Goal: Information Seeking & Learning: Learn about a topic

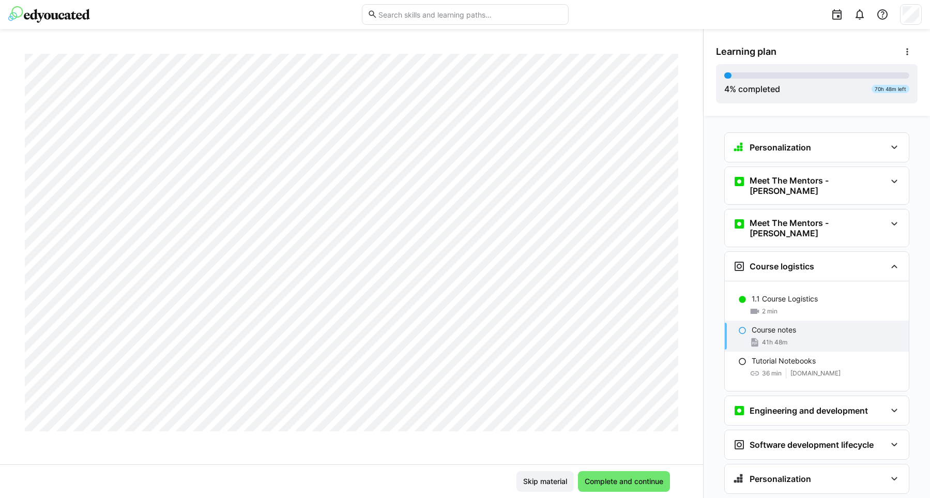
scroll to position [20658, 0]
click at [613, 483] on span "Complete and continue" at bounding box center [624, 481] width 82 height 10
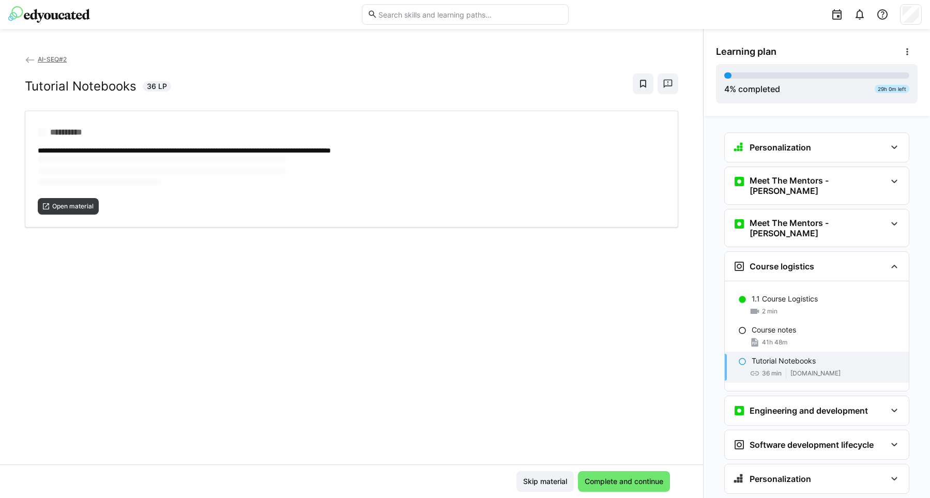
scroll to position [0, 0]
click at [59, 172] on span "Open material" at bounding box center [72, 172] width 43 height 8
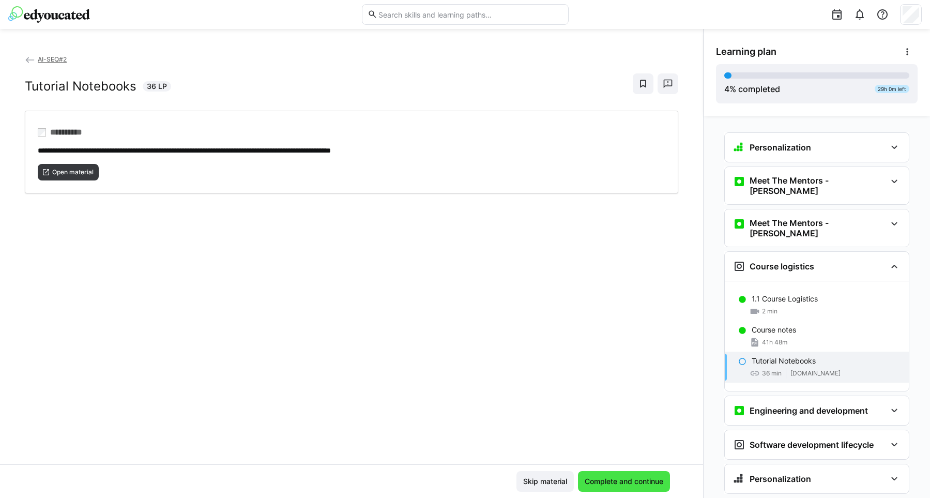
click at [612, 485] on span "Complete and continue" at bounding box center [624, 481] width 82 height 10
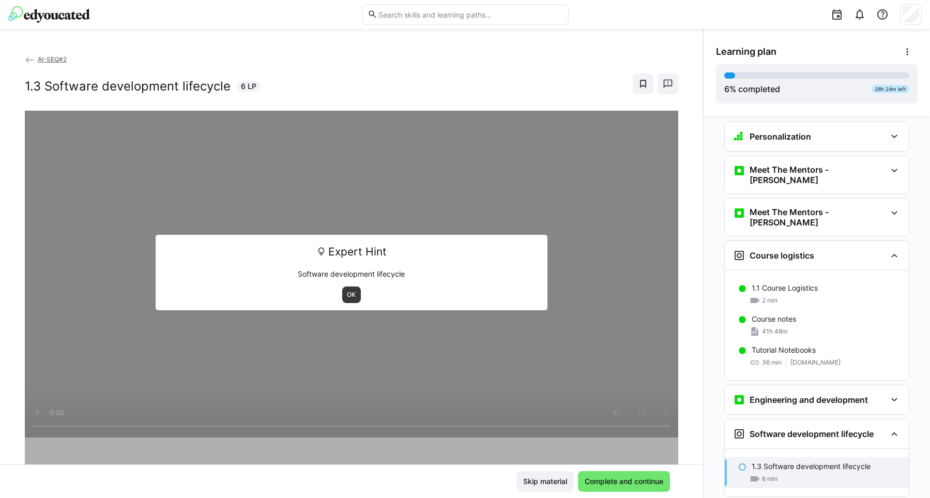
scroll to position [11, 0]
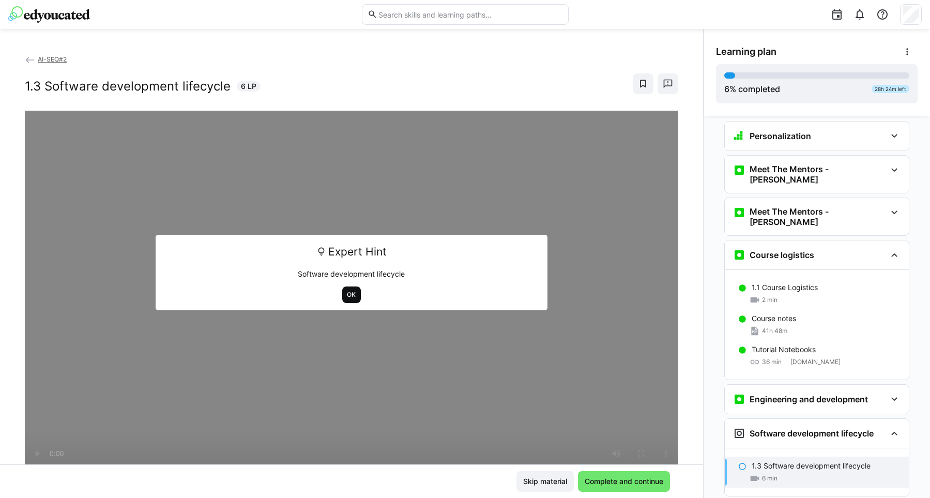
click at [353, 290] on span "OK" at bounding box center [351, 294] width 19 height 17
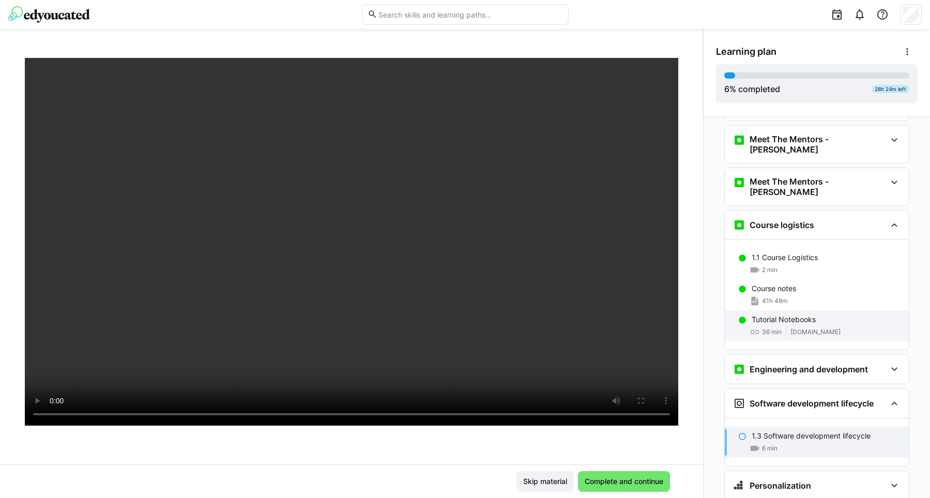
scroll to position [59, 0]
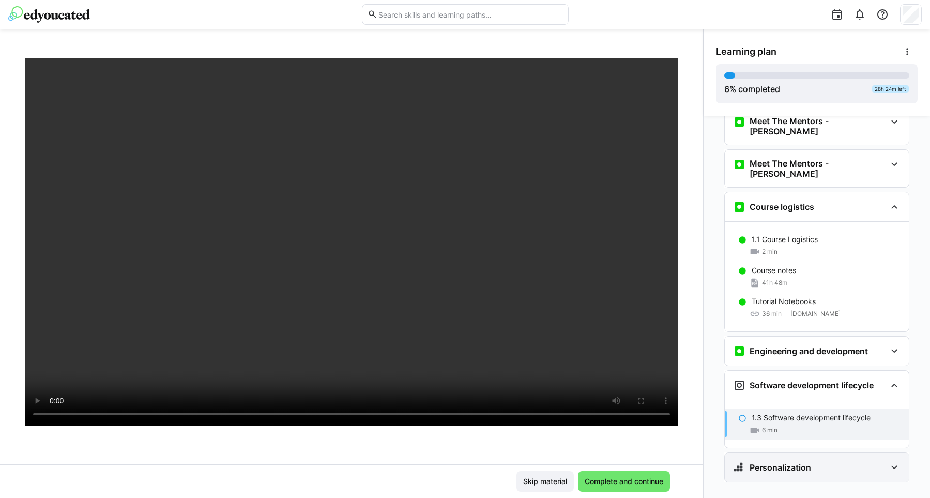
click at [894, 461] on eds-icon at bounding box center [894, 467] width 12 height 12
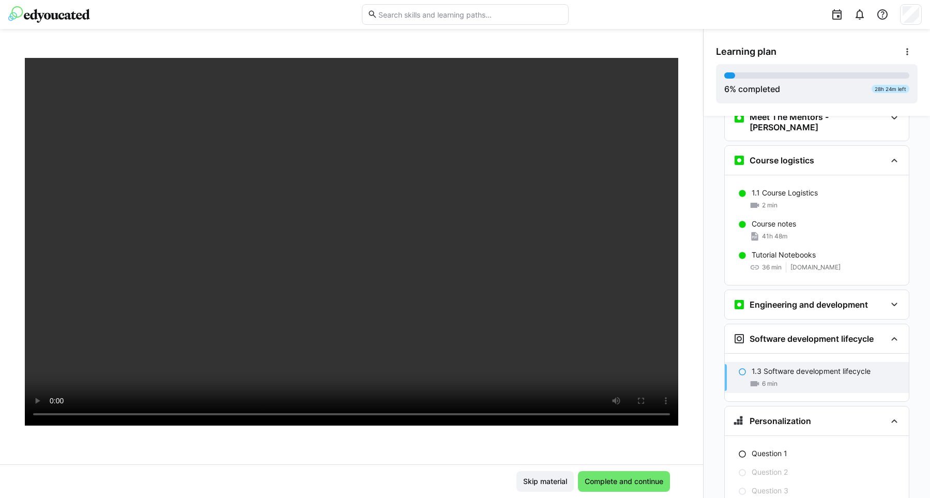
scroll to position [158, 0]
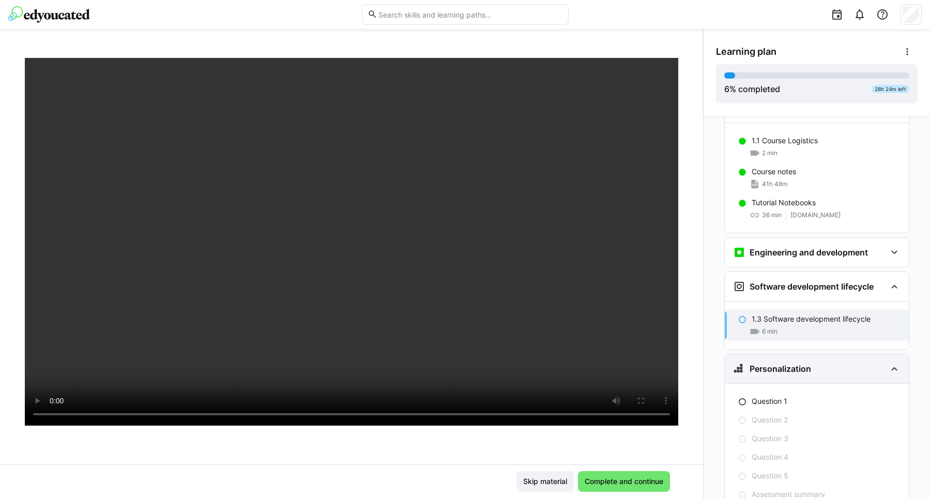
click at [896, 362] on eds-icon at bounding box center [894, 368] width 12 height 12
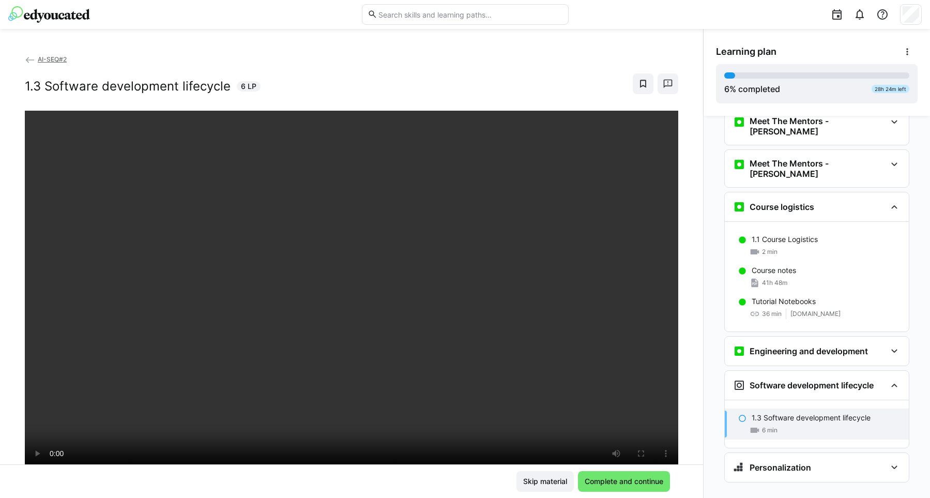
scroll to position [53, 0]
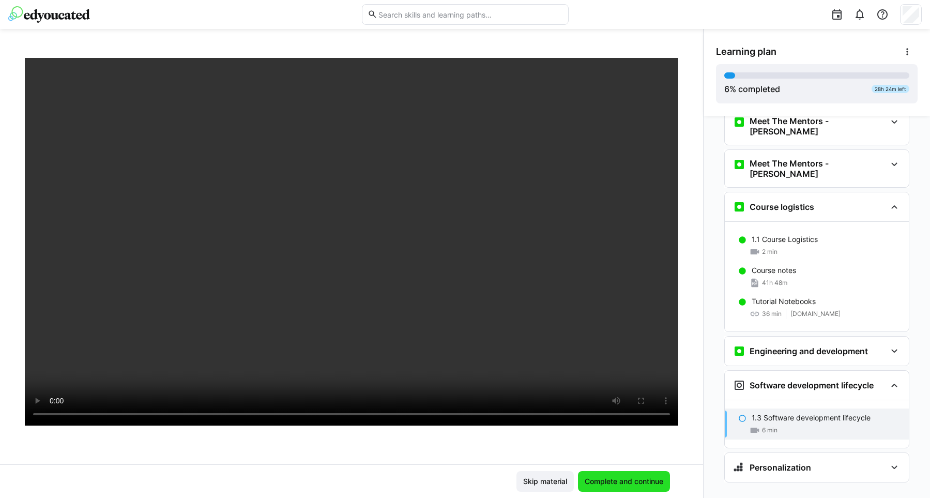
click at [617, 479] on span "Complete and continue" at bounding box center [624, 481] width 82 height 10
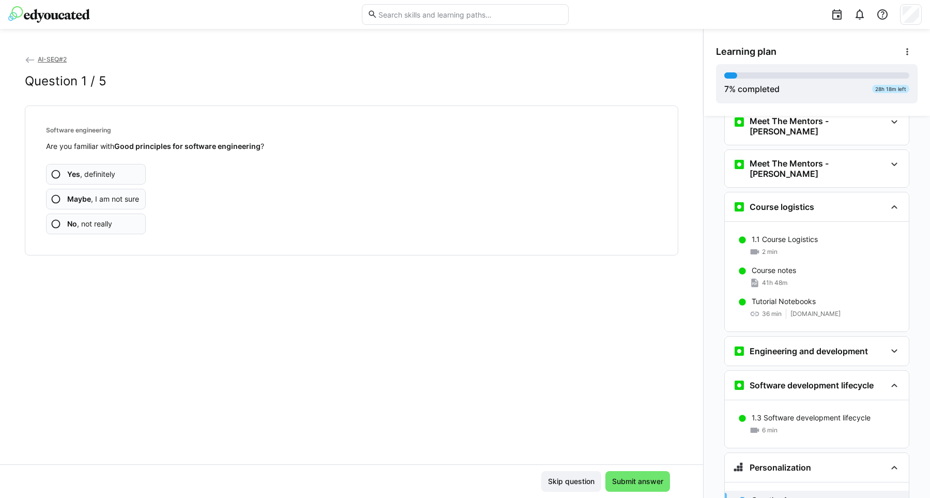
click at [52, 177] on eds-icon at bounding box center [56, 174] width 10 height 10
click at [629, 479] on span "Submit answer" at bounding box center [637, 481] width 54 height 10
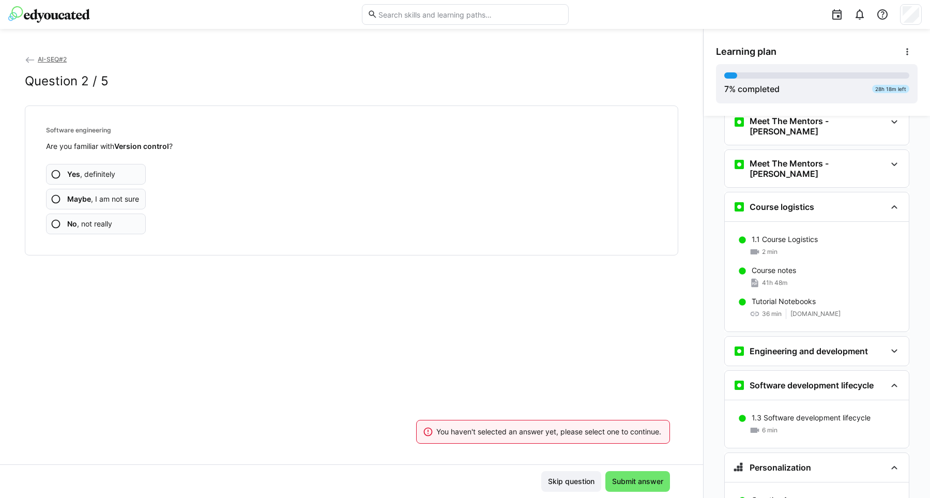
click at [53, 177] on eds-icon at bounding box center [56, 174] width 10 height 10
click at [56, 174] on eds-icon at bounding box center [56, 174] width 10 height 10
click at [53, 174] on eds-icon at bounding box center [56, 174] width 10 height 10
click at [52, 175] on eds-icon at bounding box center [56, 174] width 10 height 10
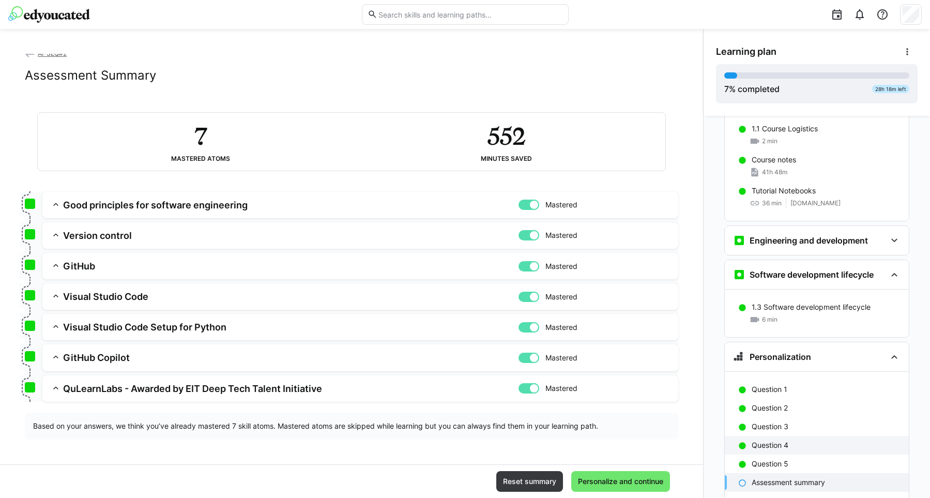
scroll to position [188, 0]
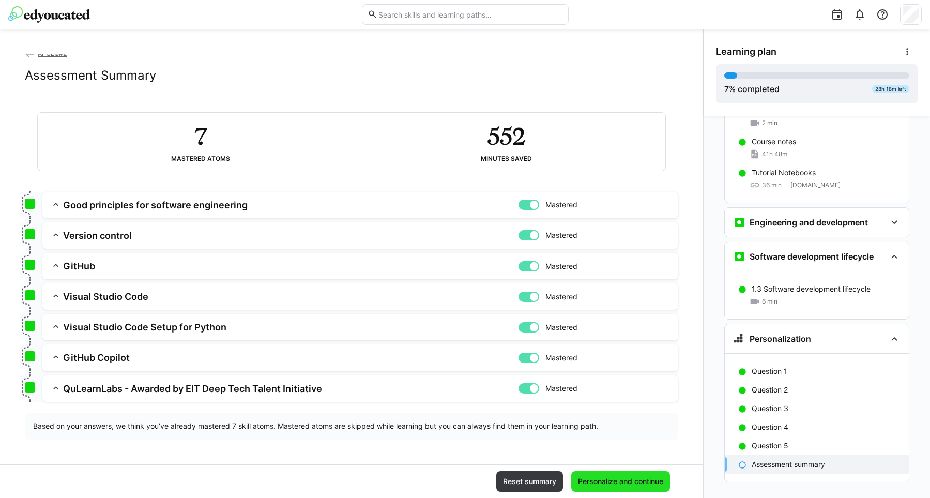
click at [624, 483] on span "Personalize and continue" at bounding box center [620, 481] width 88 height 10
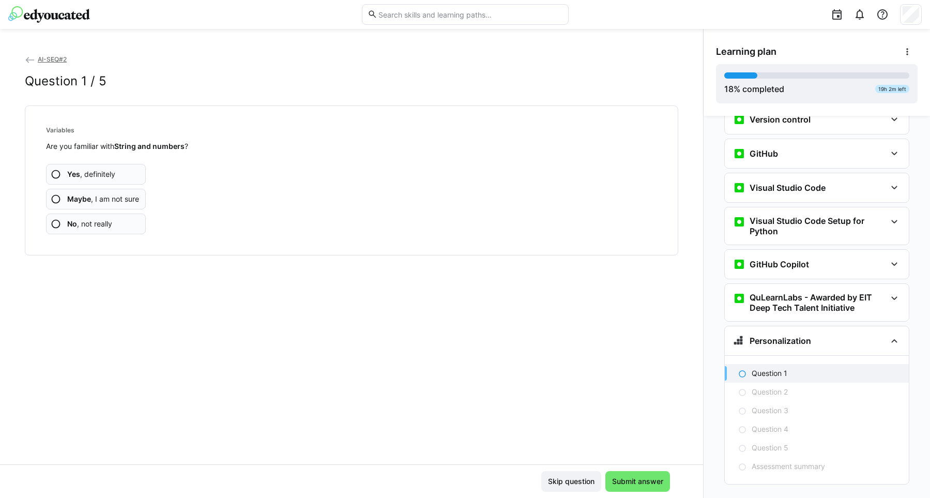
scroll to position [485, 0]
click at [52, 173] on eds-icon at bounding box center [56, 174] width 10 height 10
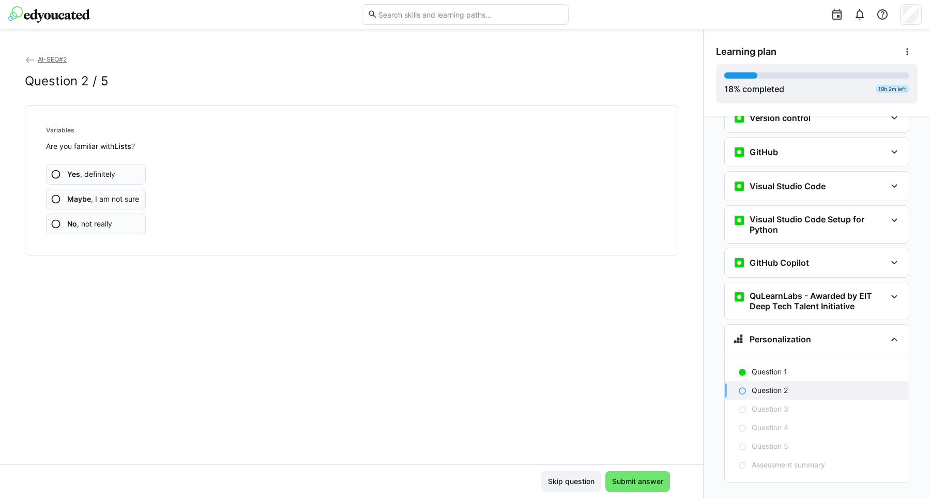
click at [52, 175] on eds-icon at bounding box center [56, 174] width 10 height 10
click at [55, 175] on eds-icon at bounding box center [56, 174] width 10 height 10
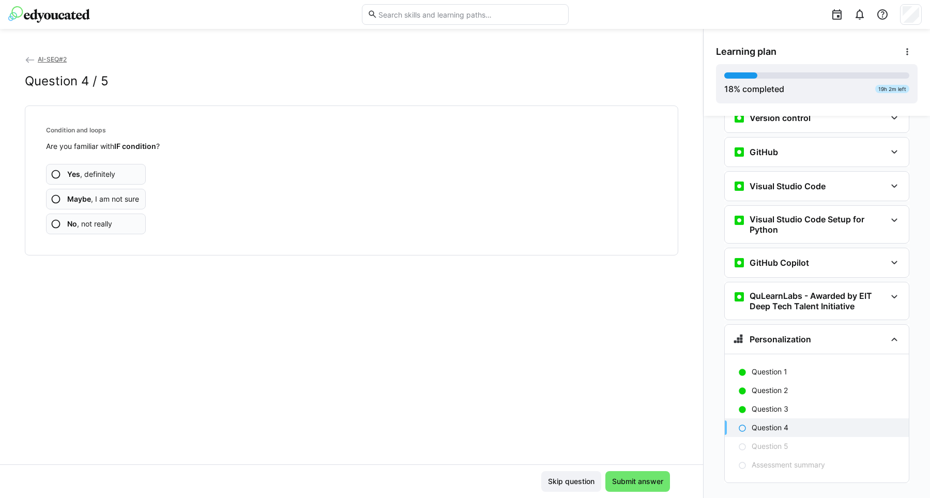
click at [53, 175] on eds-icon at bounding box center [56, 174] width 10 height 10
click at [50, 176] on app-assessment-question-radio "Yes , definitely" at bounding box center [96, 174] width 100 height 21
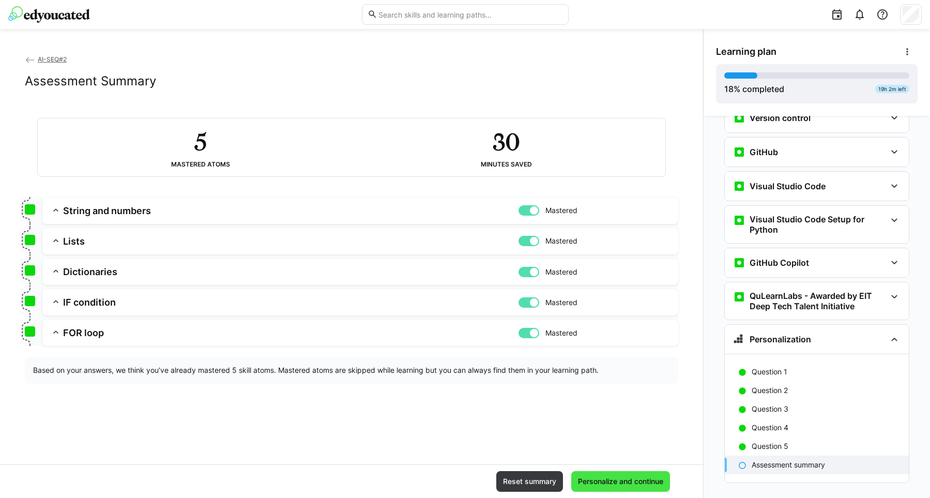
click at [619, 484] on span "Personalize and continue" at bounding box center [620, 481] width 88 height 10
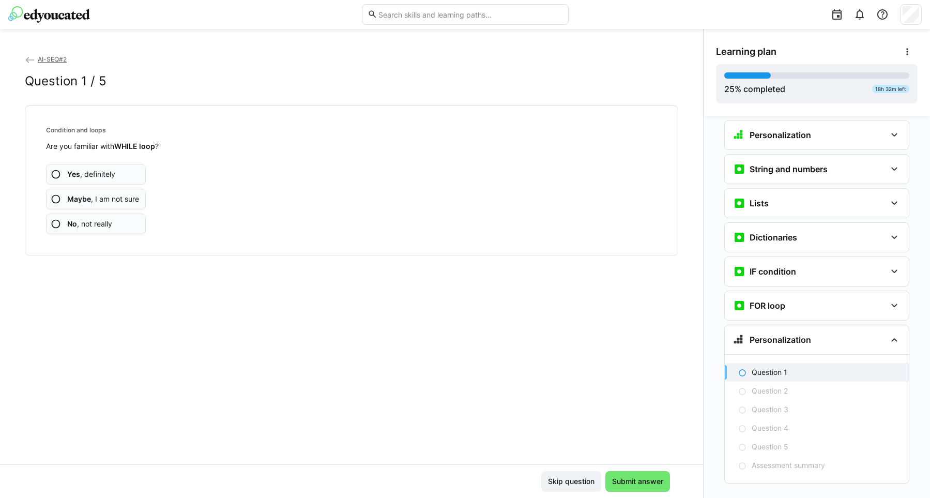
scroll to position [690, 0]
click at [51, 175] on eds-icon at bounding box center [56, 174] width 10 height 10
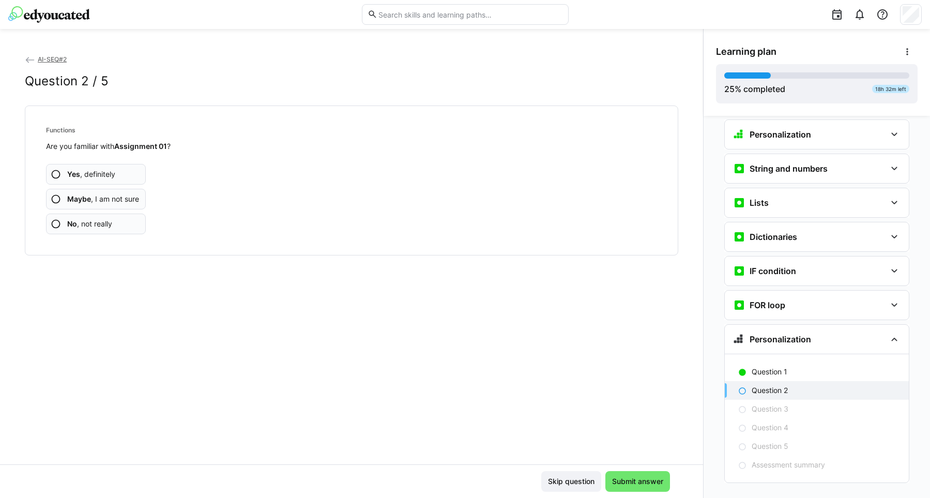
click at [54, 176] on eds-icon at bounding box center [56, 174] width 10 height 10
click at [56, 175] on eds-icon at bounding box center [56, 174] width 10 height 10
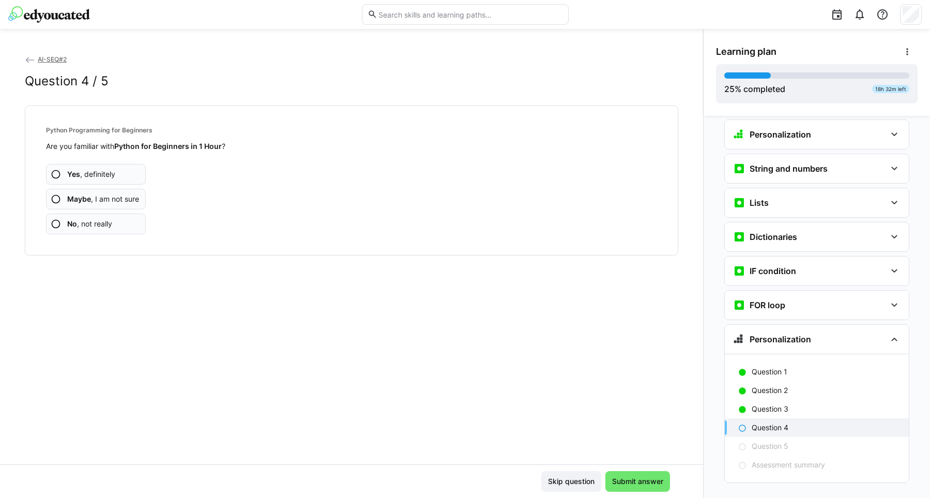
click at [50, 178] on app-assessment-question-radio "Yes , definitely" at bounding box center [96, 174] width 100 height 21
click at [56, 226] on eds-icon at bounding box center [56, 224] width 10 height 10
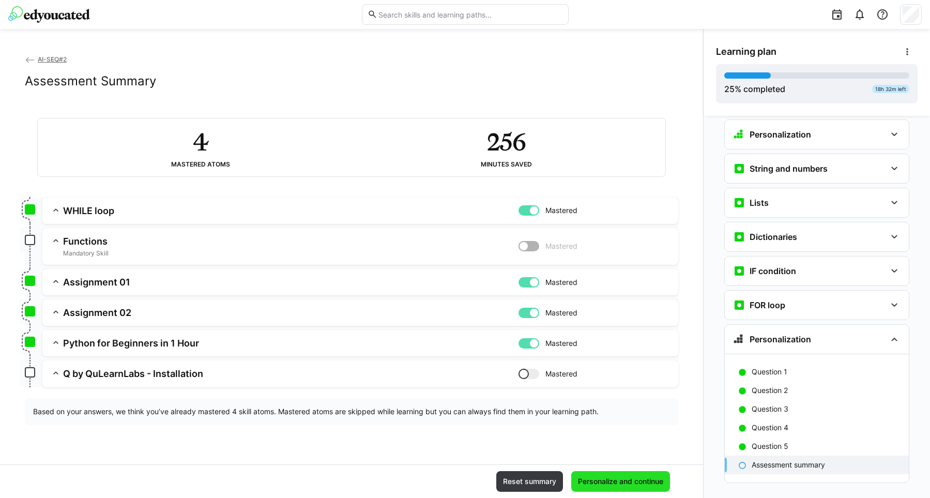
click at [606, 485] on span "Personalize and continue" at bounding box center [620, 481] width 88 height 10
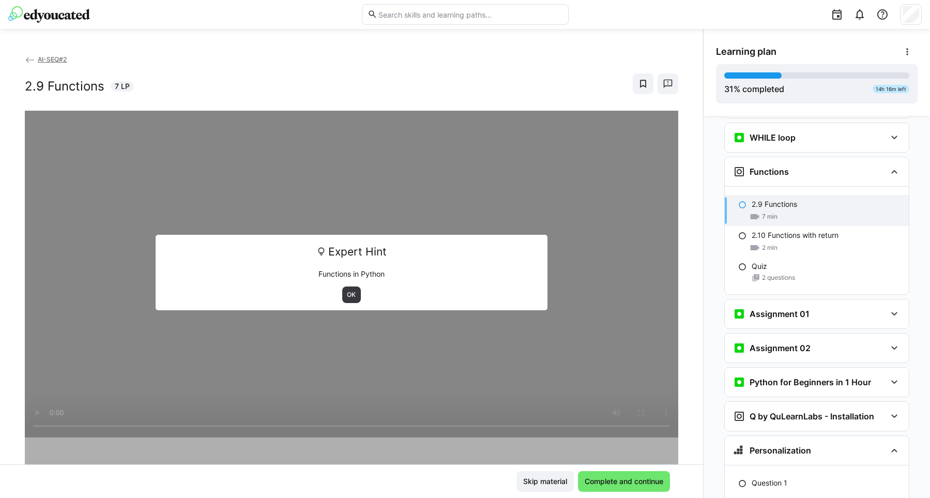
scroll to position [53, 0]
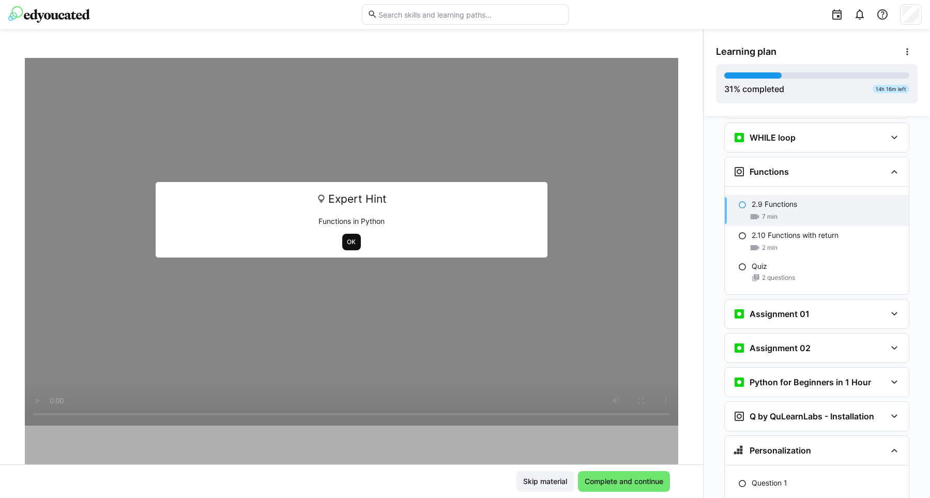
click at [347, 247] on span "OK" at bounding box center [351, 242] width 19 height 17
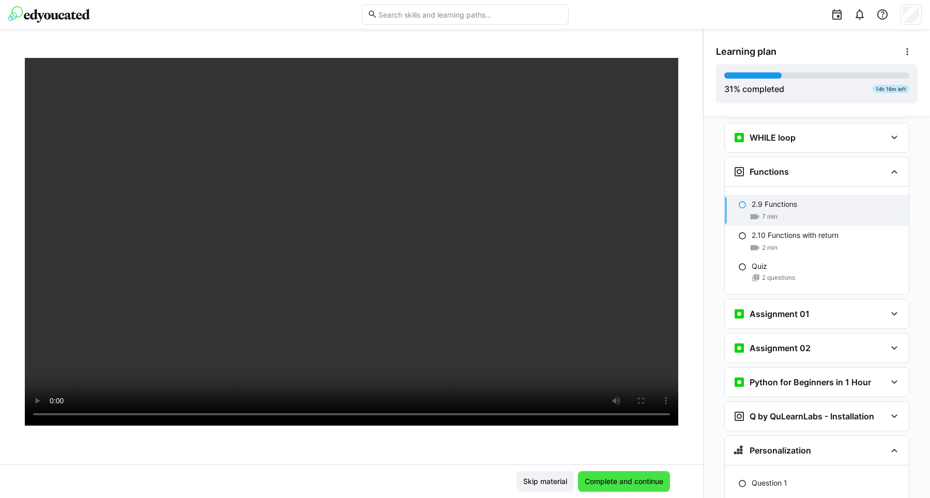
click at [621, 473] on span "Complete and continue" at bounding box center [624, 481] width 92 height 21
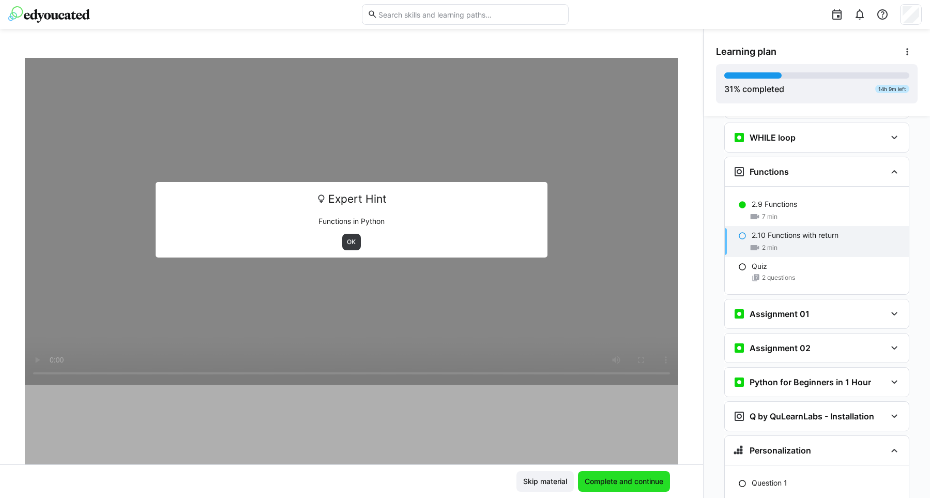
click at [620, 488] on span "Complete and continue" at bounding box center [624, 481] width 92 height 21
click at [348, 243] on span "OK" at bounding box center [351, 242] width 11 height 8
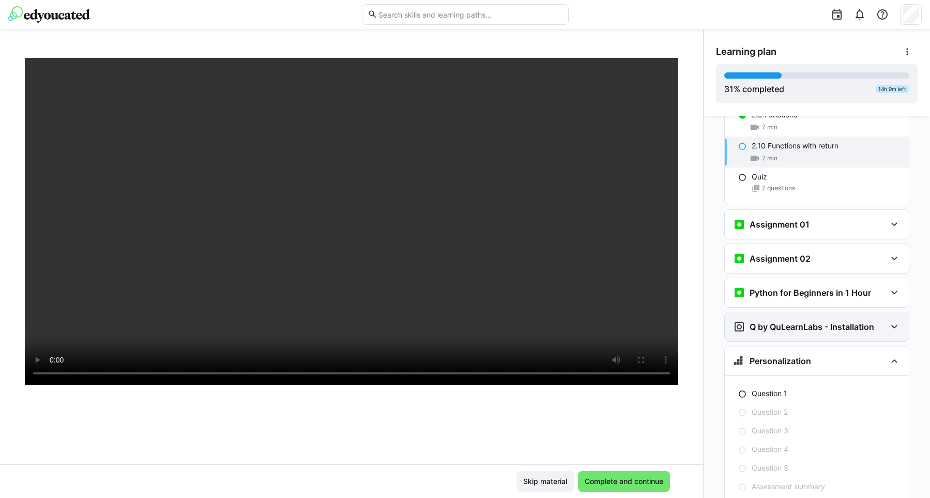
scroll to position [879, 0]
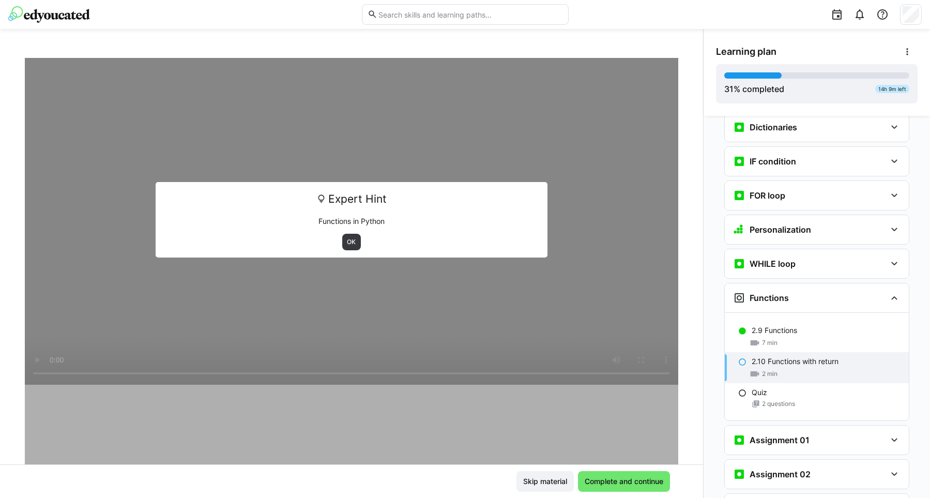
scroll to position [643, 0]
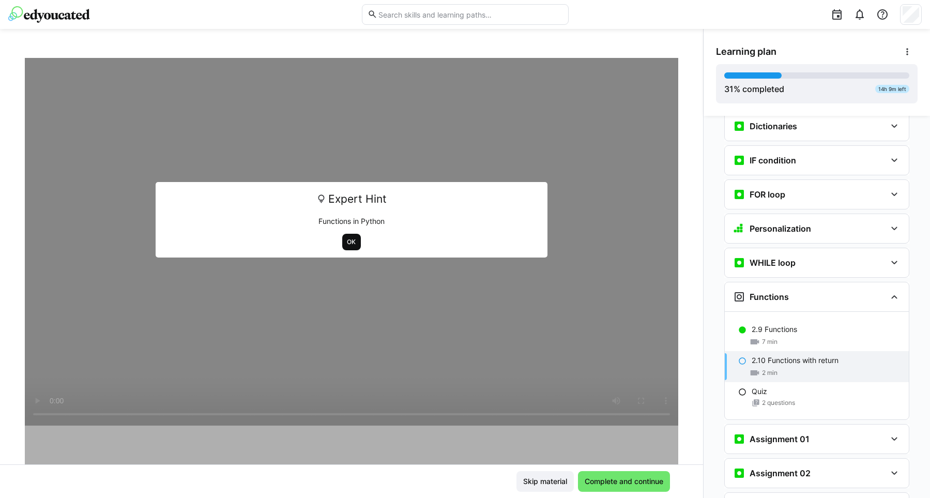
click at [350, 241] on span "OK" at bounding box center [351, 242] width 11 height 8
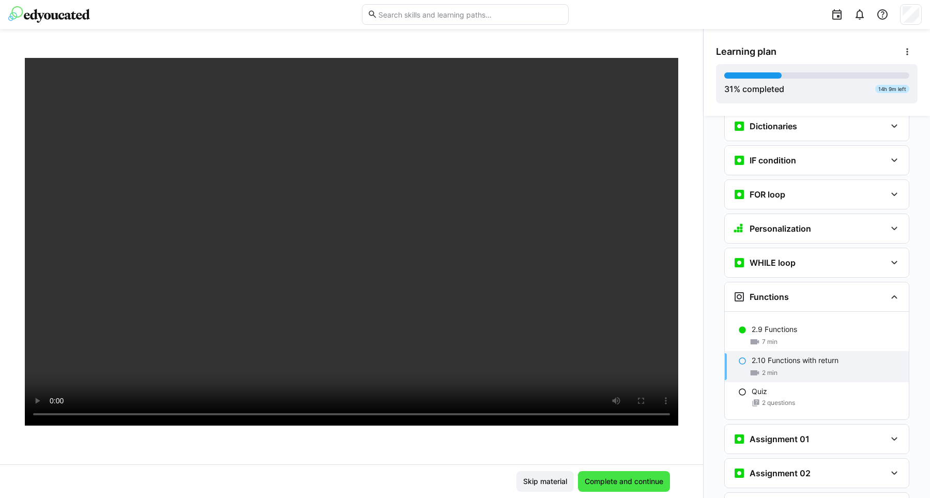
click at [637, 483] on span "Complete and continue" at bounding box center [624, 481] width 82 height 10
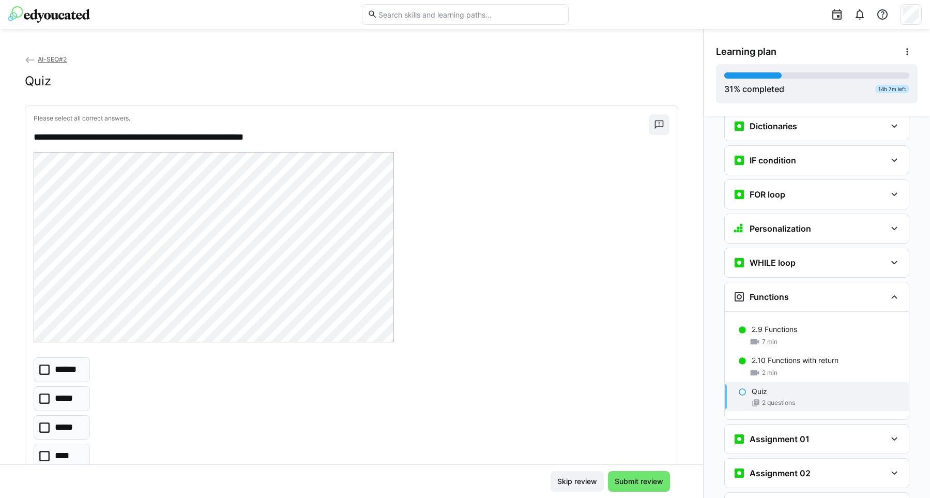
click at [43, 371] on icon at bounding box center [44, 369] width 10 height 10
click at [642, 484] on span "Submit review" at bounding box center [639, 481] width 52 height 10
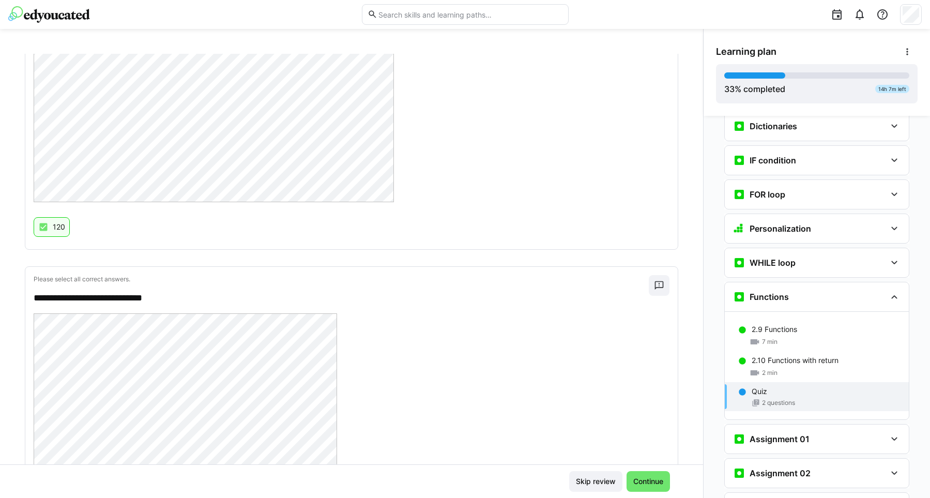
scroll to position [293, 0]
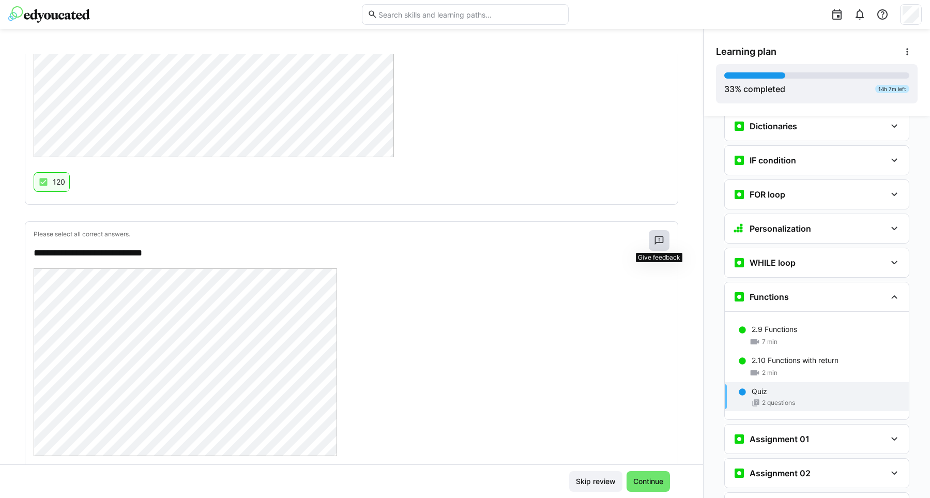
click at [660, 239] on eds-icon at bounding box center [659, 240] width 10 height 10
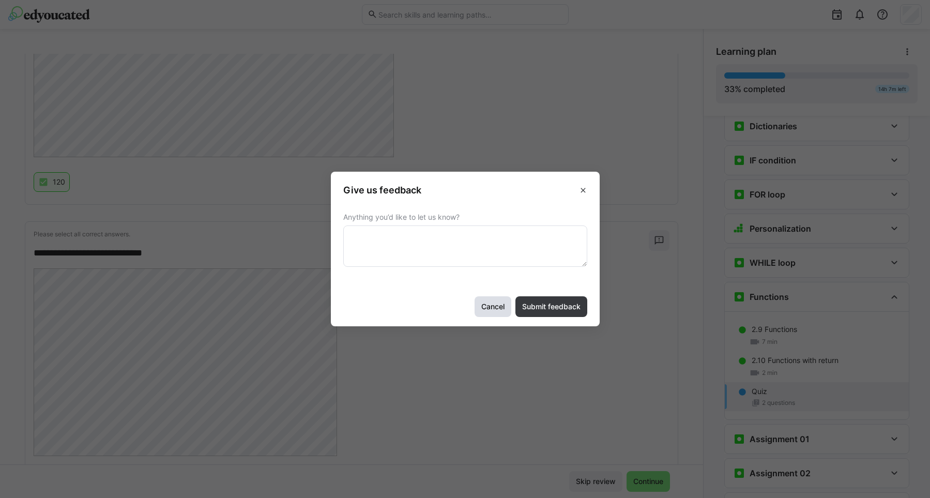
click at [487, 306] on span "Cancel" at bounding box center [493, 306] width 26 height 10
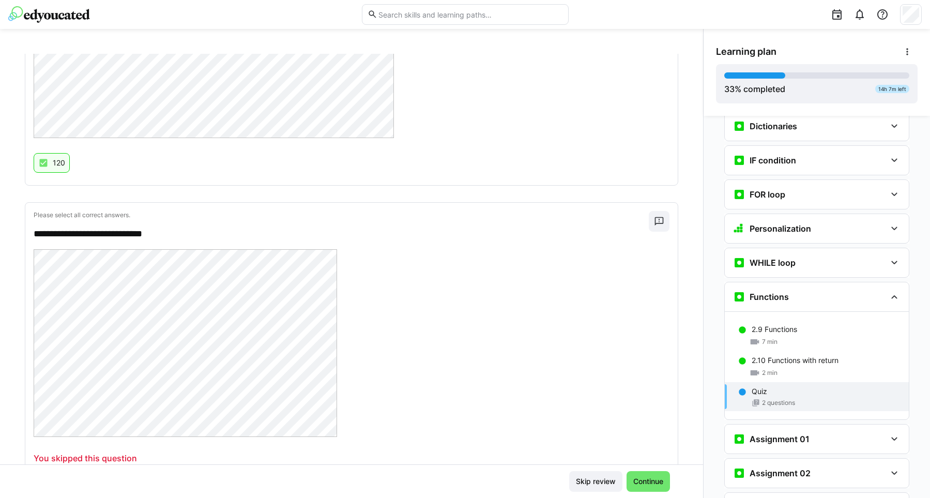
scroll to position [345, 0]
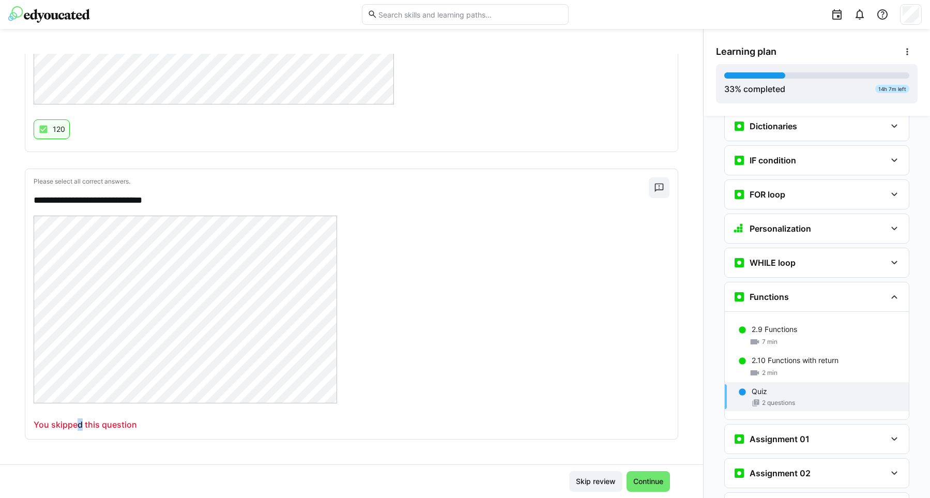
drag, startPoint x: 78, startPoint y: 423, endPoint x: 82, endPoint y: 419, distance: 5.9
click at [81, 419] on p "You skipped this question" at bounding box center [85, 424] width 103 height 12
click at [644, 478] on span "Continue" at bounding box center [648, 481] width 33 height 10
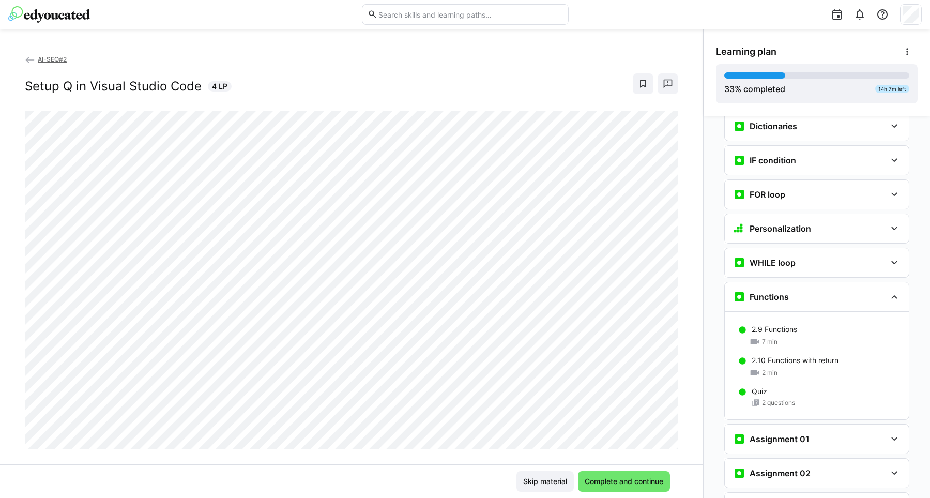
scroll to position [751, 0]
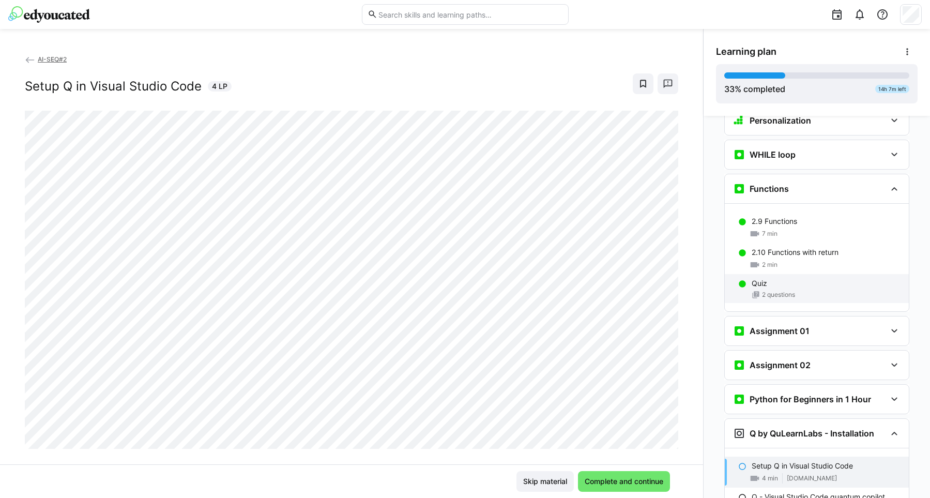
click at [750, 274] on div "Quiz 2 questions" at bounding box center [817, 288] width 184 height 29
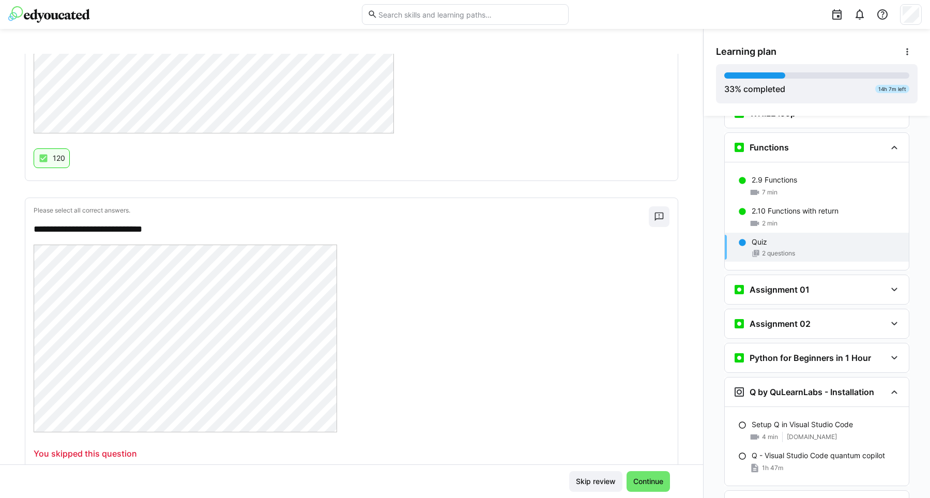
scroll to position [345, 0]
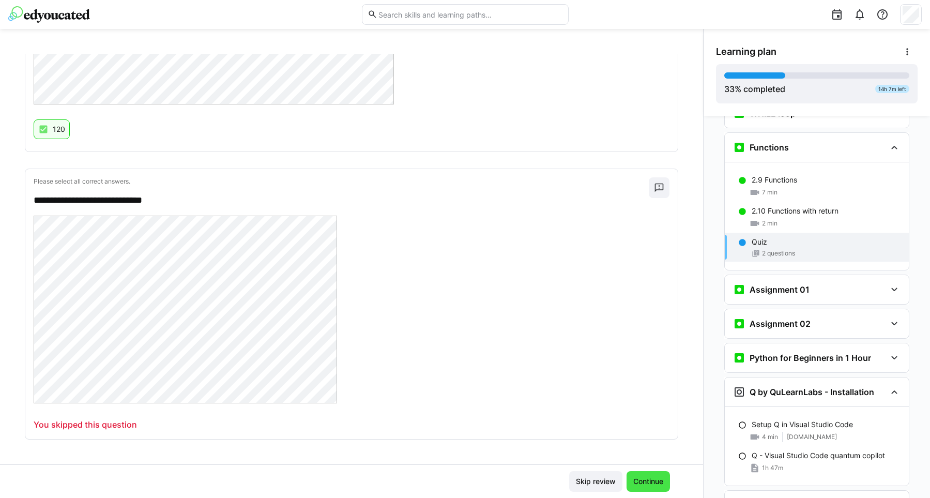
click at [648, 487] on span "Continue" at bounding box center [648, 481] width 43 height 21
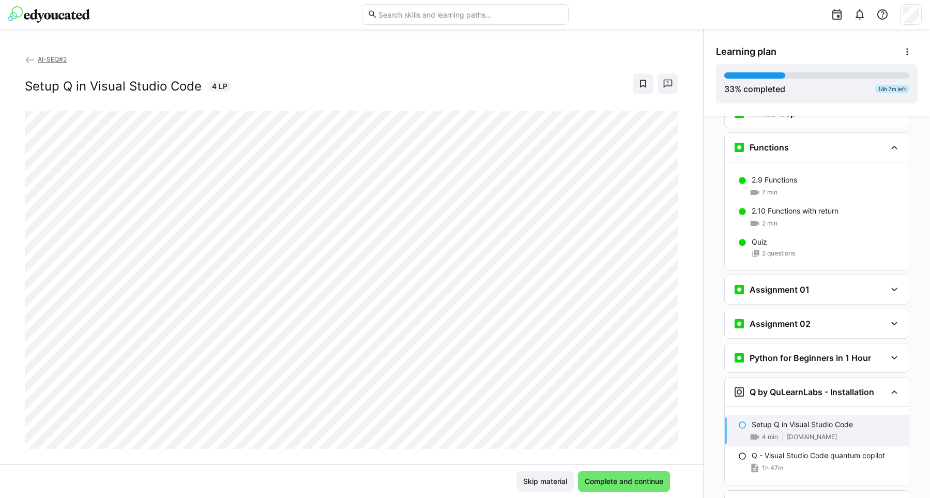
scroll to position [830, 0]
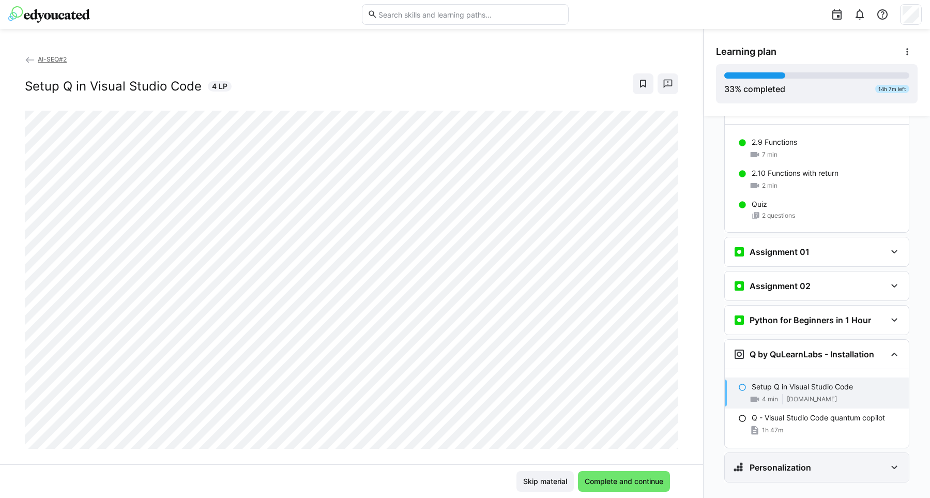
click at [896, 461] on eds-icon at bounding box center [894, 467] width 12 height 12
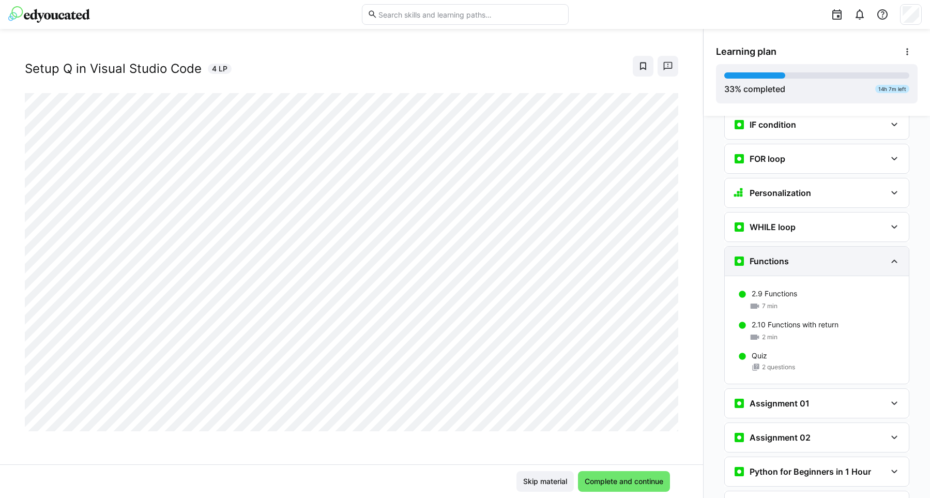
scroll to position [695, 0]
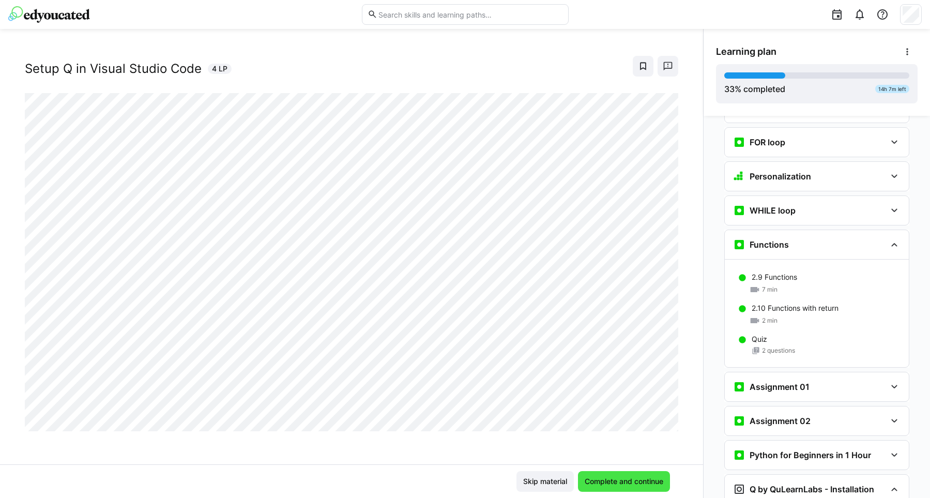
click at [622, 486] on span "Complete and continue" at bounding box center [624, 481] width 92 height 21
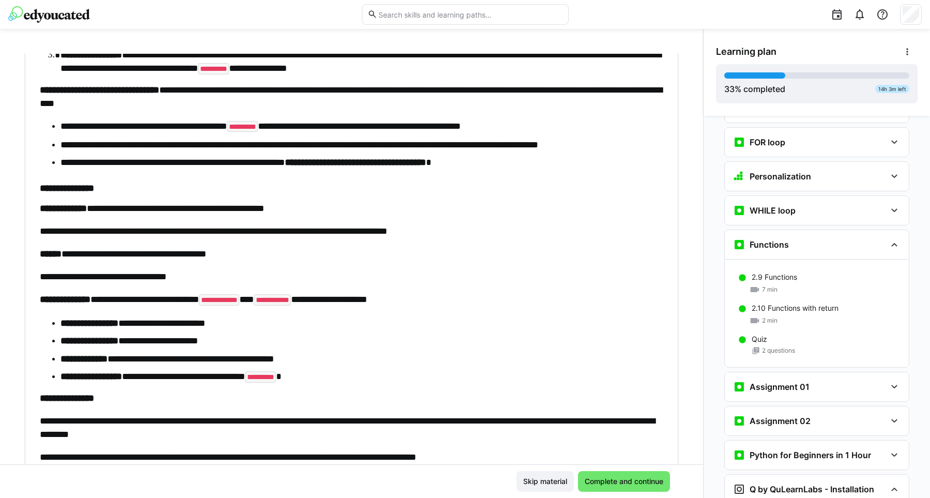
scroll to position [2714, 0]
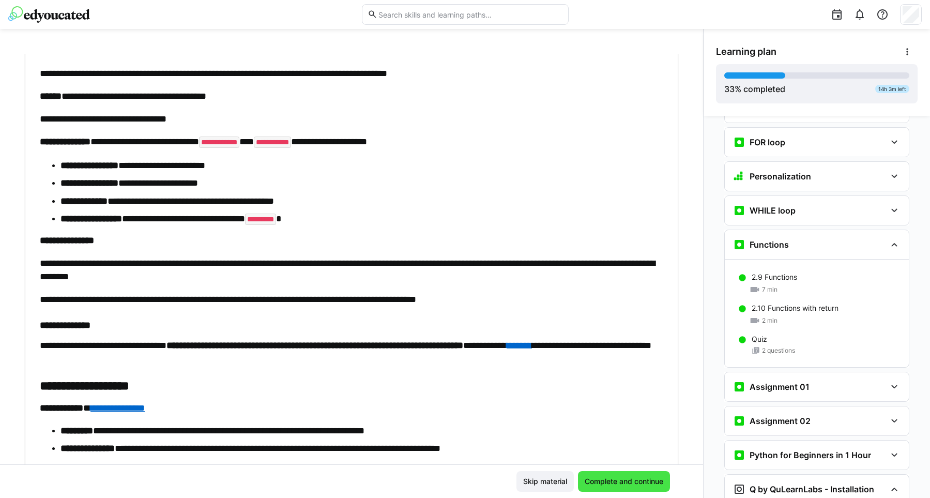
click at [638, 482] on span "Complete and continue" at bounding box center [624, 481] width 82 height 10
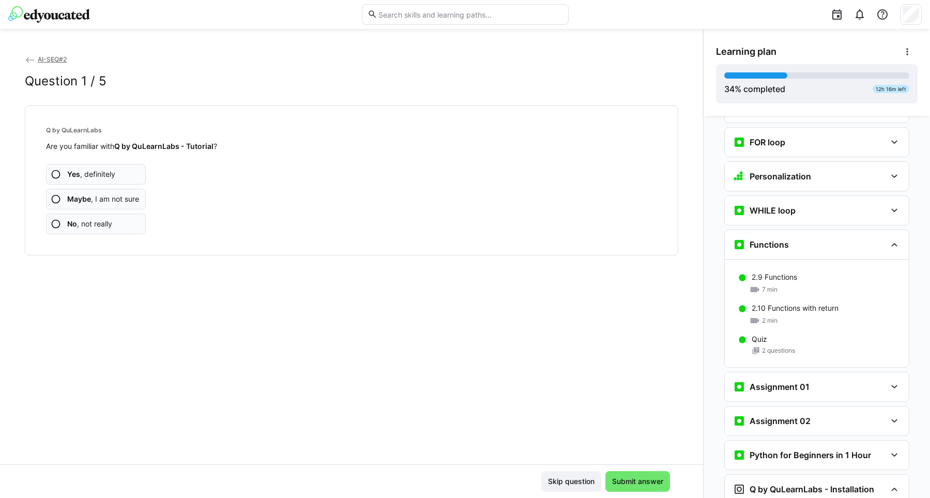
scroll to position [958, 0]
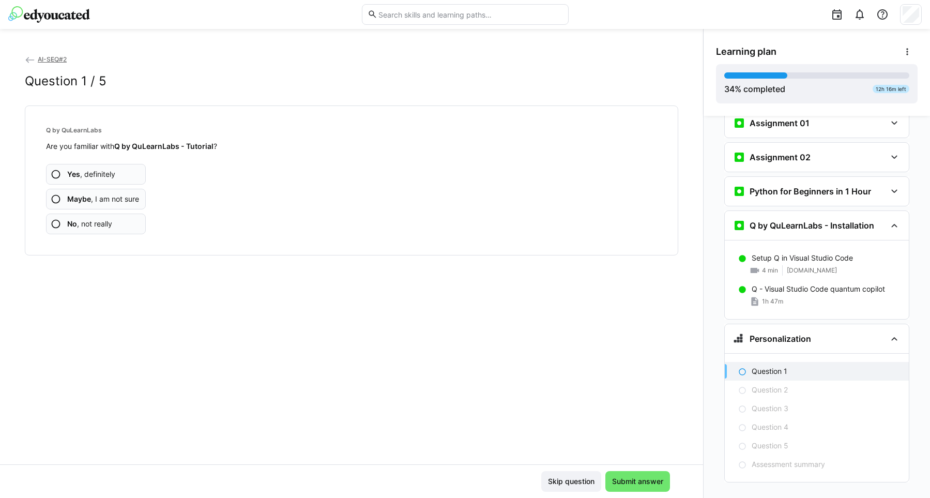
click at [54, 177] on eds-icon at bounding box center [56, 174] width 10 height 10
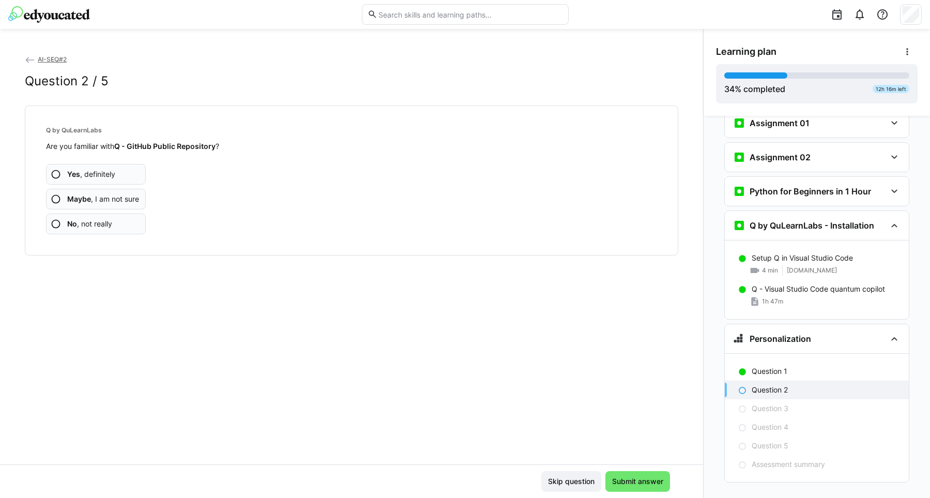
click at [55, 175] on eds-icon at bounding box center [56, 174] width 10 height 10
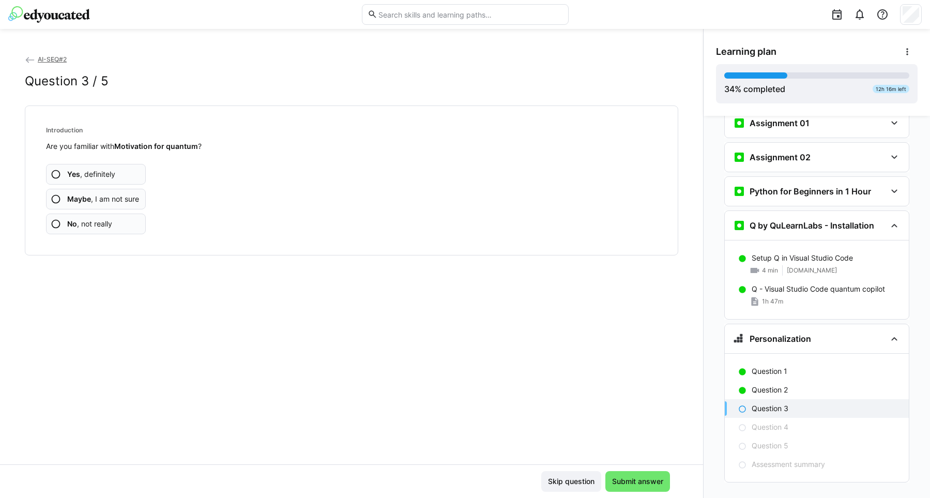
click at [58, 174] on eds-icon at bounding box center [56, 174] width 10 height 10
click at [50, 174] on app-assessment-question-radio "Yes , definitely" at bounding box center [96, 174] width 100 height 21
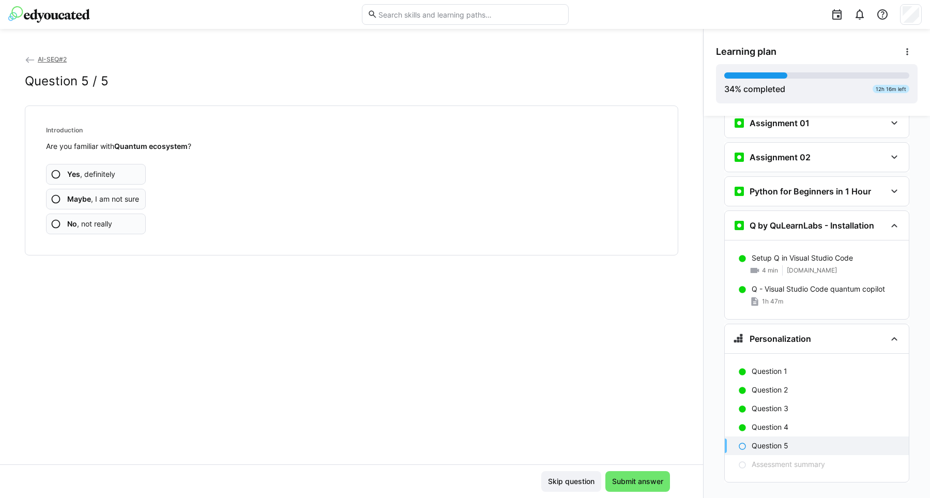
click at [55, 173] on eds-icon at bounding box center [56, 174] width 10 height 10
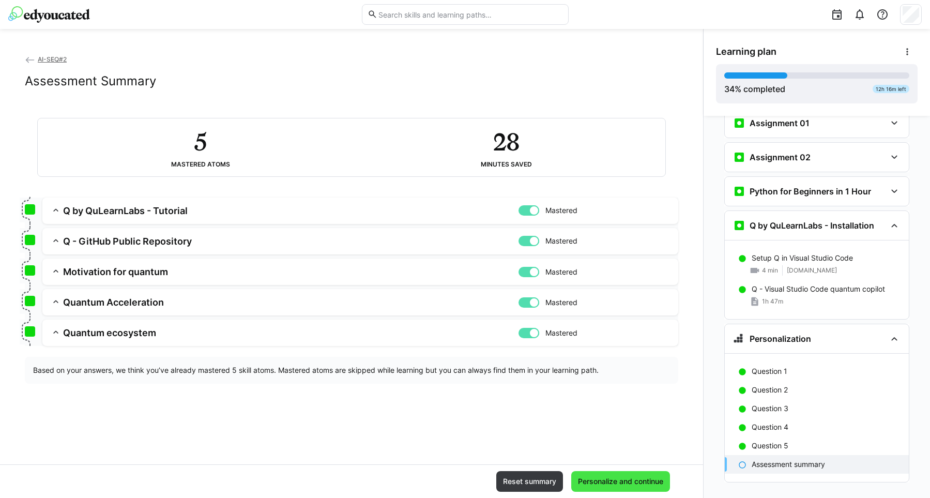
click at [604, 486] on span "Personalize and continue" at bounding box center [620, 481] width 99 height 21
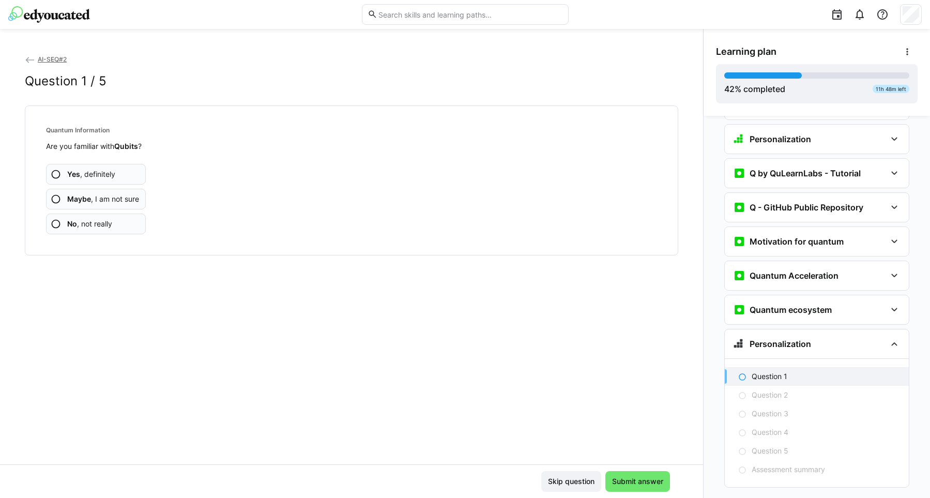
scroll to position [1158, 0]
click at [892, 269] on eds-icon at bounding box center [894, 275] width 12 height 12
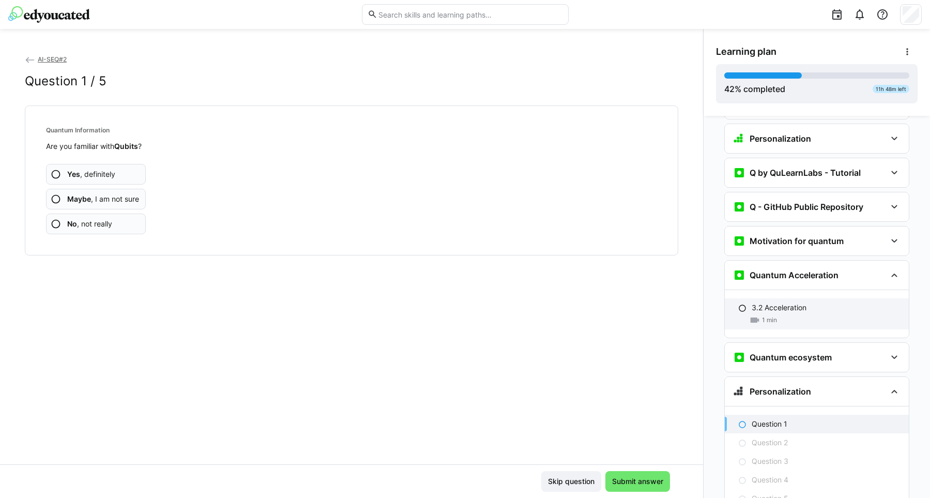
click at [774, 302] on p "3.2 Acceleration" at bounding box center [779, 307] width 55 height 10
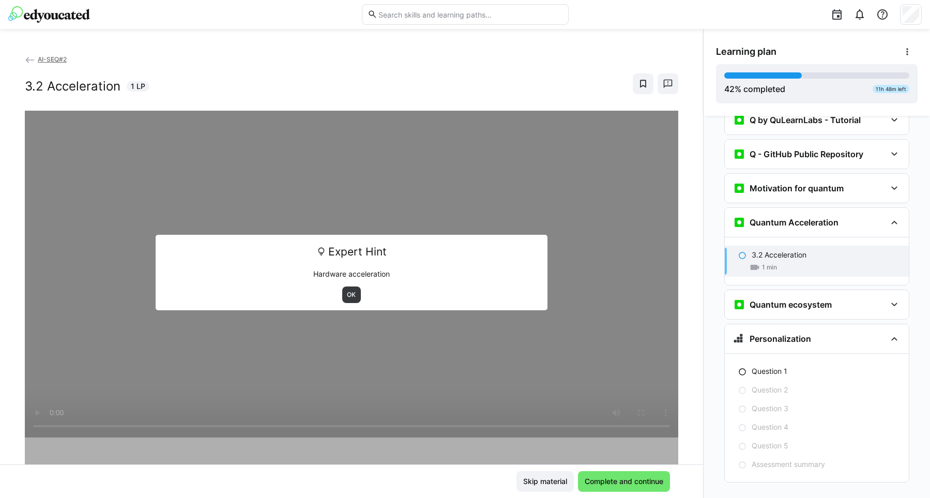
scroll to position [177, 0]
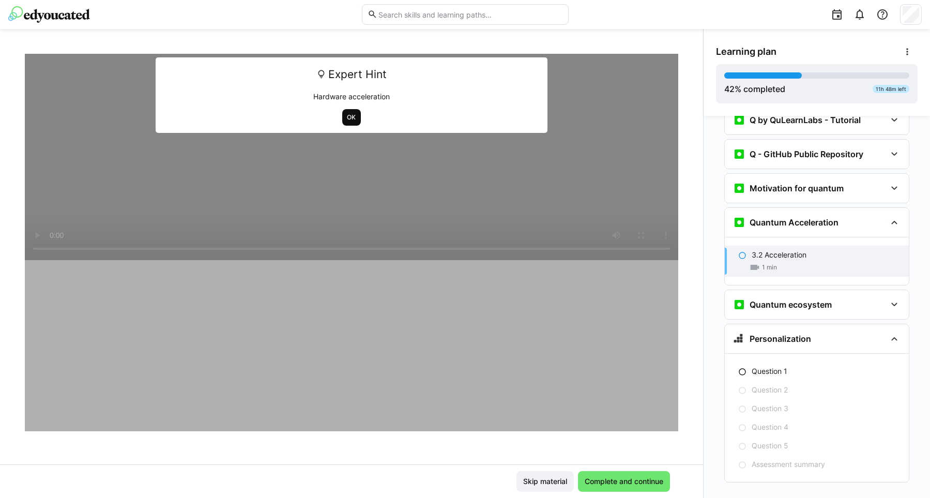
click at [356, 120] on span "OK" at bounding box center [351, 117] width 11 height 8
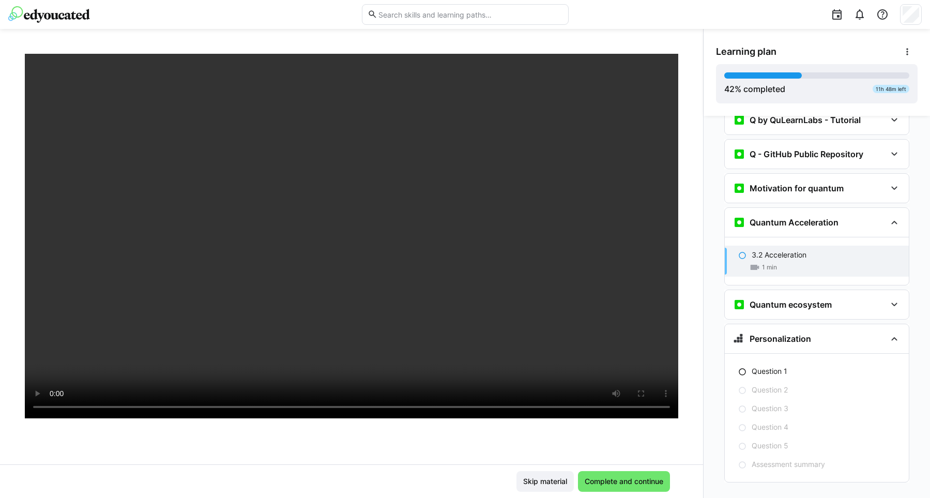
scroll to position [72, 0]
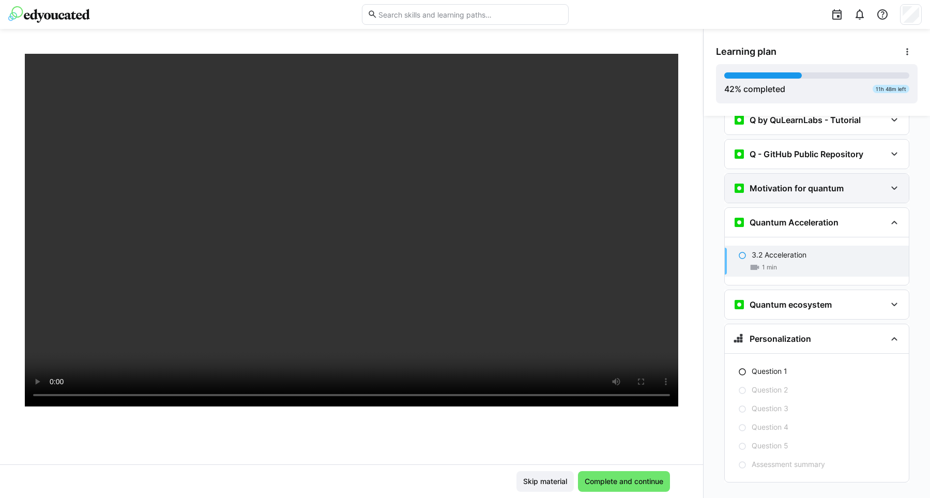
click at [899, 182] on eds-icon at bounding box center [894, 188] width 12 height 12
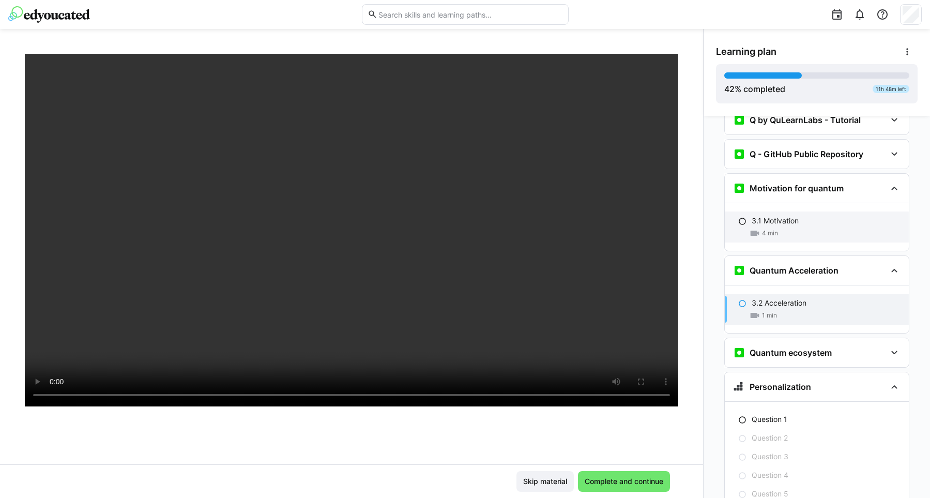
click at [786, 216] on p "3.1 Motivation" at bounding box center [775, 221] width 47 height 10
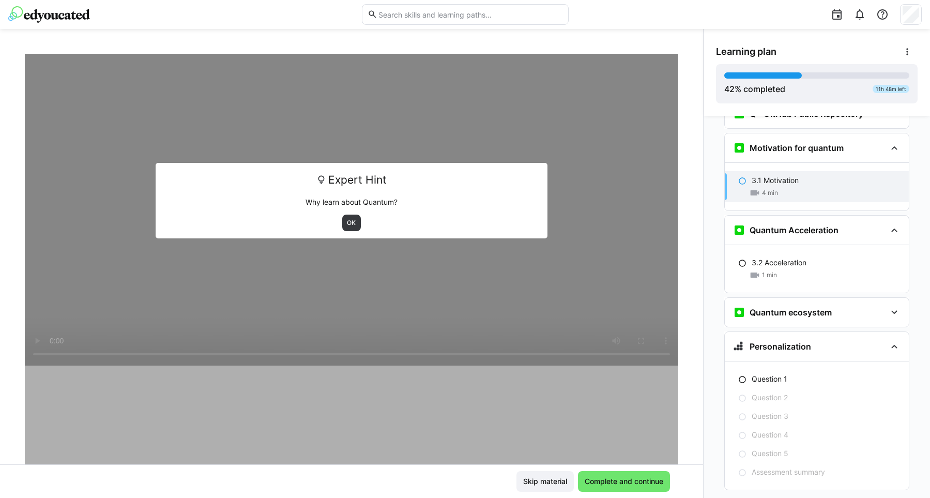
scroll to position [1252, 0]
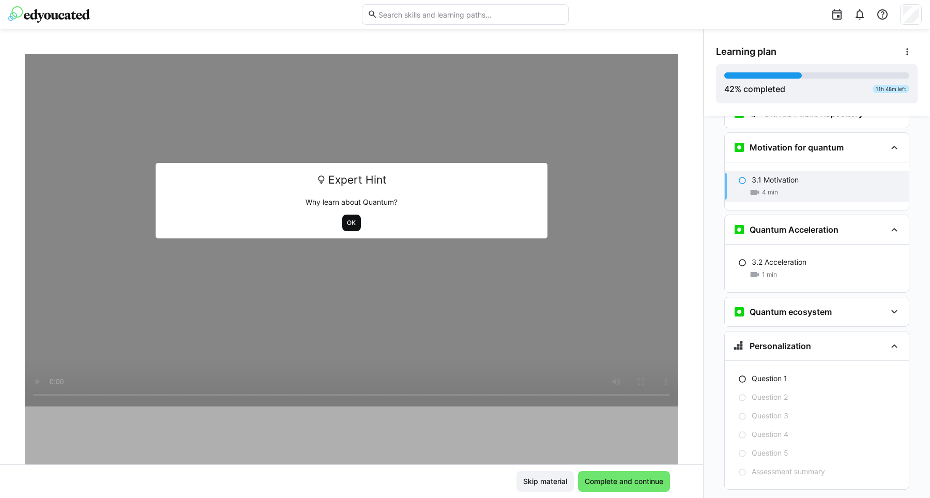
click at [352, 222] on span "OK" at bounding box center [351, 223] width 11 height 8
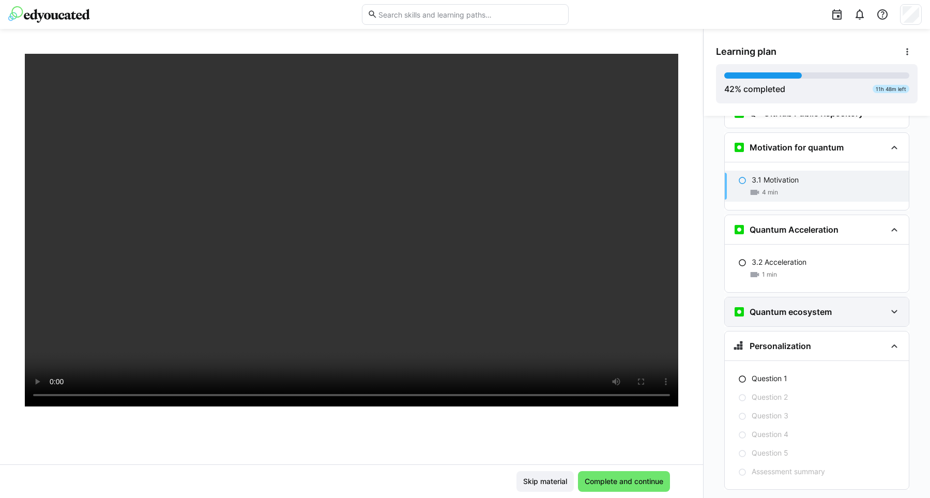
click at [893, 306] on eds-icon at bounding box center [894, 312] width 12 height 12
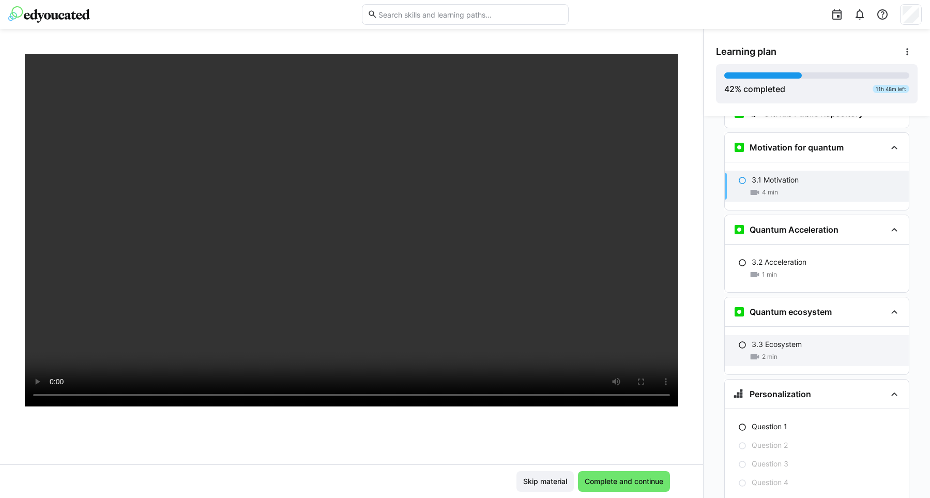
click at [765, 339] on p "3.3 Ecosystem" at bounding box center [777, 344] width 50 height 10
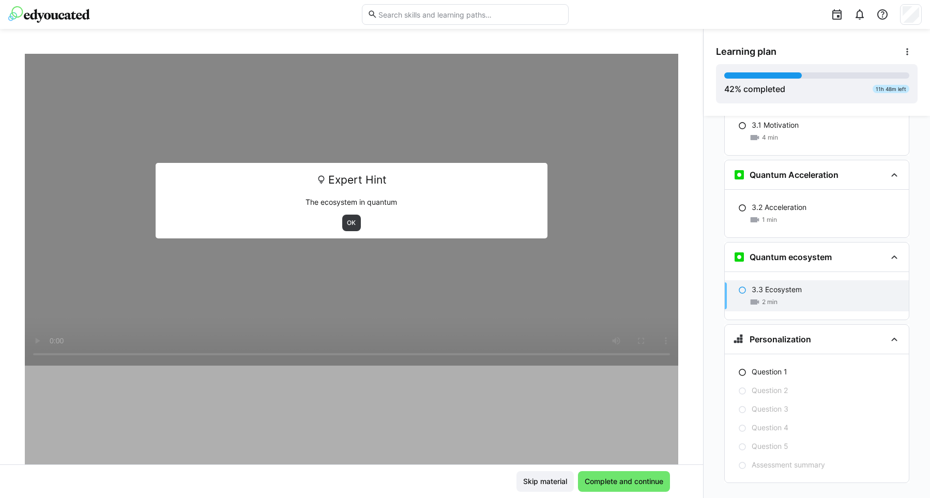
scroll to position [1307, 0]
click at [349, 220] on span "OK" at bounding box center [351, 223] width 11 height 8
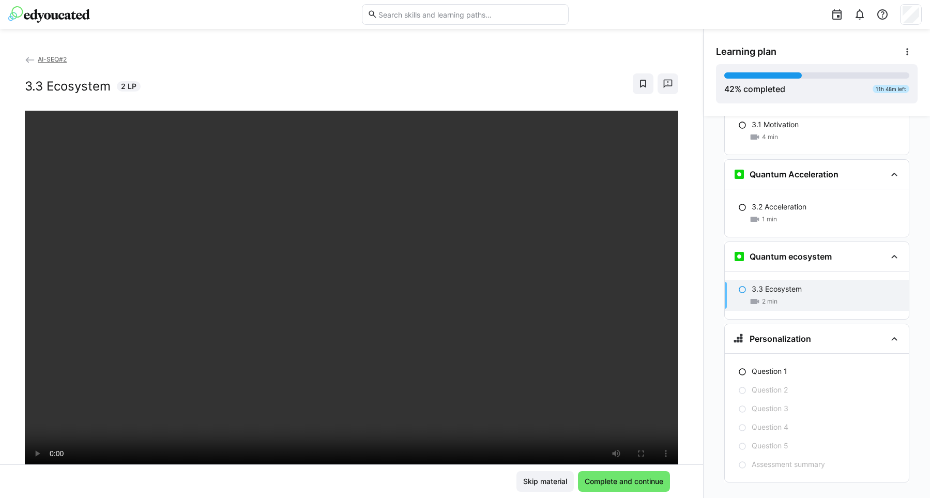
scroll to position [158, 0]
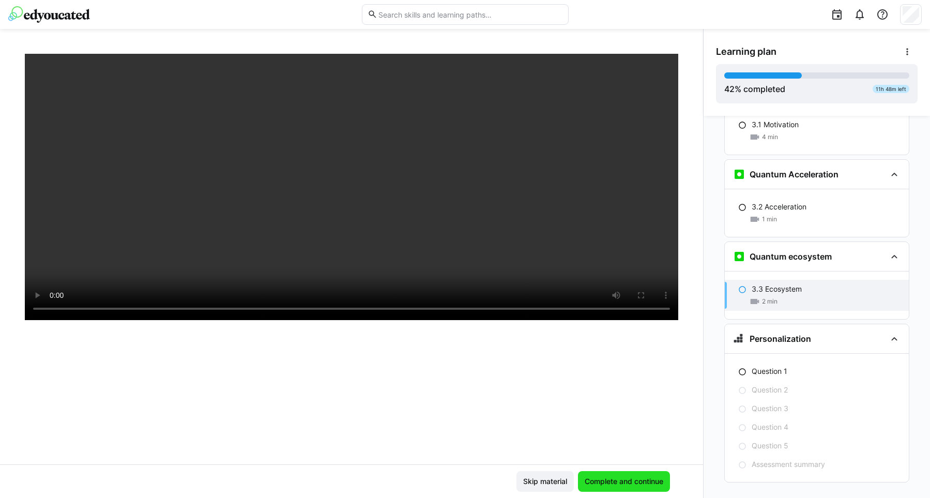
click at [615, 481] on span "Complete and continue" at bounding box center [624, 481] width 82 height 10
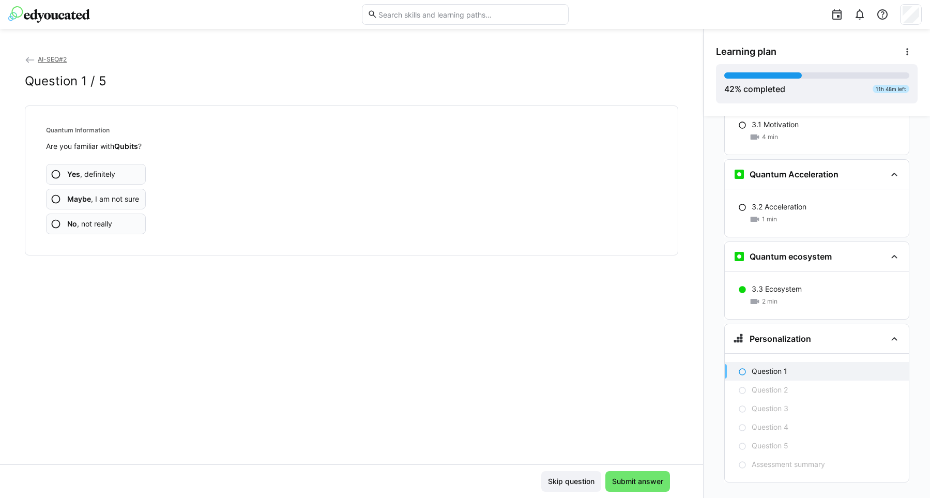
click at [57, 173] on eds-icon at bounding box center [56, 174] width 10 height 10
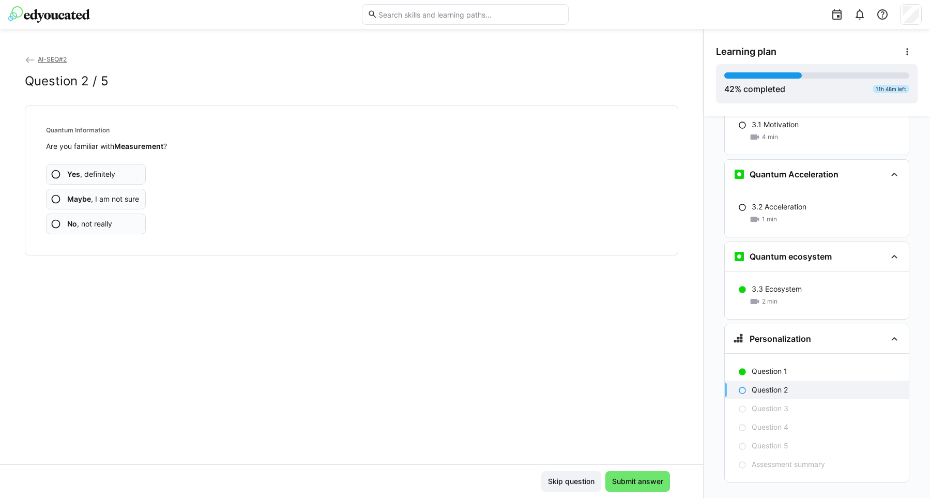
click at [56, 173] on eds-icon at bounding box center [56, 174] width 10 height 10
click at [53, 175] on eds-icon at bounding box center [56, 174] width 10 height 10
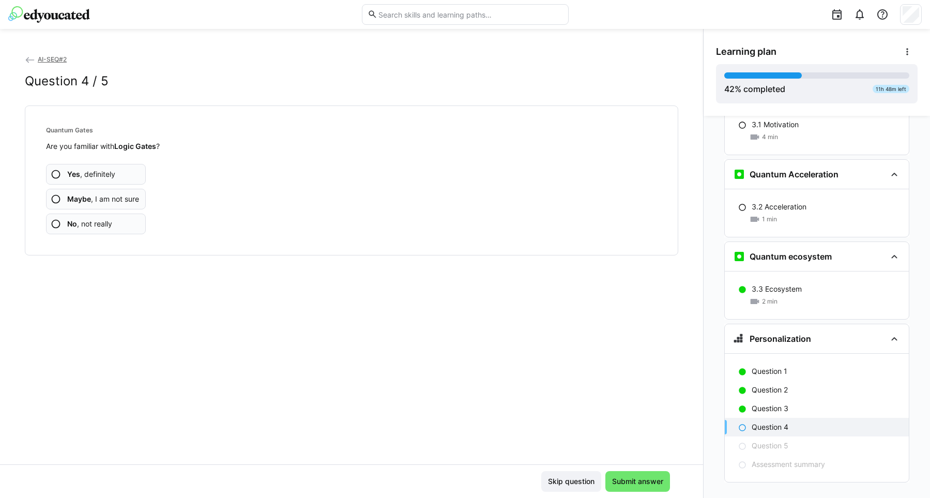
click at [56, 173] on eds-icon at bounding box center [56, 174] width 10 height 10
click at [57, 175] on eds-icon at bounding box center [56, 174] width 10 height 10
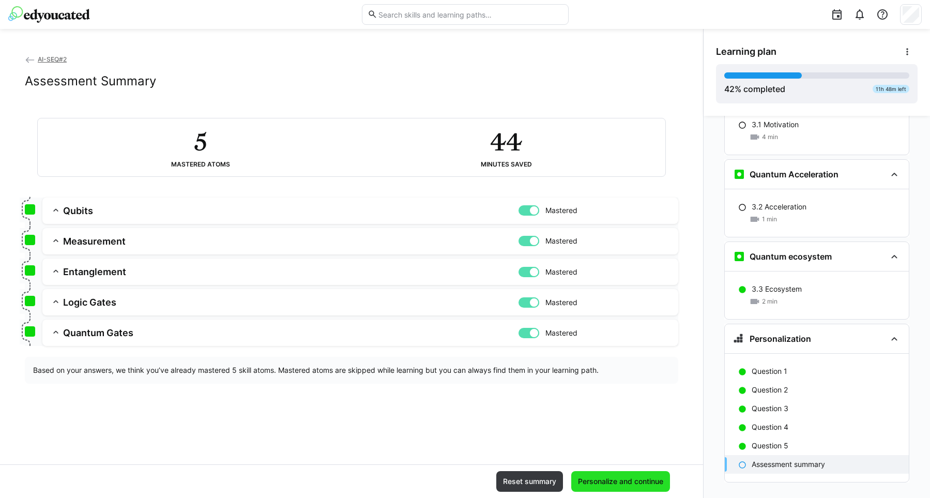
click at [612, 484] on span "Personalize and continue" at bounding box center [620, 481] width 88 height 10
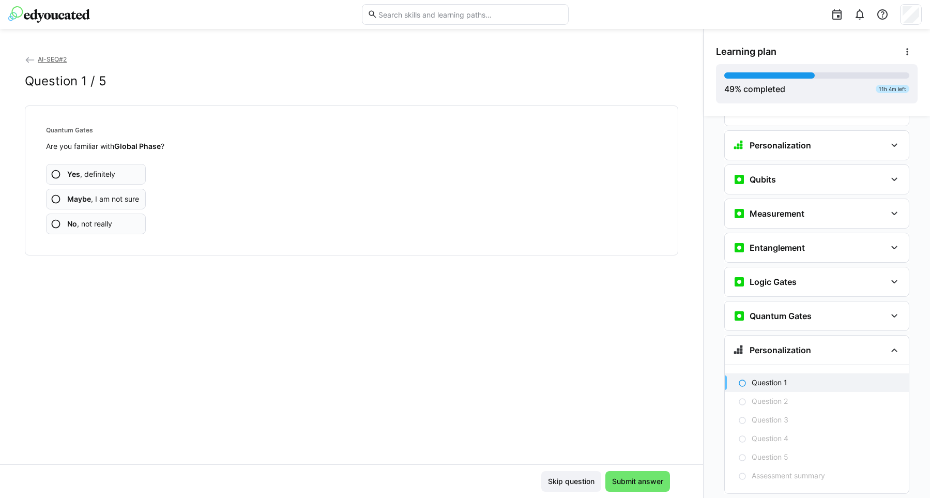
scroll to position [1501, 0]
click at [53, 177] on eds-icon at bounding box center [56, 174] width 10 height 10
click at [55, 176] on eds-icon at bounding box center [56, 174] width 10 height 10
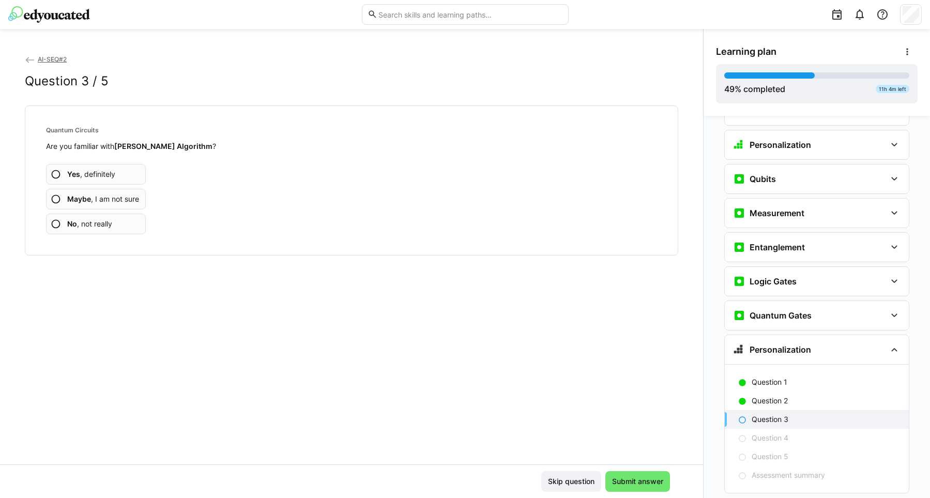
click at [55, 176] on eds-icon at bounding box center [56, 174] width 10 height 10
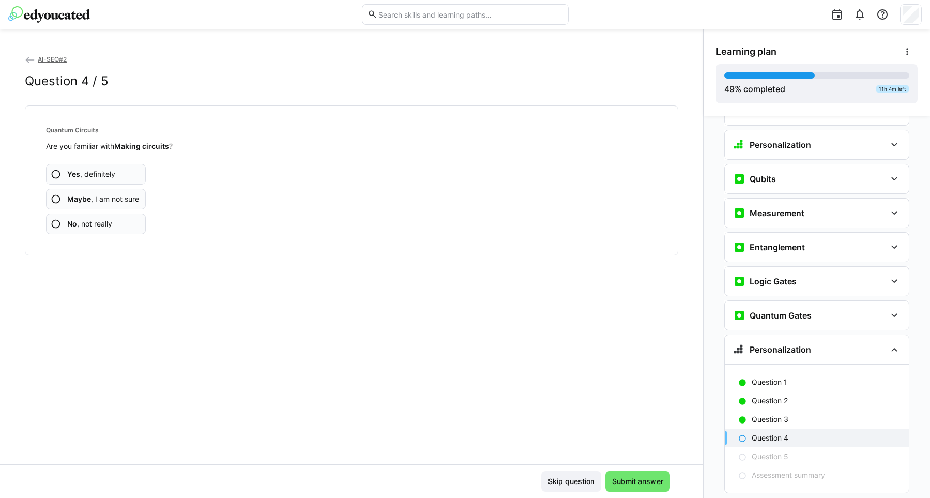
click at [55, 176] on eds-icon at bounding box center [56, 174] width 10 height 10
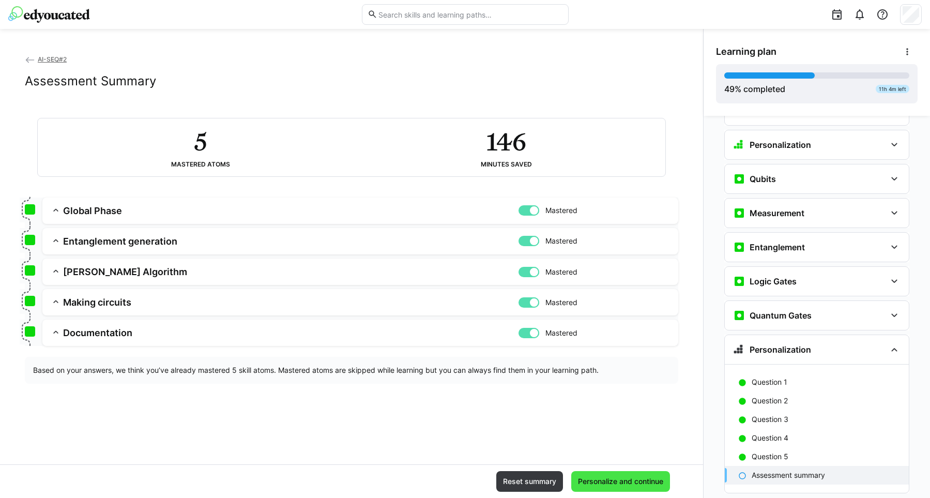
click at [623, 484] on span "Personalize and continue" at bounding box center [620, 481] width 88 height 10
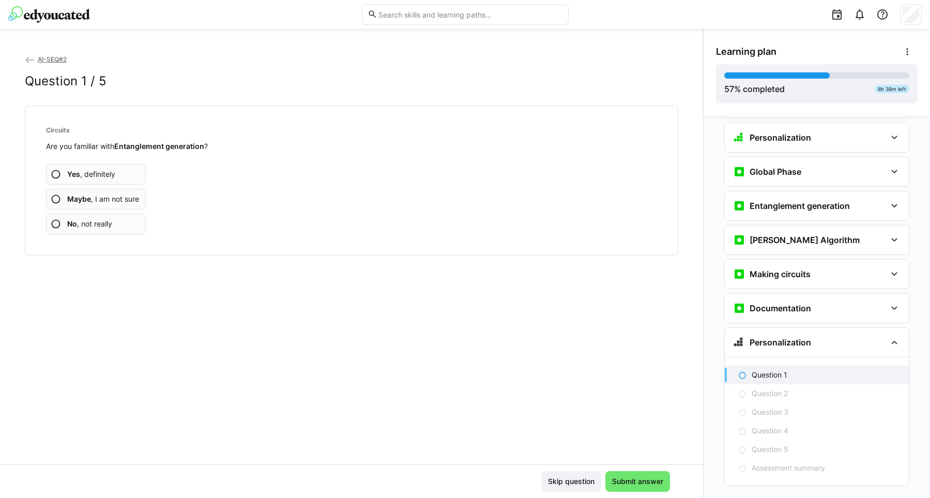
scroll to position [1714, 0]
click at [892, 232] on div "[PERSON_NAME] Algorithm" at bounding box center [817, 239] width 184 height 29
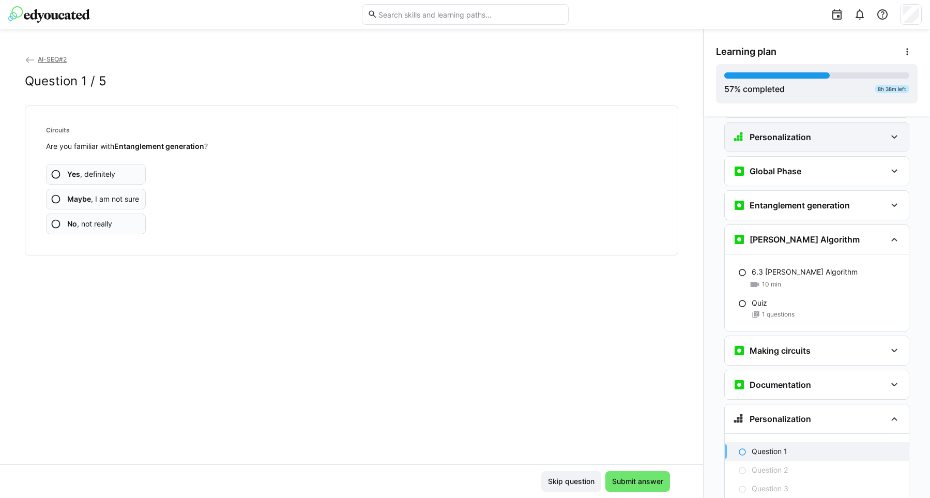
click at [896, 131] on eds-icon at bounding box center [894, 137] width 12 height 12
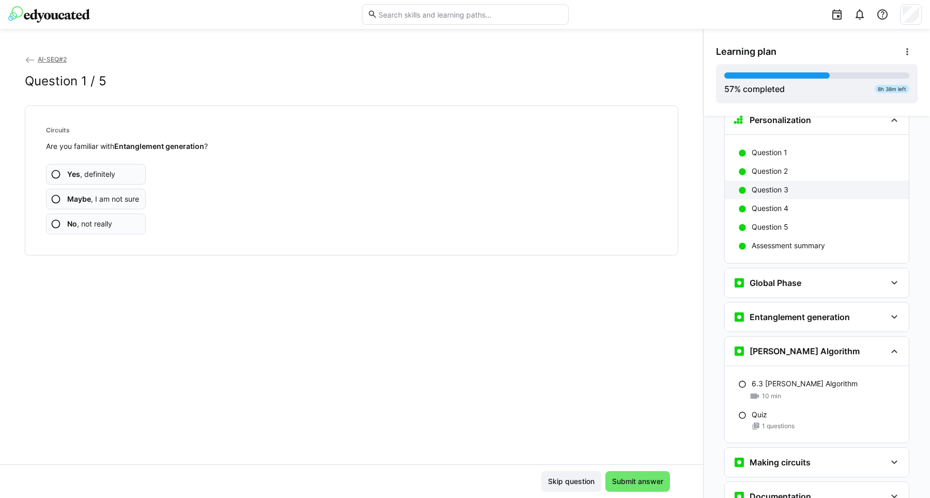
scroll to position [1766, 0]
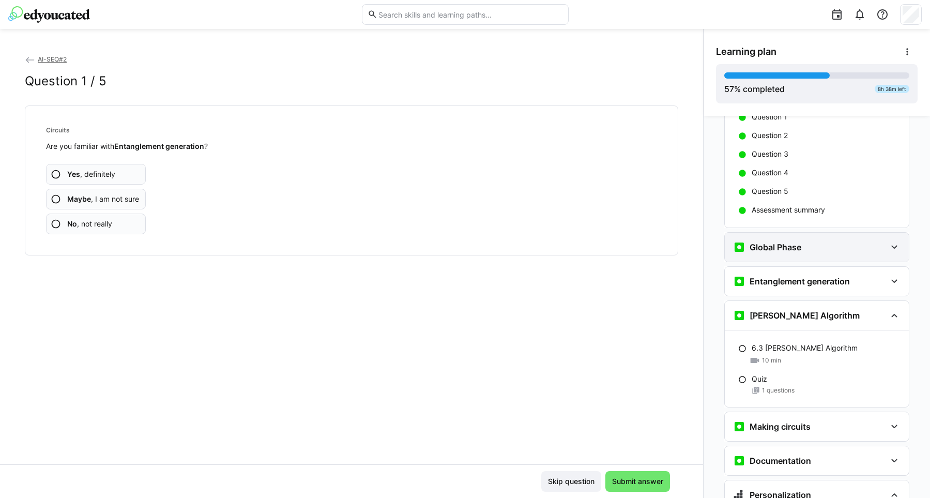
click at [890, 241] on eds-icon at bounding box center [894, 247] width 12 height 12
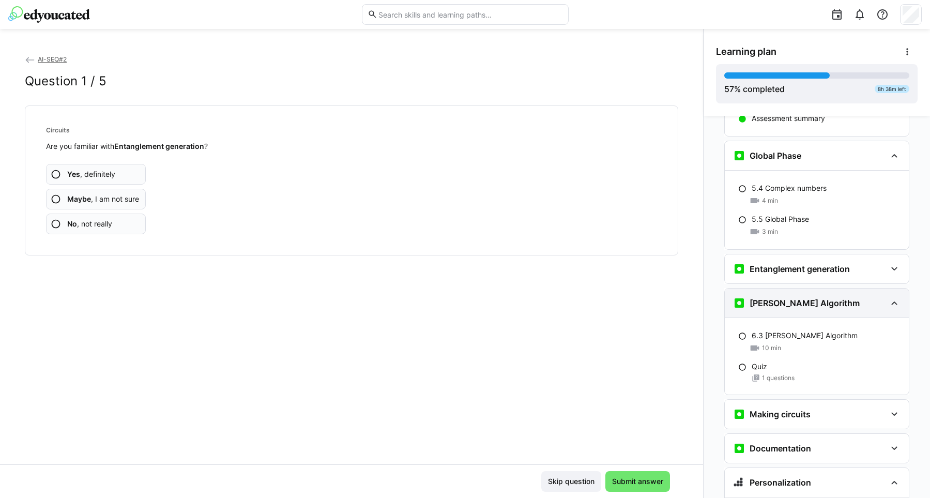
scroll to position [1872, 0]
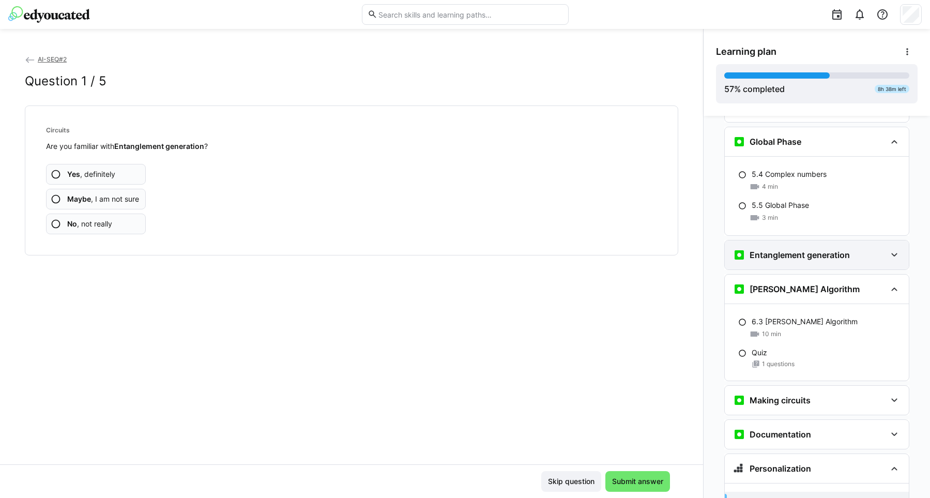
click at [899, 249] on eds-icon at bounding box center [894, 255] width 12 height 12
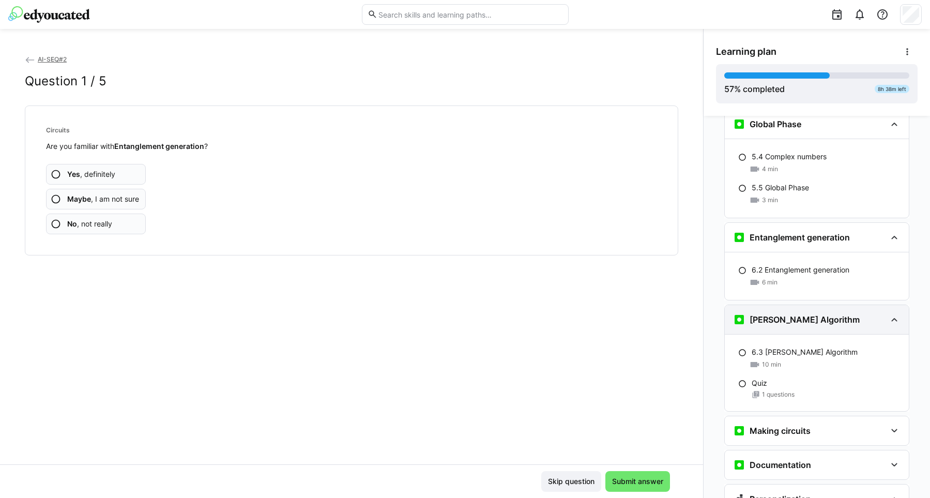
scroll to position [1925, 0]
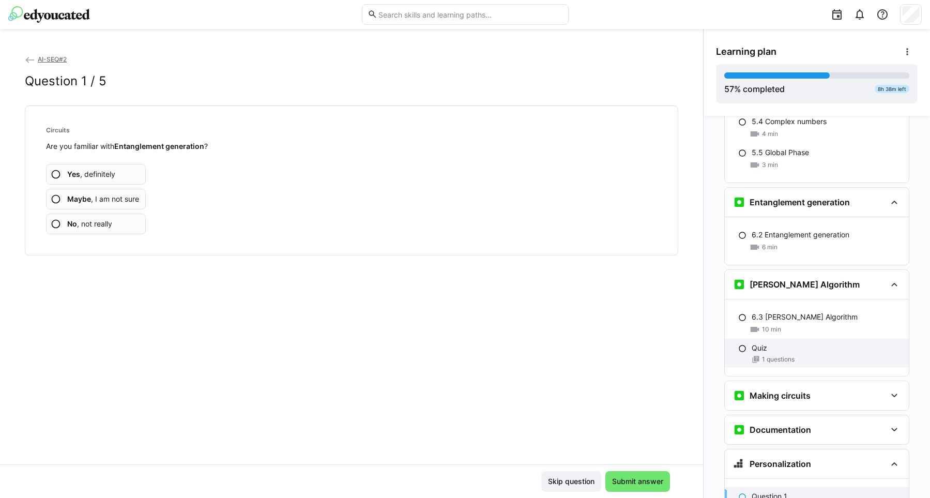
click at [741, 344] on eds-icon at bounding box center [742, 348] width 8 height 8
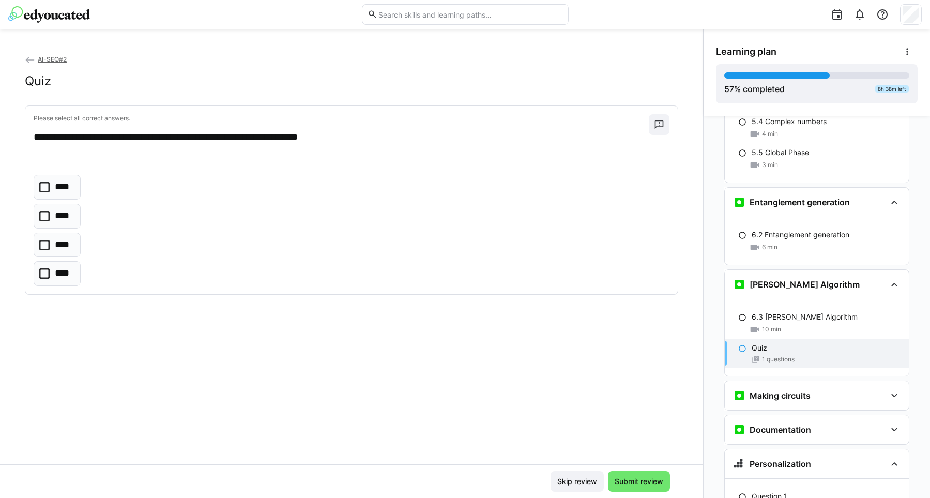
scroll to position [2050, 0]
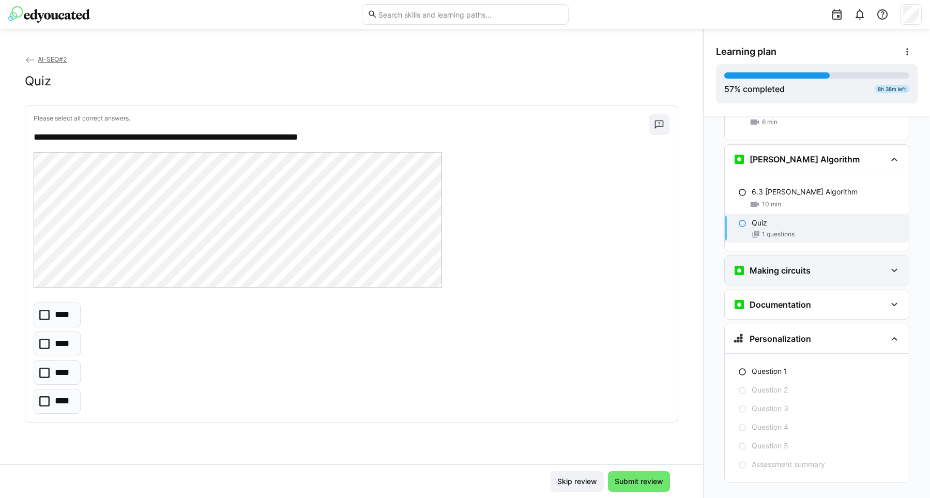
click at [893, 264] on eds-icon at bounding box center [894, 270] width 12 height 12
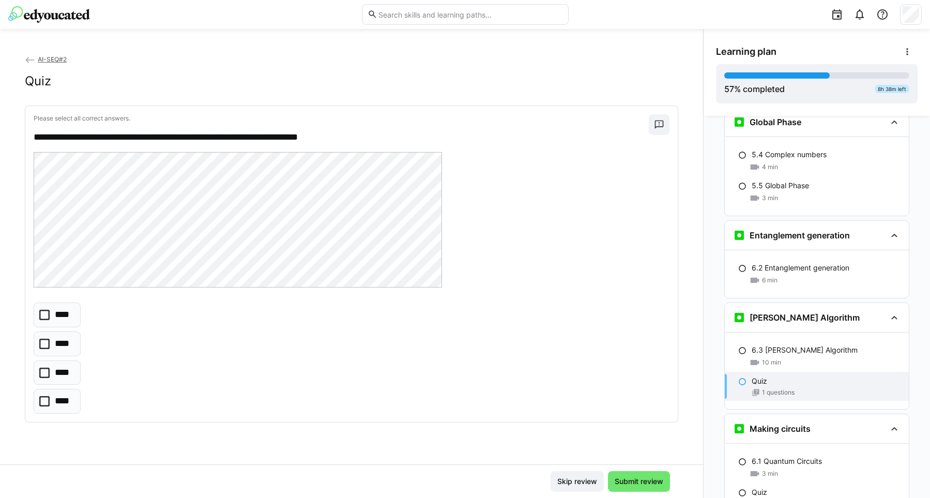
scroll to position [1944, 0]
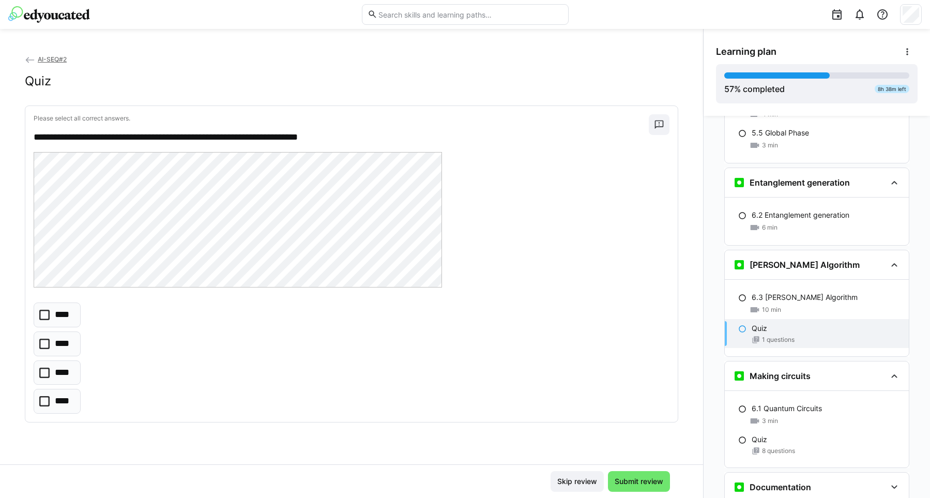
click at [42, 403] on icon at bounding box center [44, 401] width 10 height 10
click at [631, 485] on span "Submit review" at bounding box center [639, 481] width 52 height 10
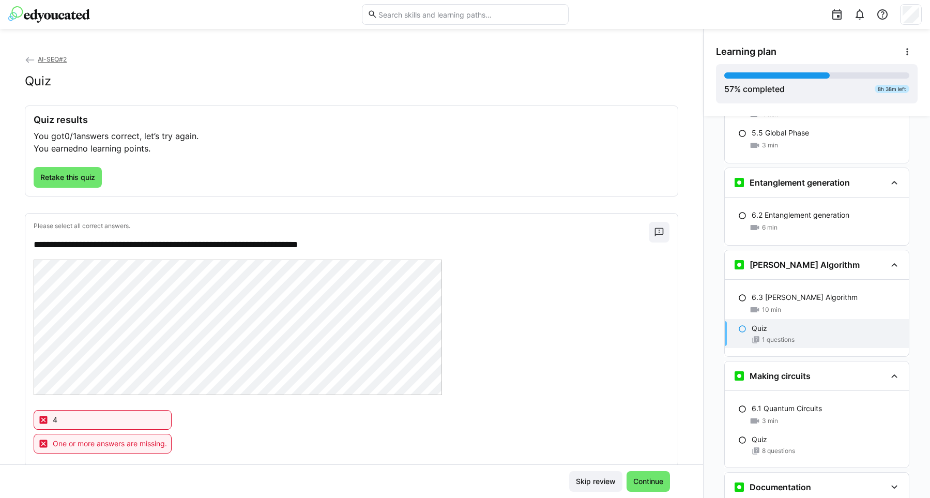
scroll to position [27, 0]
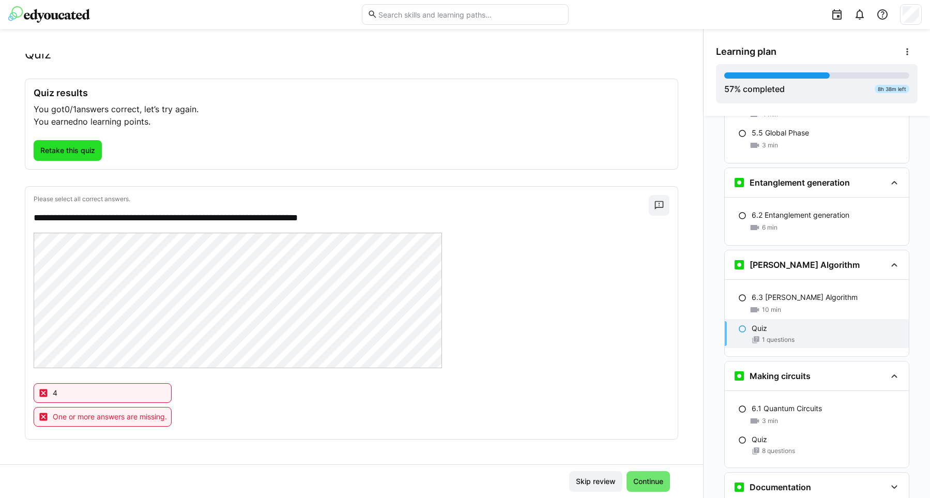
click at [66, 152] on span "Retake this quiz" at bounding box center [68, 150] width 58 height 10
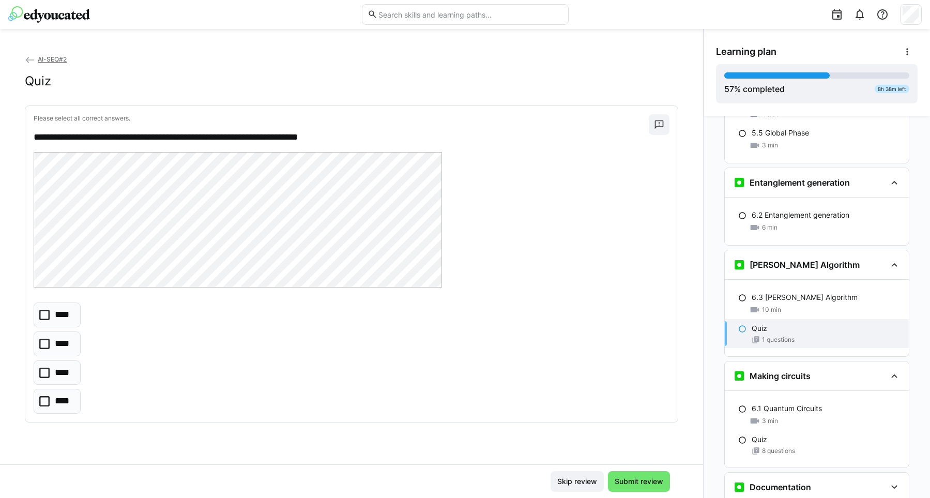
click at [43, 317] on icon at bounding box center [44, 315] width 10 height 10
click at [46, 341] on icon at bounding box center [44, 344] width 10 height 10
click at [46, 374] on icon at bounding box center [44, 373] width 10 height 10
click at [41, 403] on icon at bounding box center [44, 401] width 10 height 10
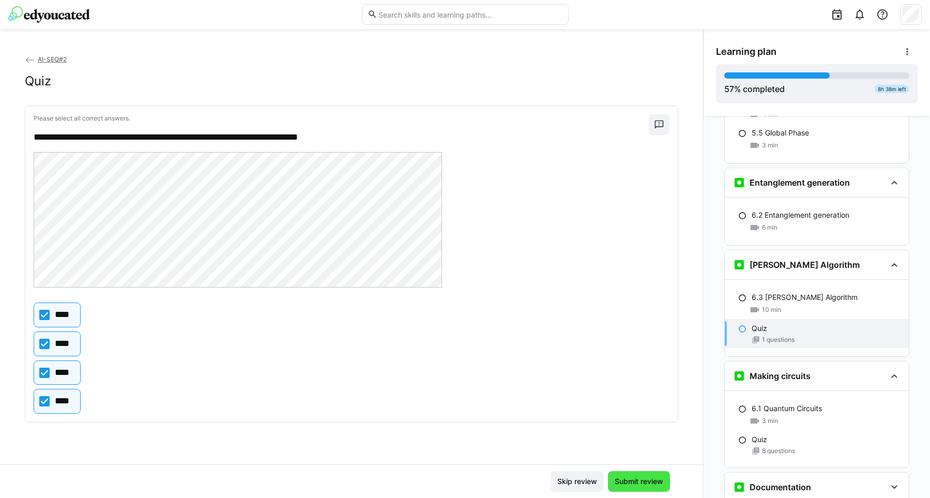
click at [629, 478] on span "Submit review" at bounding box center [639, 481] width 52 height 10
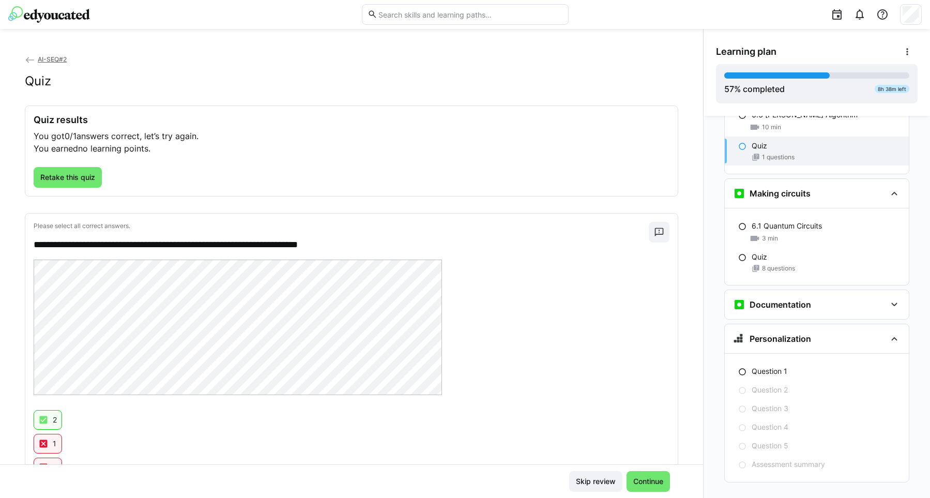
scroll to position [74, 0]
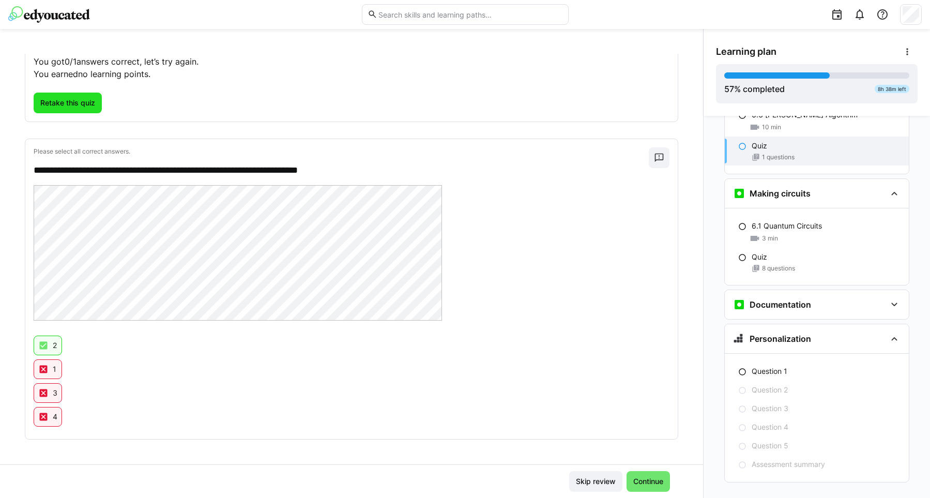
click at [71, 103] on span "Retake this quiz" at bounding box center [68, 103] width 58 height 10
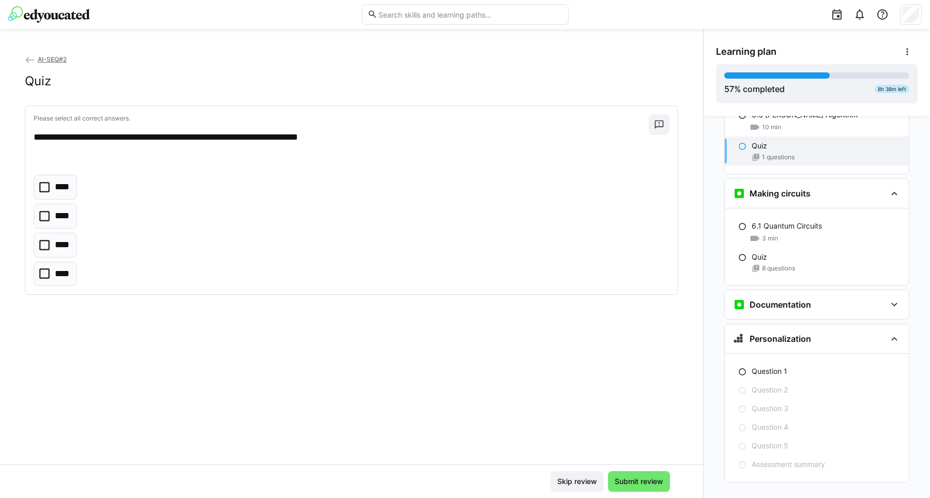
scroll to position [0, 0]
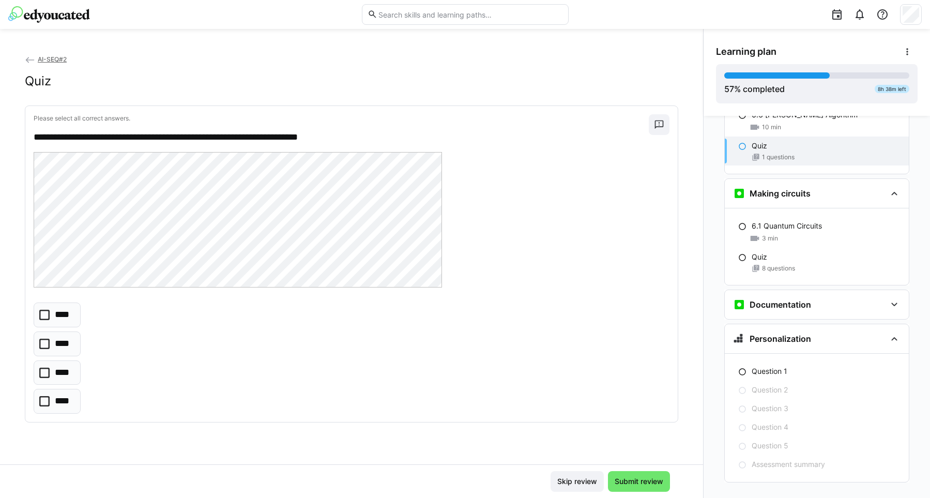
click at [41, 315] on icon at bounding box center [44, 315] width 10 height 10
click at [630, 480] on span "Submit review" at bounding box center [639, 481] width 52 height 10
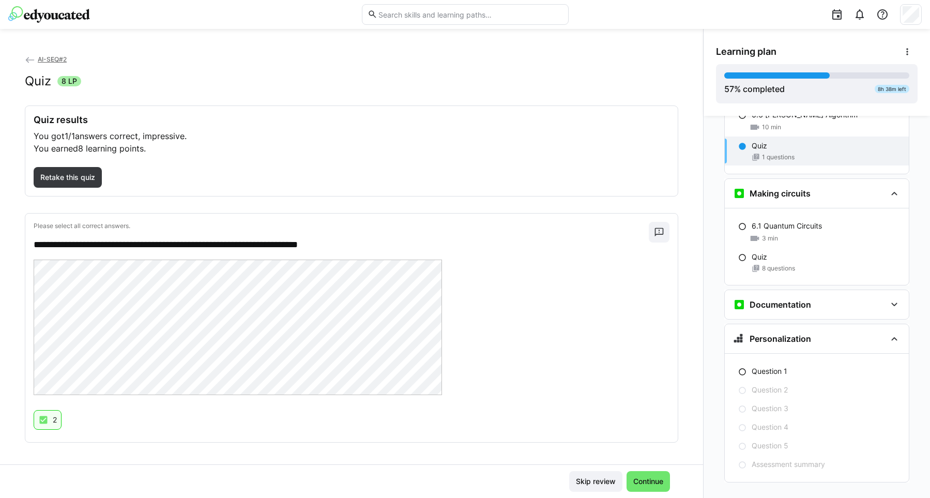
scroll to position [3, 0]
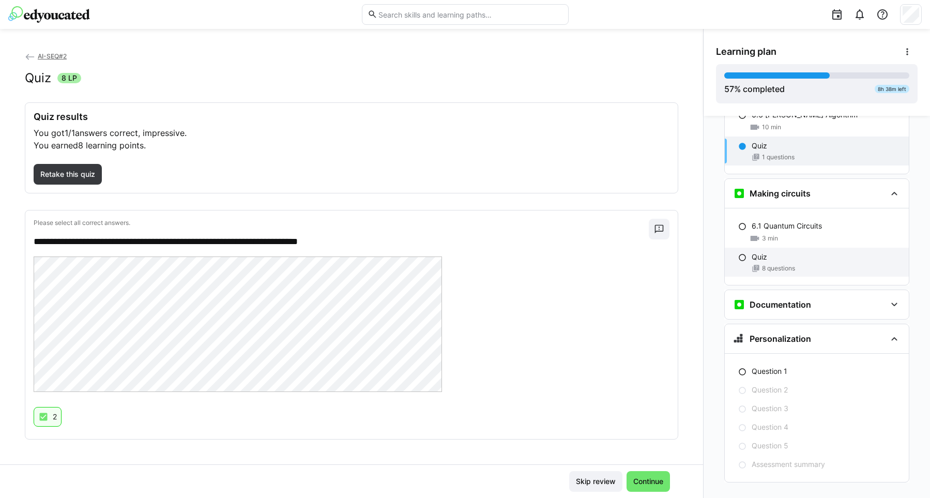
click at [756, 248] on div "Quiz 8 questions" at bounding box center [817, 262] width 184 height 29
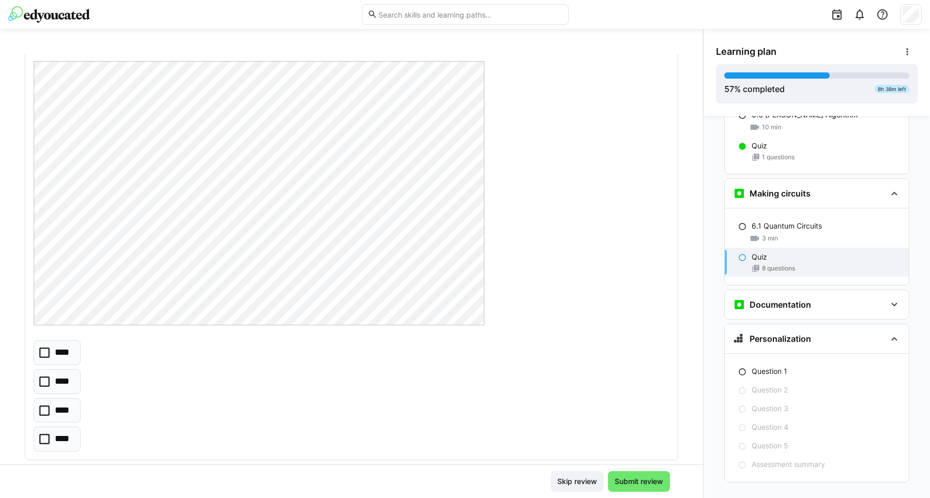
scroll to position [105, 0]
click at [38, 425] on eds-checkbox "****" at bounding box center [57, 424] width 47 height 25
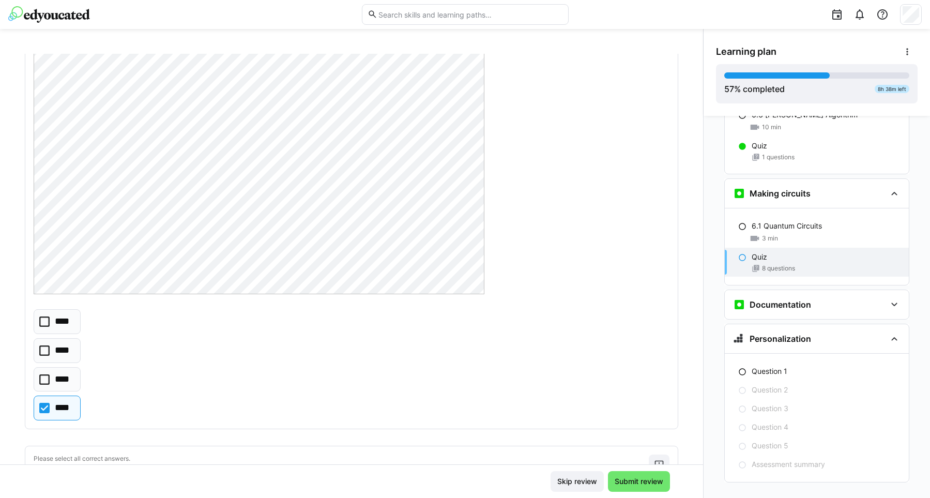
scroll to position [158, 0]
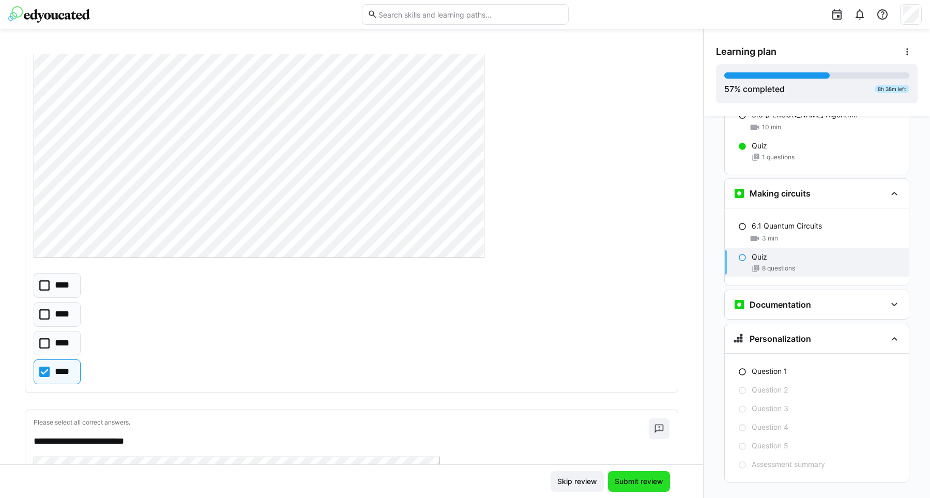
click at [645, 487] on span "Submit review" at bounding box center [639, 481] width 62 height 21
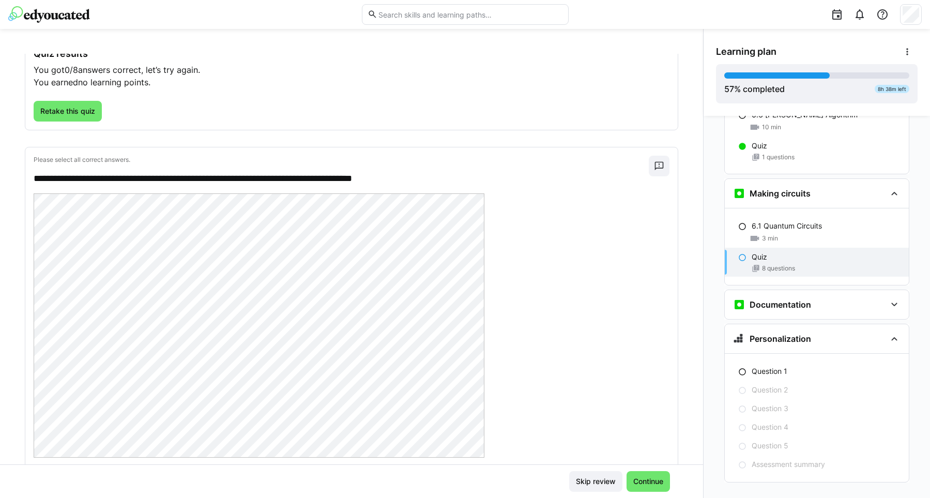
scroll to position [0, 0]
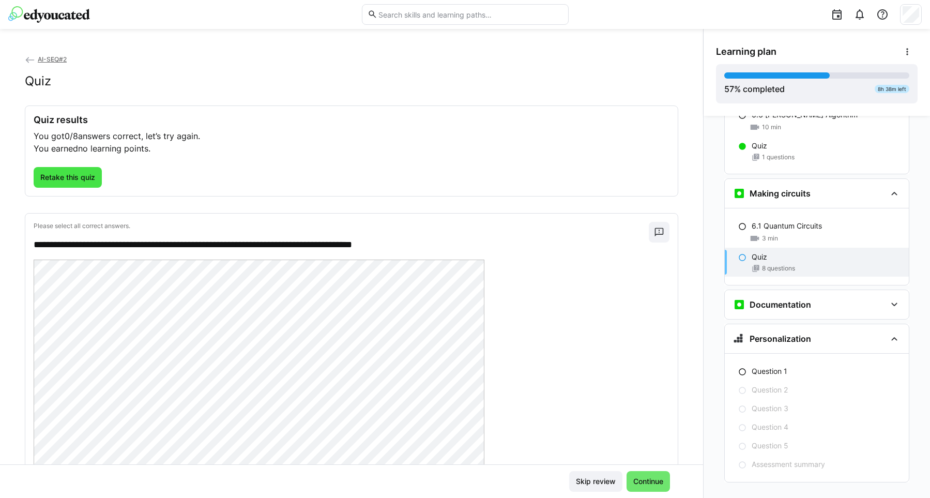
click at [60, 175] on span "Retake this quiz" at bounding box center [68, 177] width 58 height 10
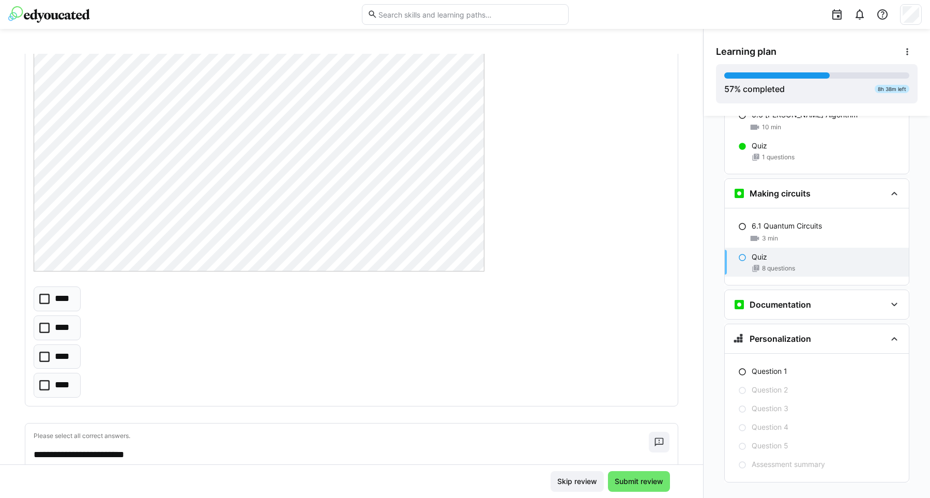
scroll to position [158, 0]
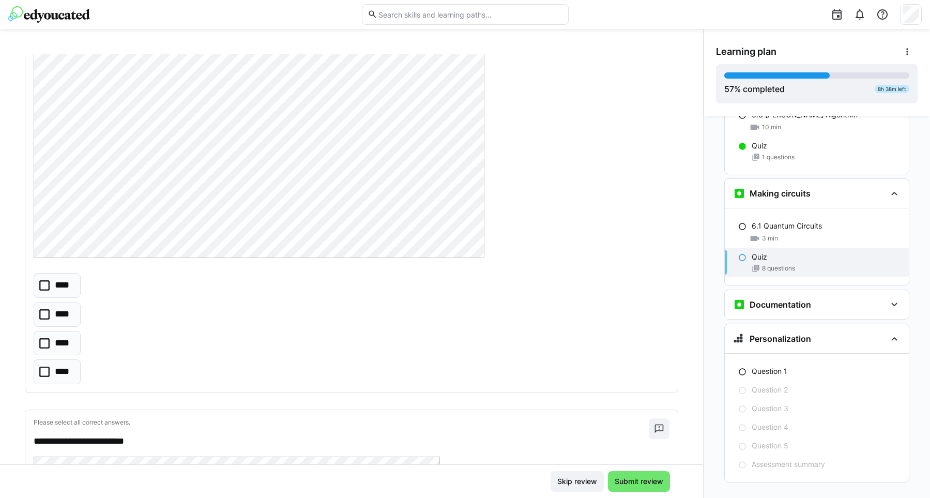
click at [42, 287] on icon at bounding box center [44, 285] width 10 height 10
click at [43, 342] on icon at bounding box center [44, 343] width 10 height 10
click at [43, 284] on icon at bounding box center [44, 285] width 10 height 10
click at [47, 342] on icon at bounding box center [44, 343] width 10 height 10
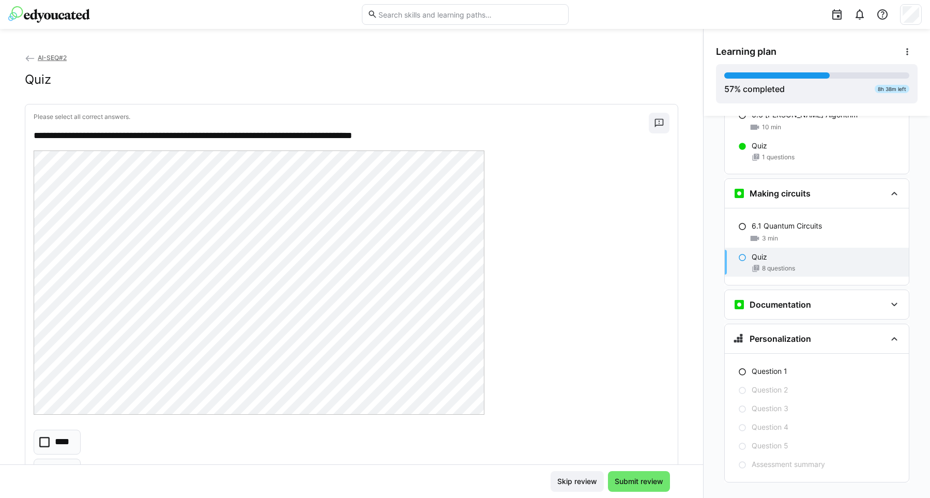
scroll to position [0, 0]
click at [567, 482] on span "Skip review" at bounding box center [577, 481] width 43 height 10
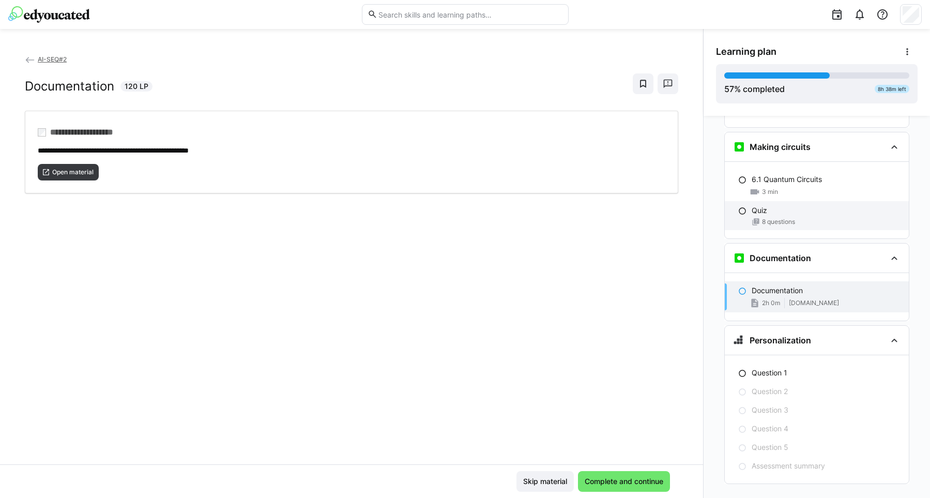
scroll to position [2175, 0]
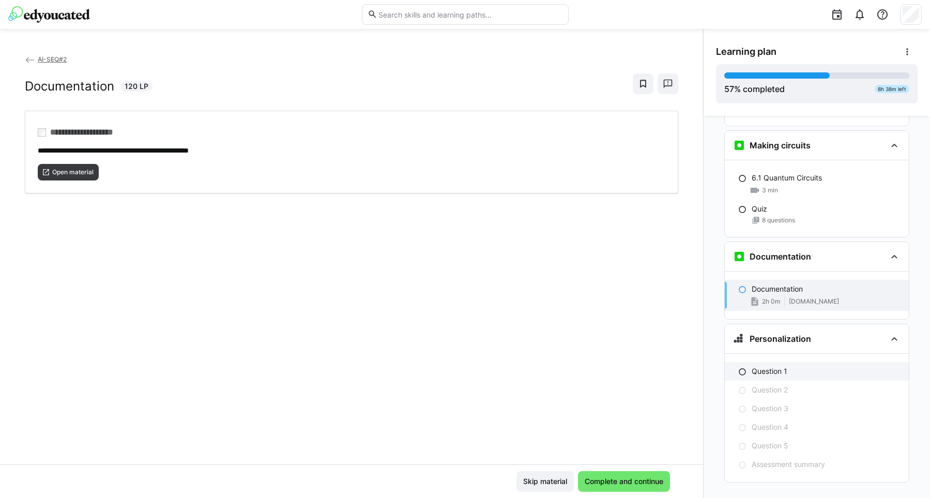
click at [759, 366] on p "Question 1" at bounding box center [770, 371] width 36 height 10
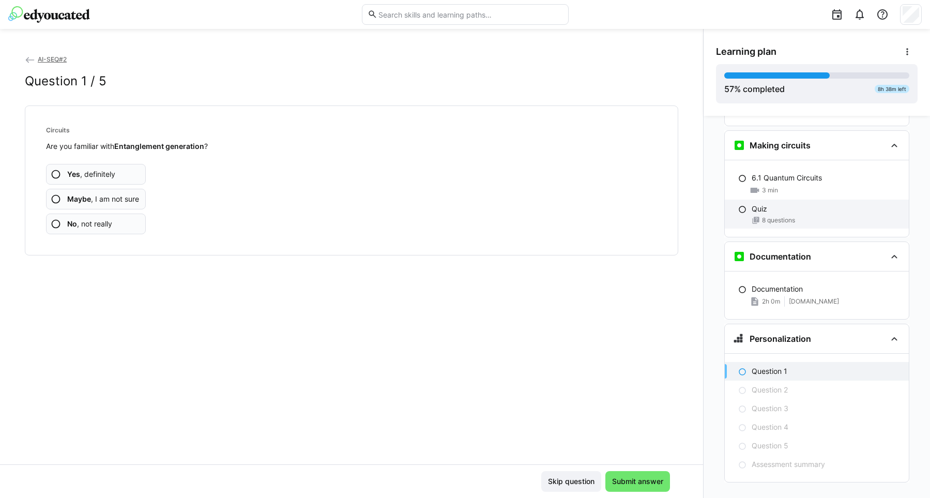
scroll to position [2069, 0]
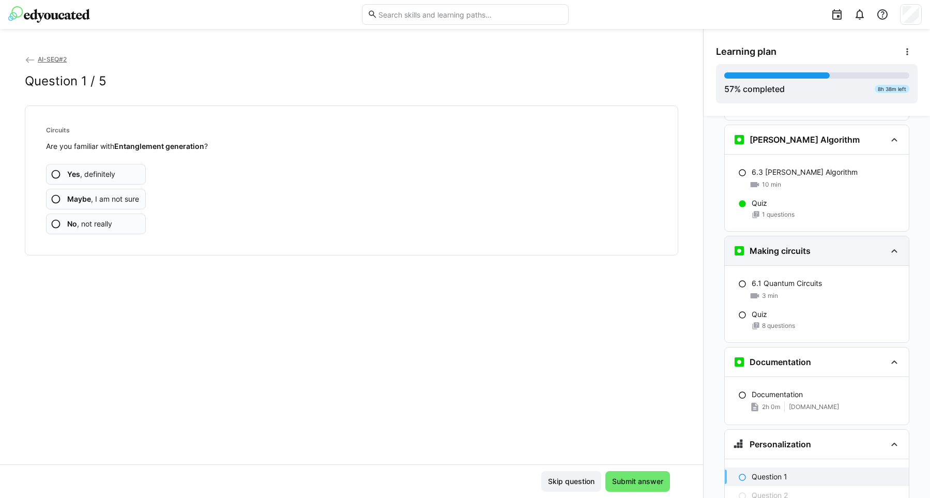
click at [883, 245] on div "Making circuits" at bounding box center [809, 251] width 153 height 12
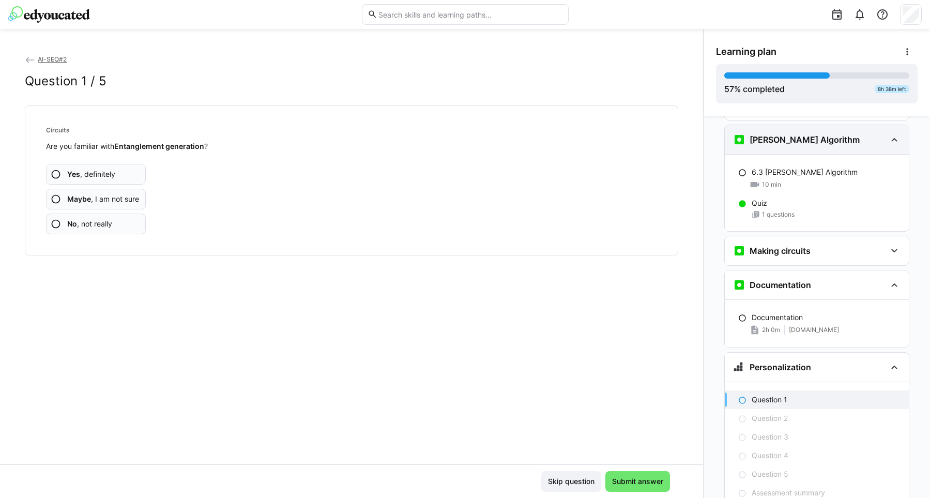
click at [887, 125] on div "[PERSON_NAME] Algorithm" at bounding box center [817, 139] width 184 height 29
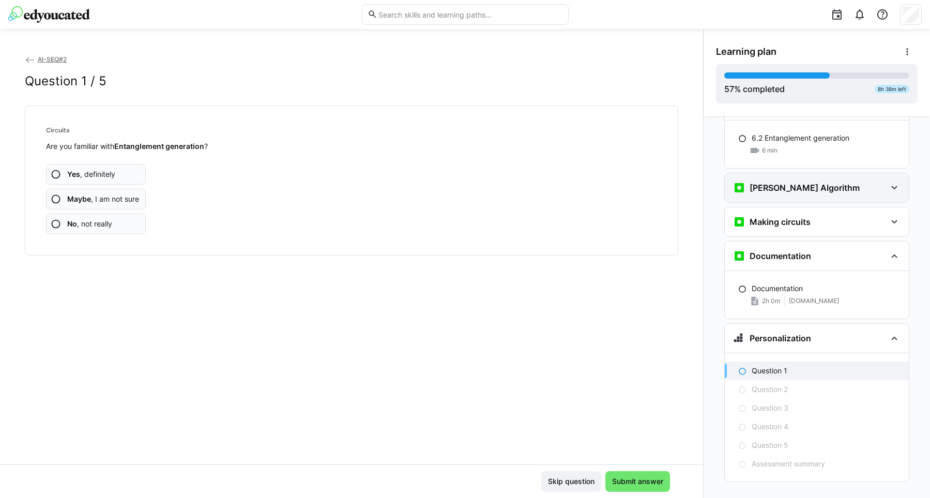
scroll to position [2021, 0]
click at [59, 172] on eds-icon at bounding box center [56, 174] width 10 height 10
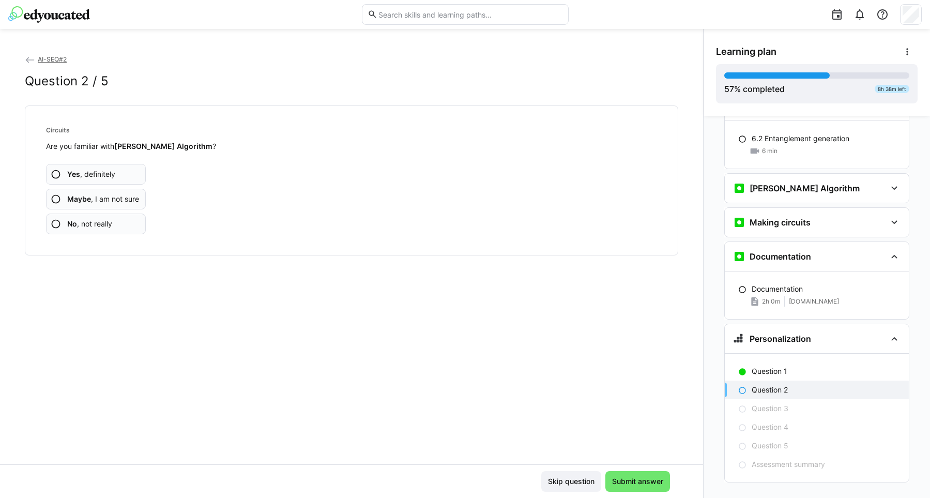
click at [56, 176] on eds-icon at bounding box center [56, 174] width 10 height 10
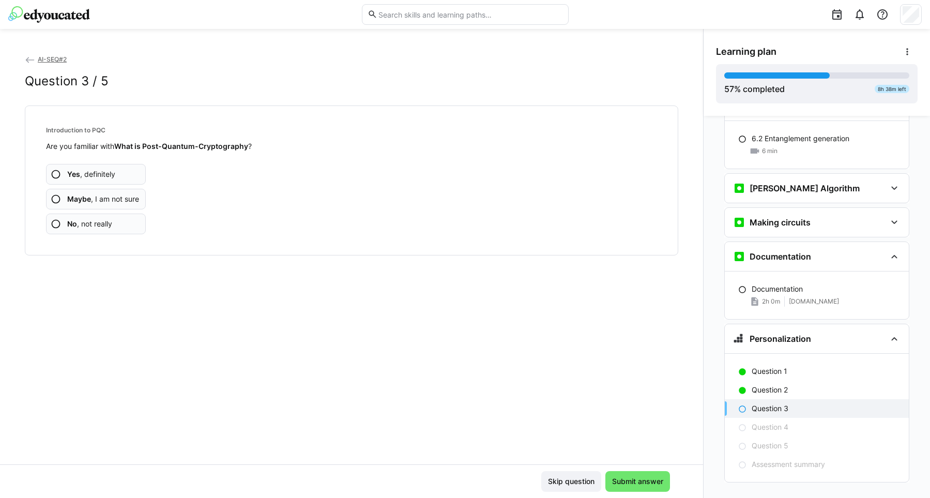
click at [56, 177] on eds-icon at bounding box center [56, 174] width 10 height 10
click at [55, 176] on eds-icon at bounding box center [56, 174] width 10 height 10
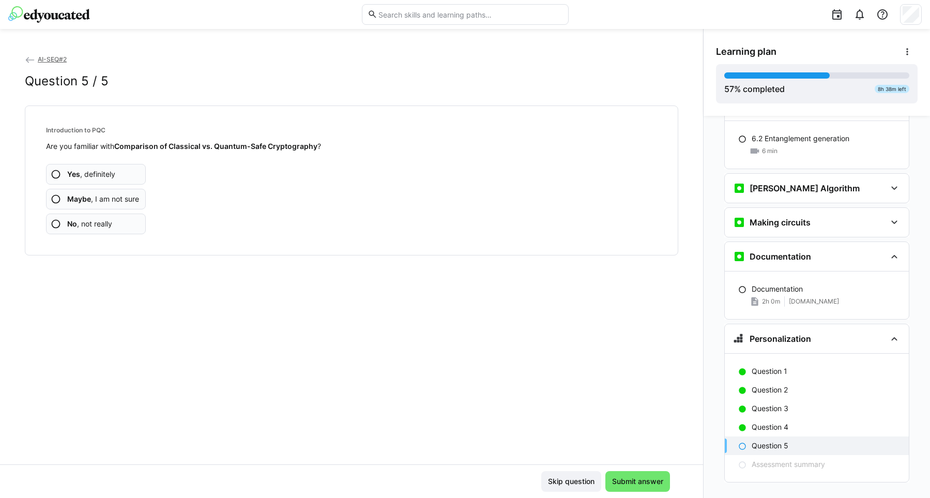
click at [55, 176] on eds-icon at bounding box center [56, 174] width 10 height 10
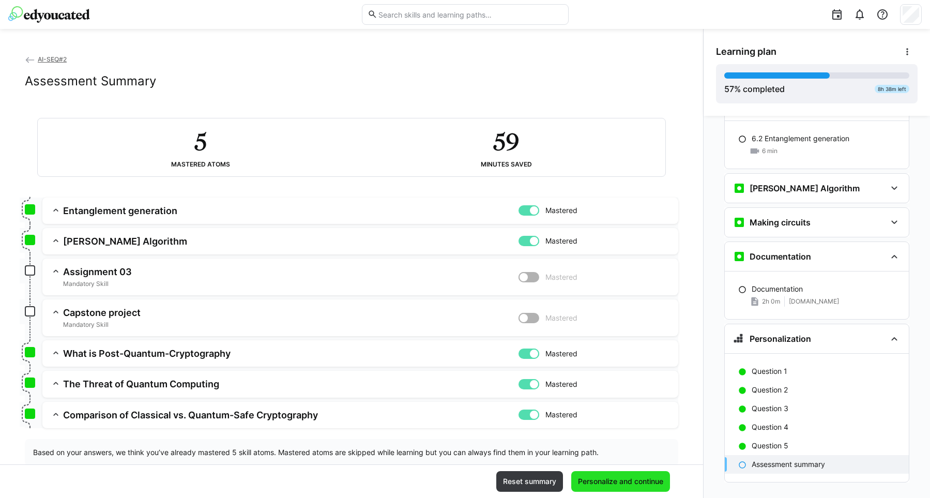
click at [613, 479] on span "Personalize and continue" at bounding box center [620, 481] width 88 height 10
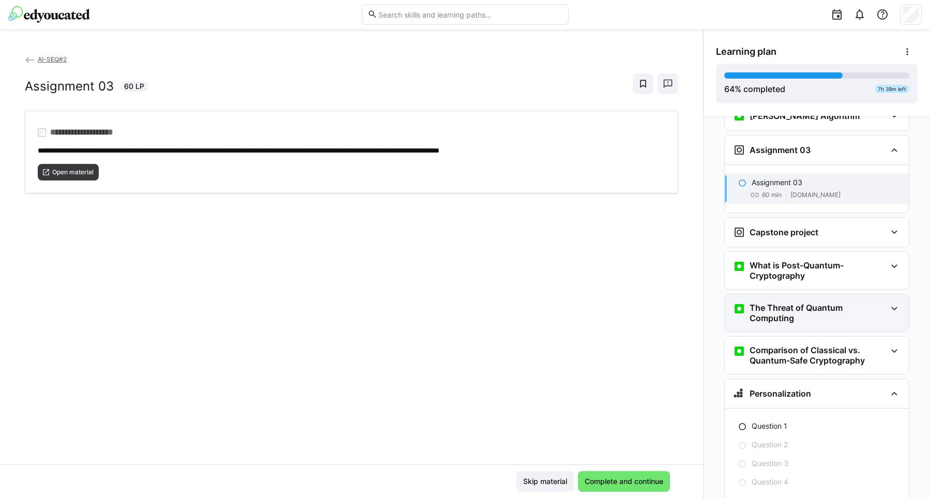
scroll to position [2312, 0]
click at [778, 177] on p "Assignment 03" at bounding box center [777, 182] width 51 height 10
click at [66, 169] on span "Open material" at bounding box center [72, 172] width 43 height 8
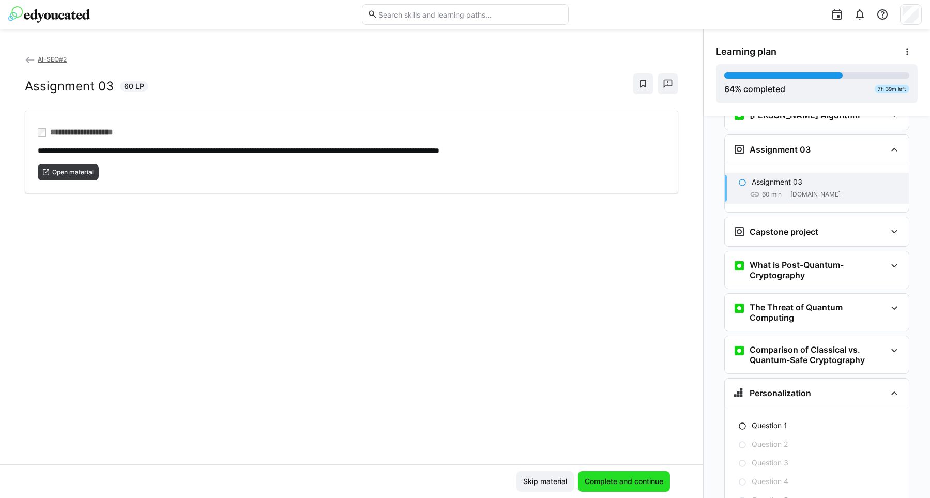
click at [615, 481] on span "Complete and continue" at bounding box center [624, 481] width 82 height 10
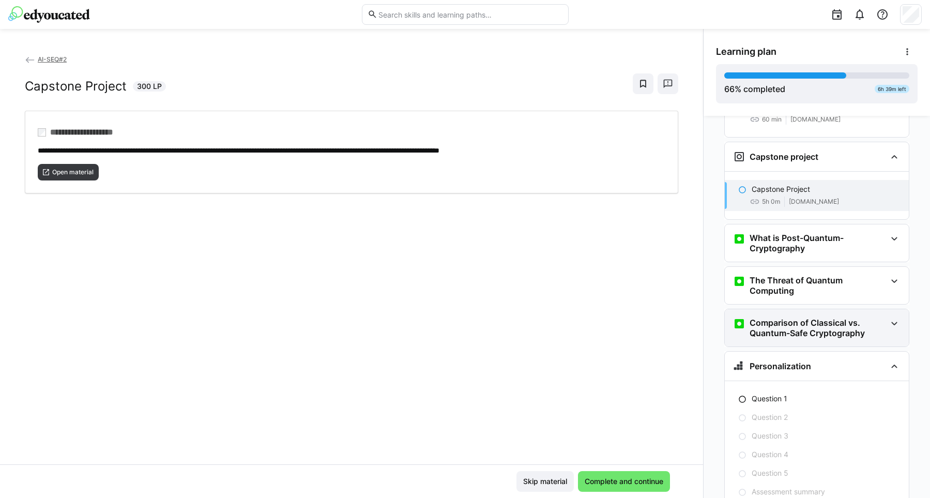
scroll to position [2415, 0]
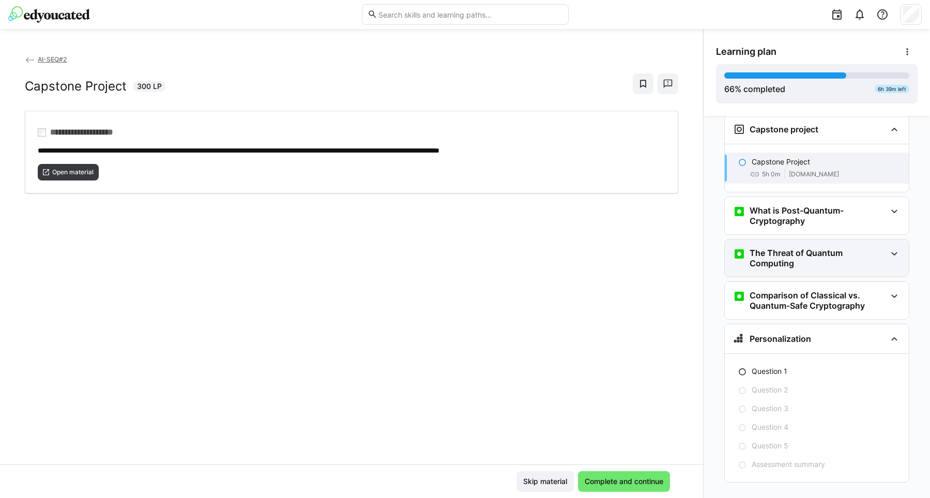
click at [801, 248] on h3 "The Threat of Quantum Computing" at bounding box center [818, 258] width 136 height 21
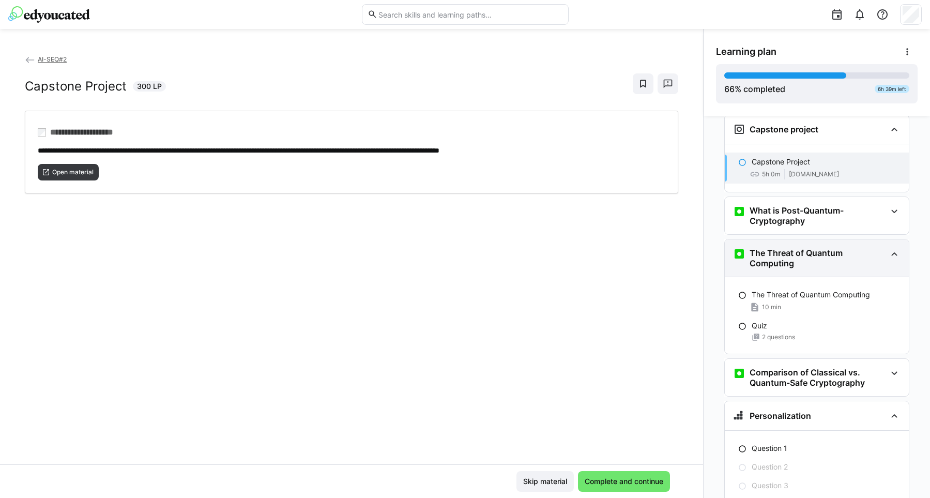
click at [798, 249] on h3 "The Threat of Quantum Computing" at bounding box center [818, 258] width 136 height 21
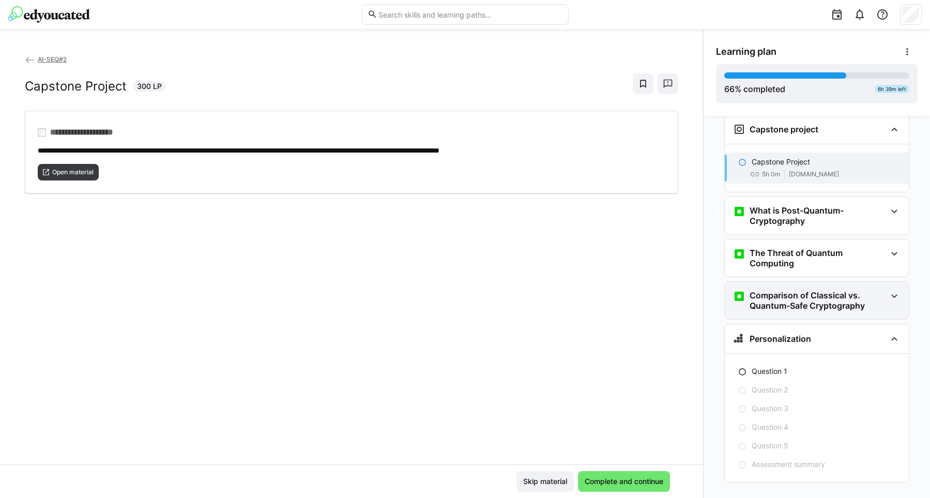
click at [802, 290] on h3 "Comparison of Classical vs. Quantum-Safe Cryptography" at bounding box center [818, 300] width 136 height 21
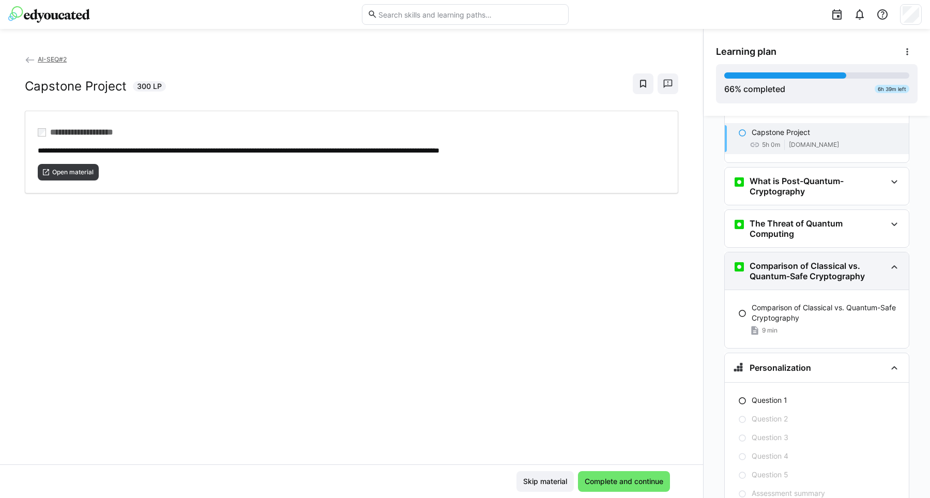
scroll to position [2473, 0]
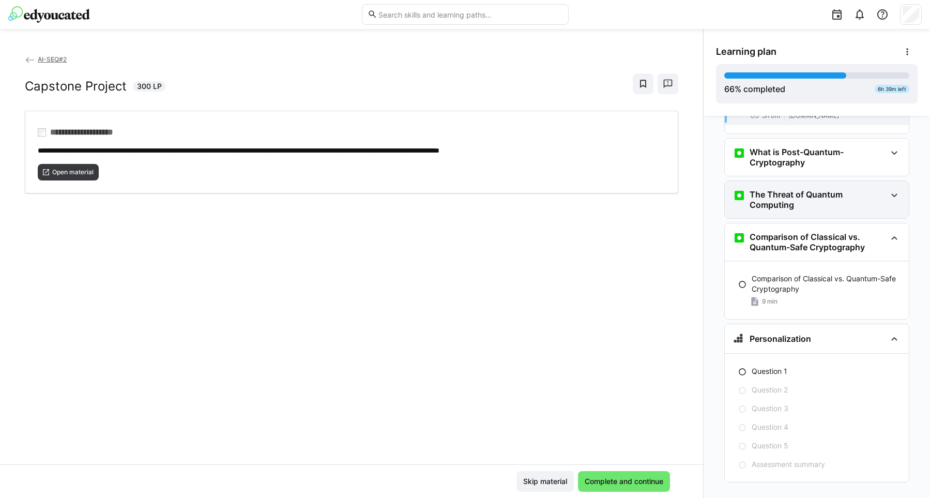
click at [893, 232] on eds-icon at bounding box center [894, 238] width 12 height 12
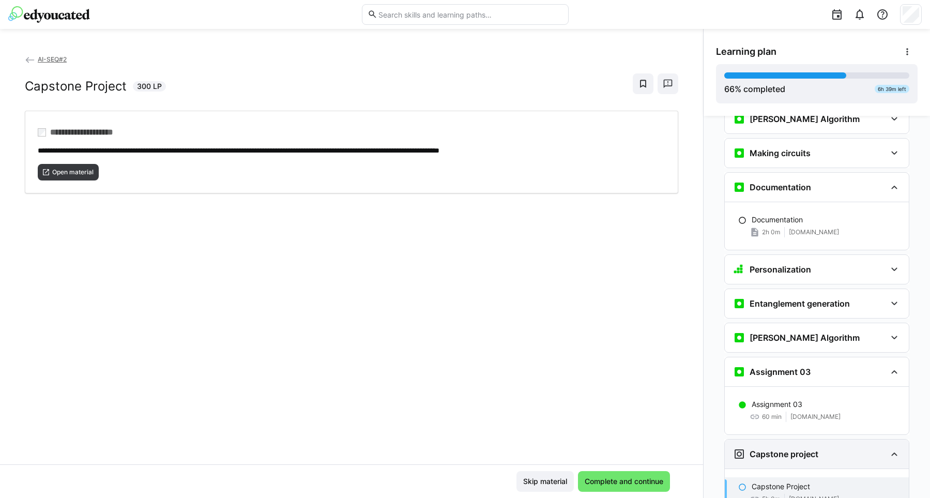
scroll to position [2045, 0]
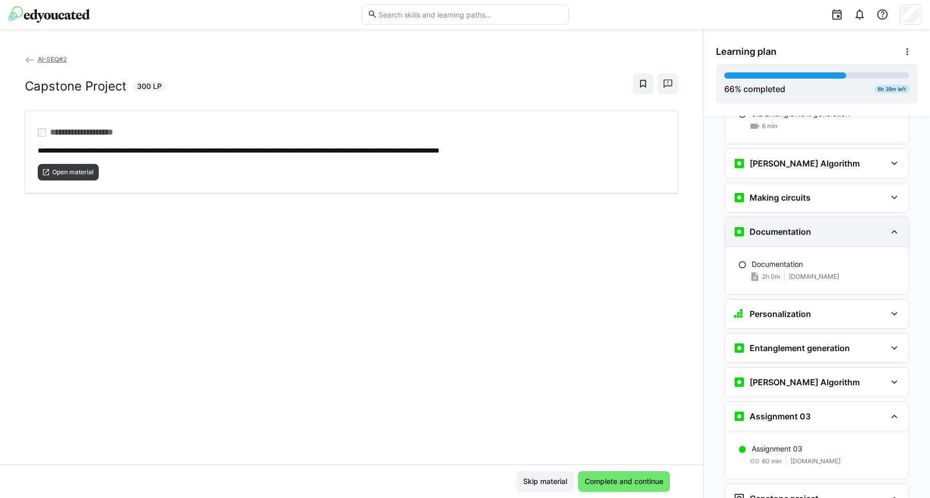
drag, startPoint x: 883, startPoint y: 219, endPoint x: 868, endPoint y: 222, distance: 15.3
click at [884, 225] on div "Documentation" at bounding box center [809, 231] width 153 height 12
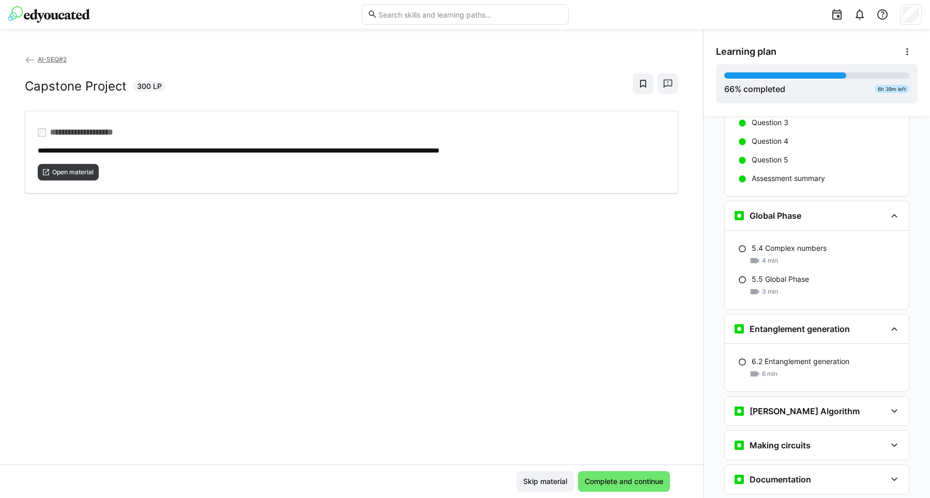
scroll to position [1676, 0]
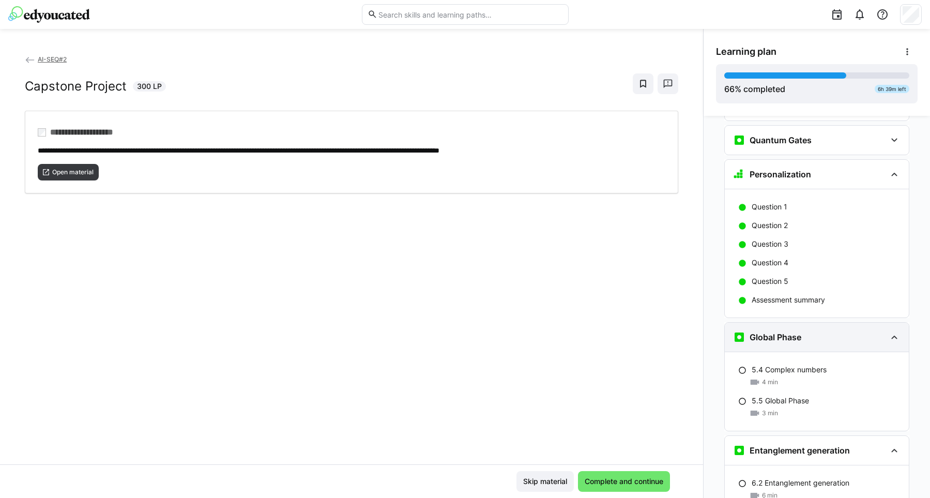
click at [890, 331] on eds-icon at bounding box center [894, 337] width 12 height 12
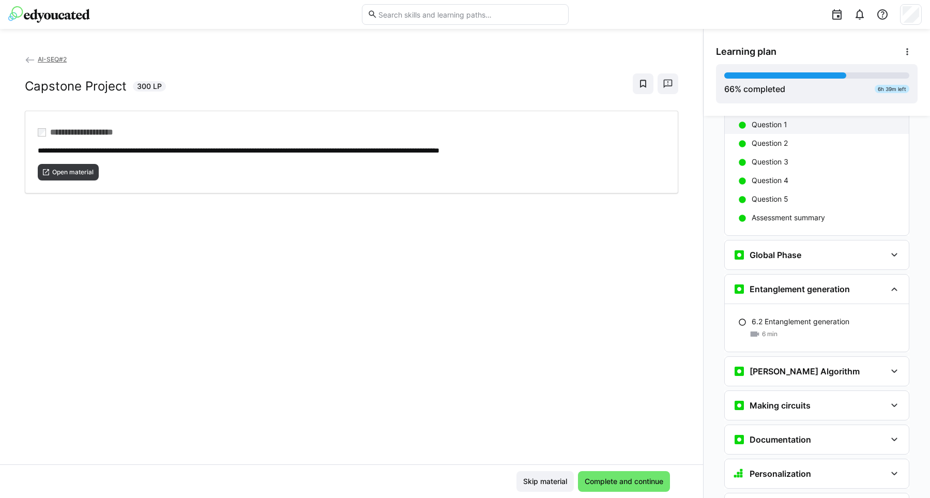
scroll to position [1782, 0]
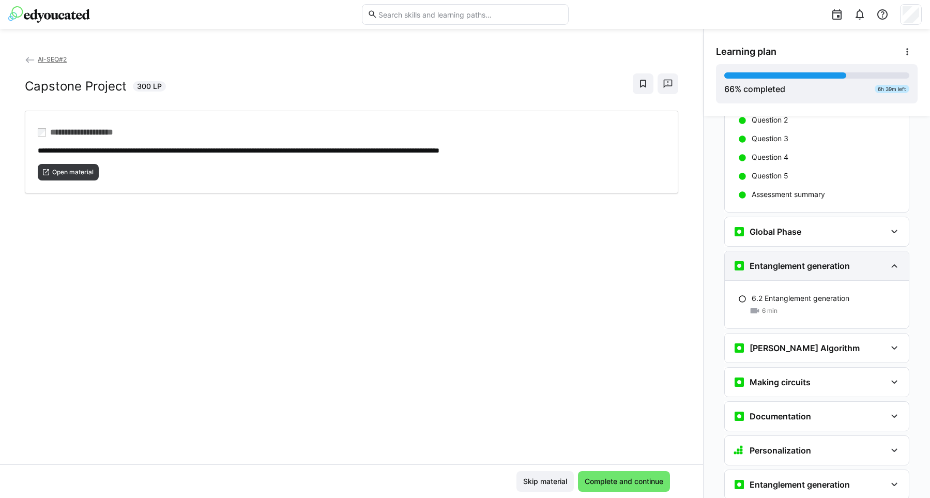
click at [889, 255] on div "Entanglement generation" at bounding box center [817, 265] width 184 height 29
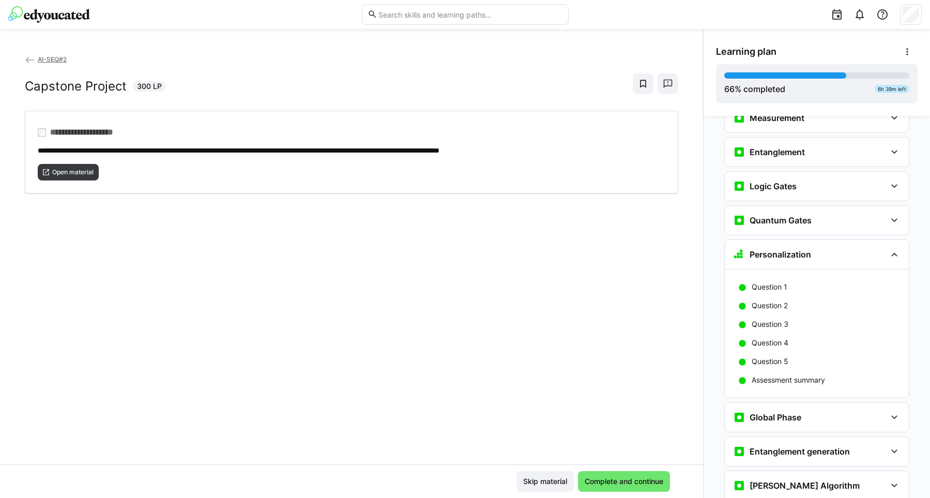
scroll to position [1518, 0]
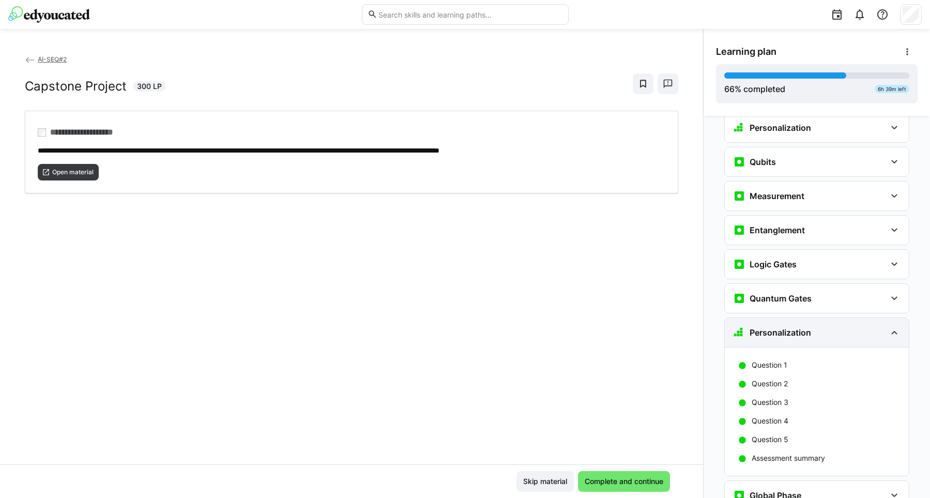
click at [886, 318] on div "Personalization" at bounding box center [817, 332] width 184 height 29
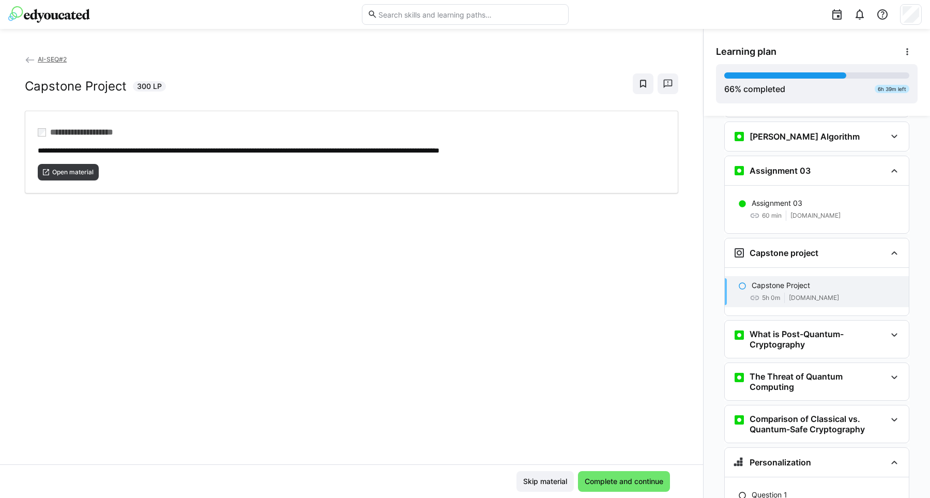
scroll to position [1952, 0]
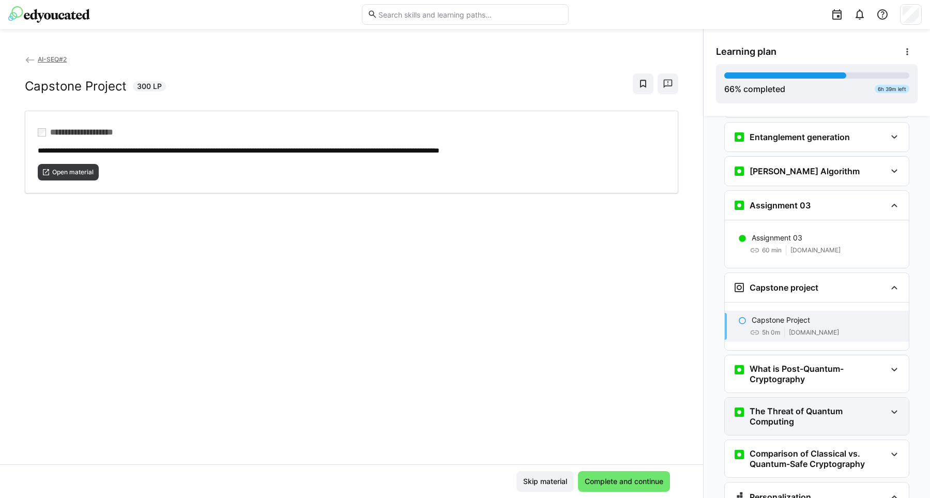
click at [892, 406] on eds-icon at bounding box center [894, 412] width 12 height 12
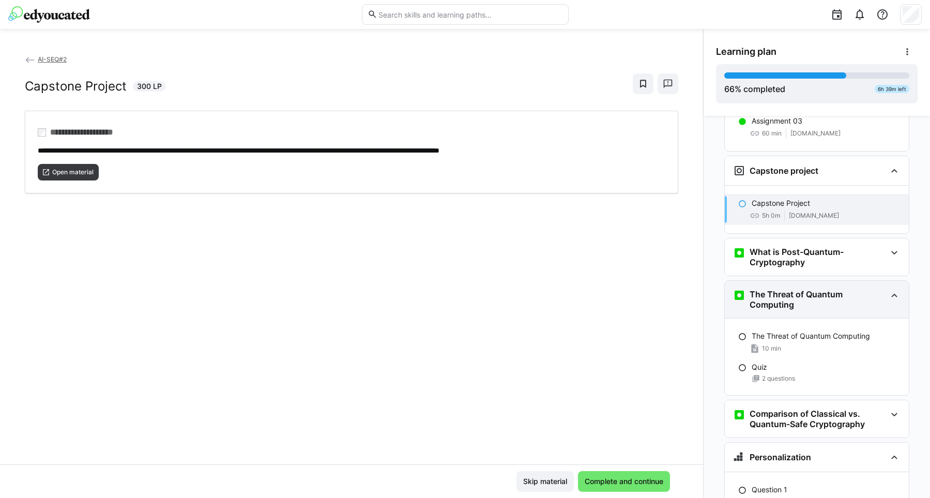
scroll to position [2111, 0]
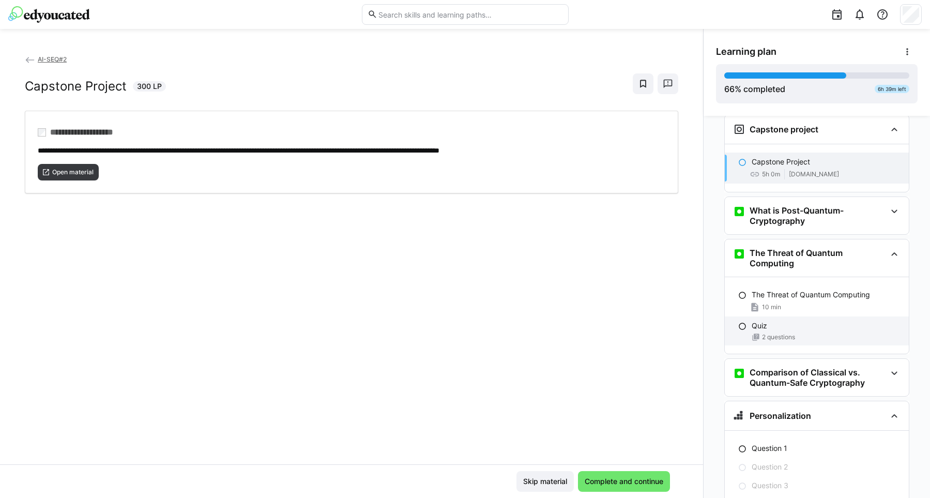
click at [765, 333] on span "2 questions" at bounding box center [778, 337] width 33 height 8
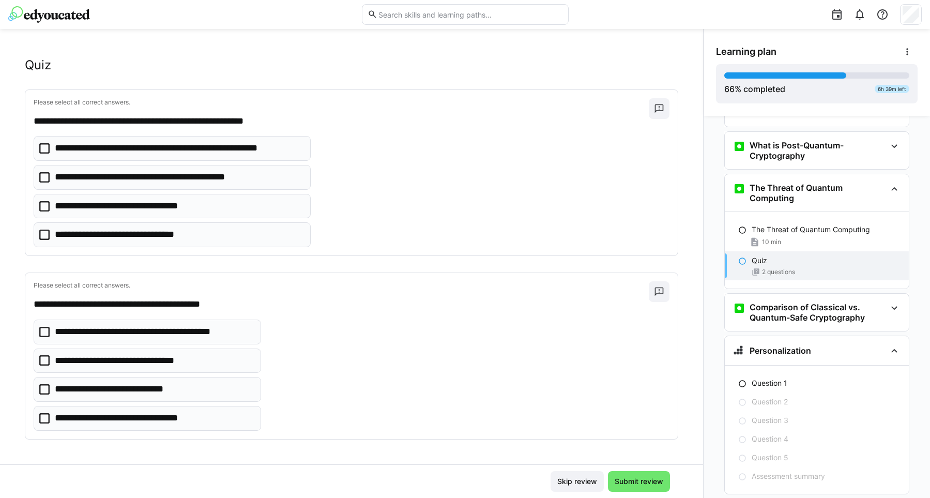
scroll to position [2188, 0]
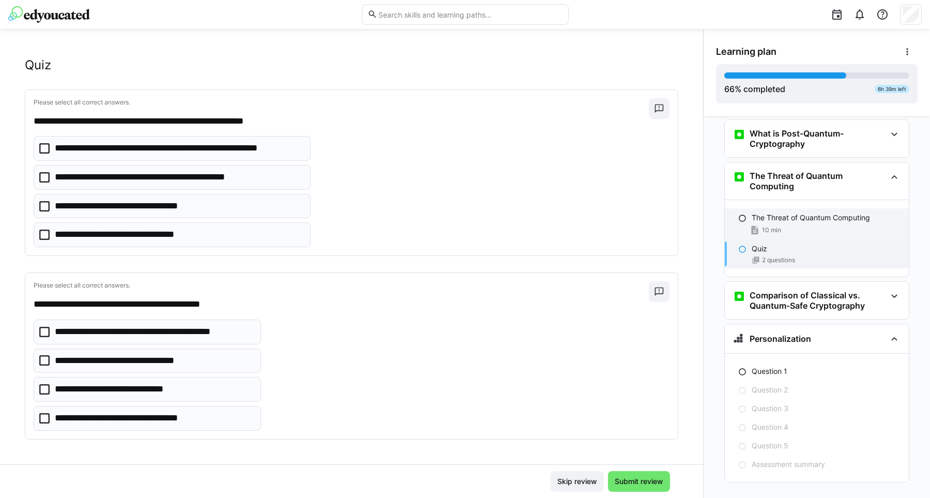
click at [791, 212] on p "The Threat of Quantum Computing" at bounding box center [811, 217] width 118 height 10
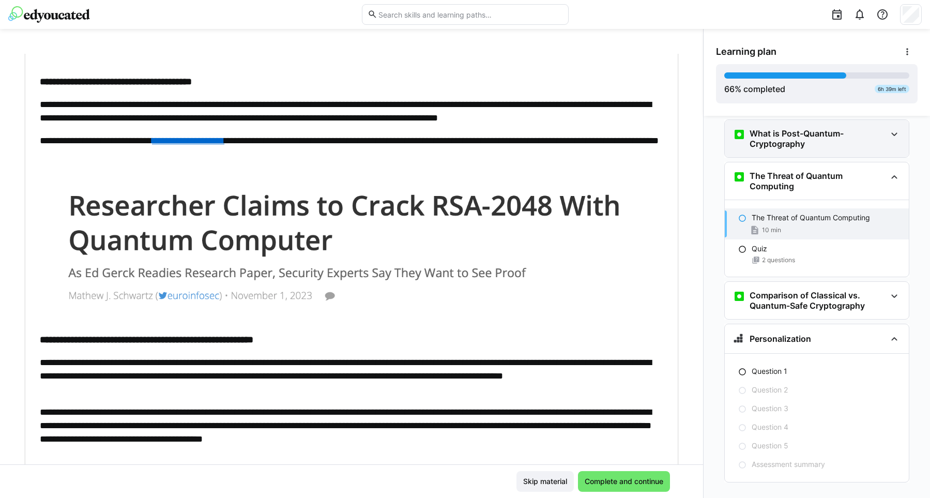
scroll to position [1977, 0]
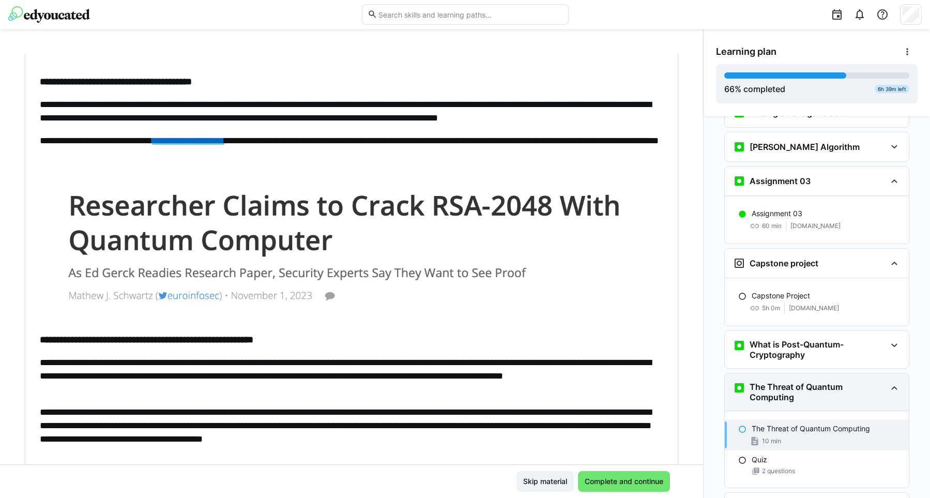
click at [893, 381] on eds-icon at bounding box center [894, 387] width 12 height 12
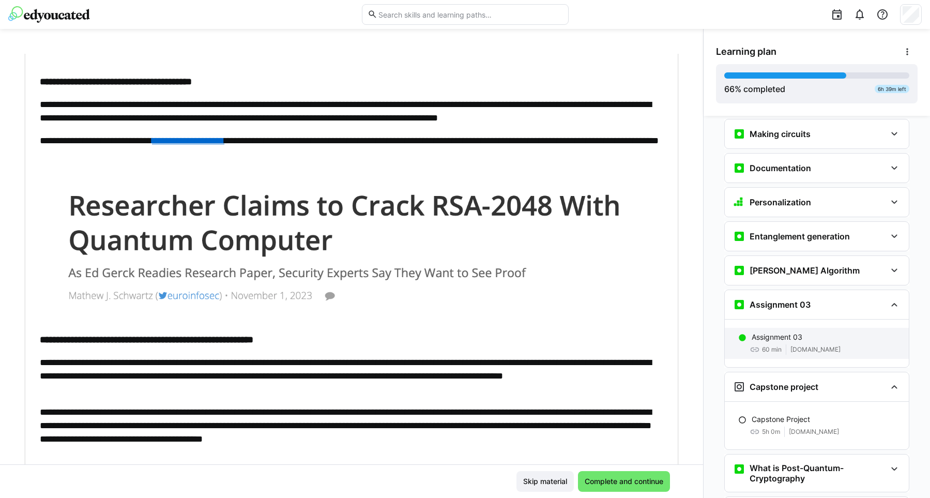
scroll to position [1924, 0]
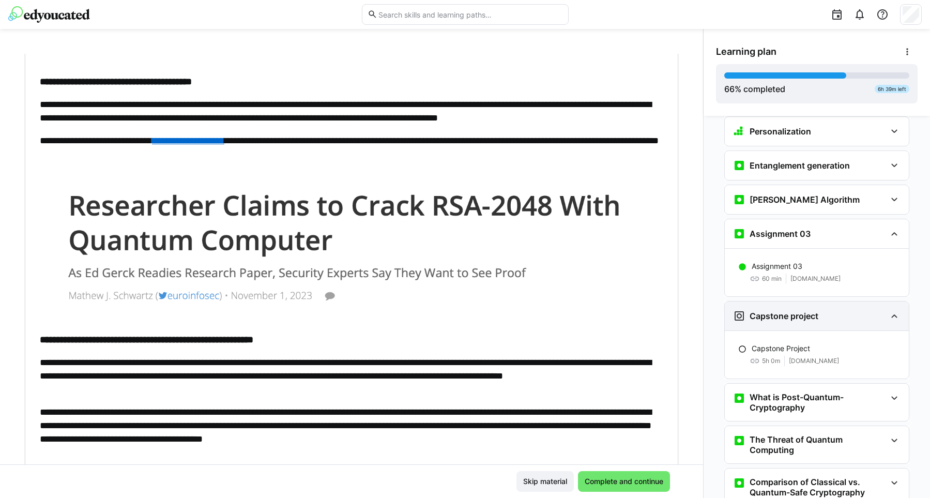
click at [892, 310] on eds-icon at bounding box center [894, 316] width 12 height 12
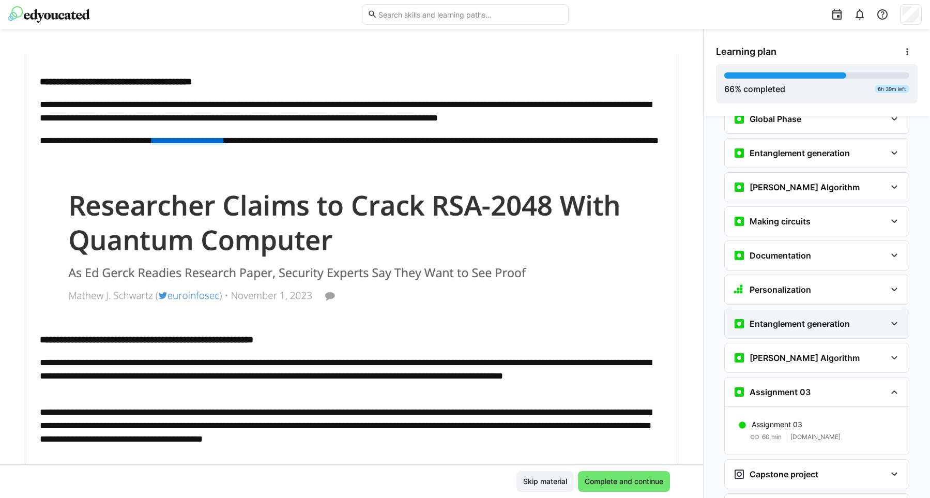
scroll to position [1819, 0]
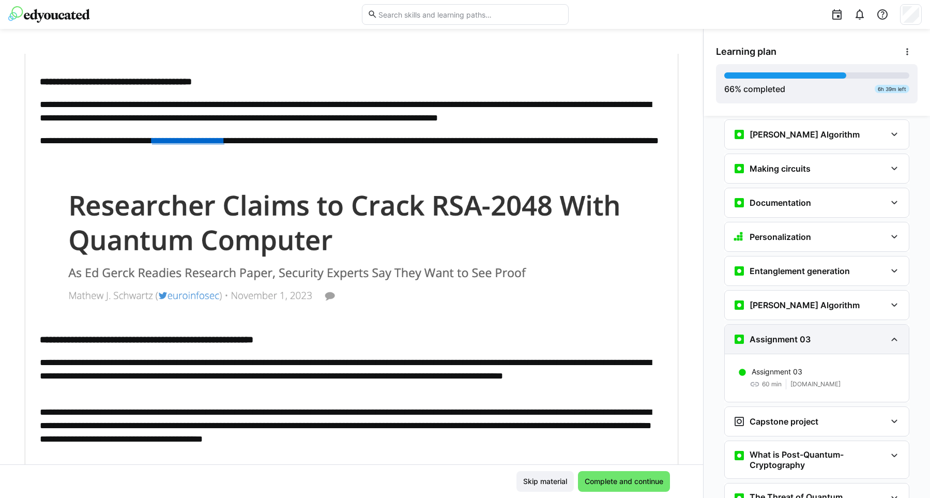
click at [897, 333] on eds-icon at bounding box center [894, 339] width 12 height 12
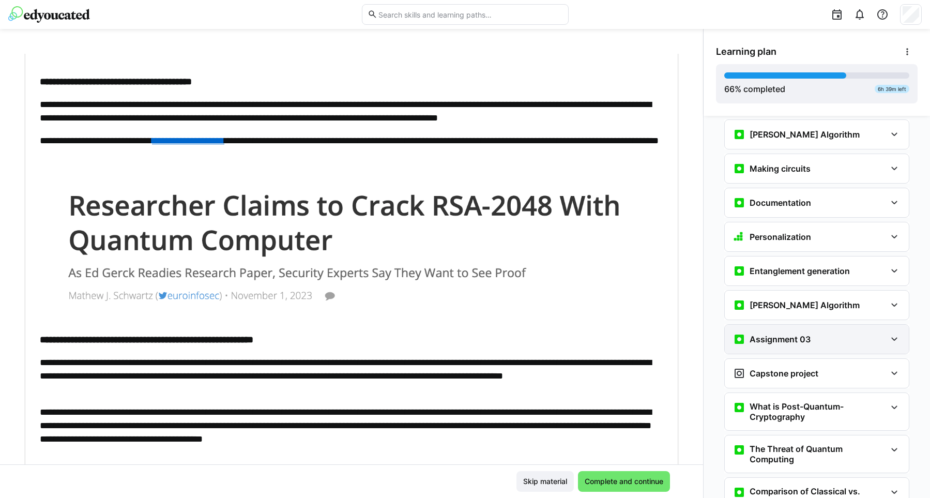
click at [895, 333] on eds-icon at bounding box center [894, 339] width 12 height 12
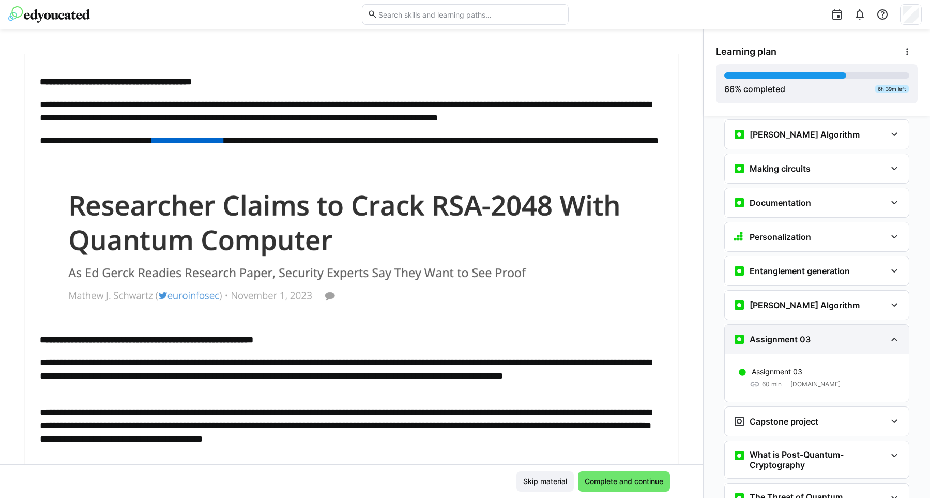
click at [895, 333] on eds-icon at bounding box center [894, 339] width 12 height 12
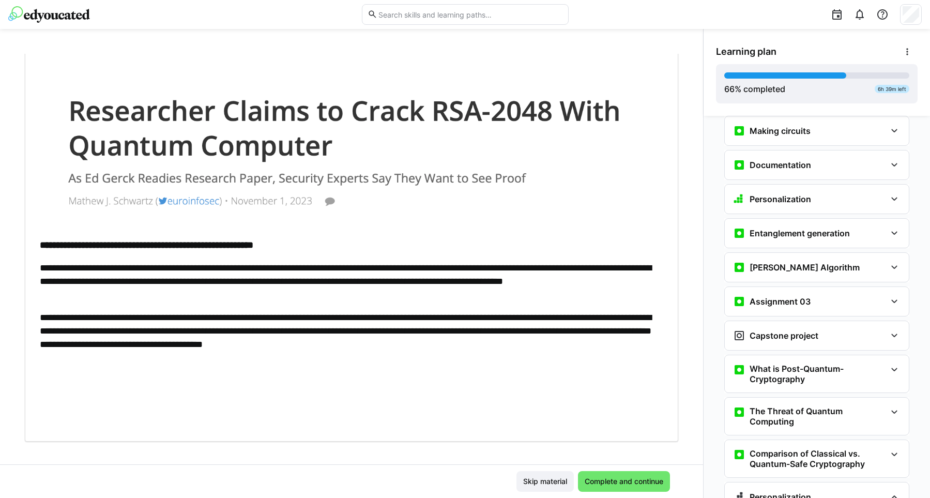
scroll to position [285, 0]
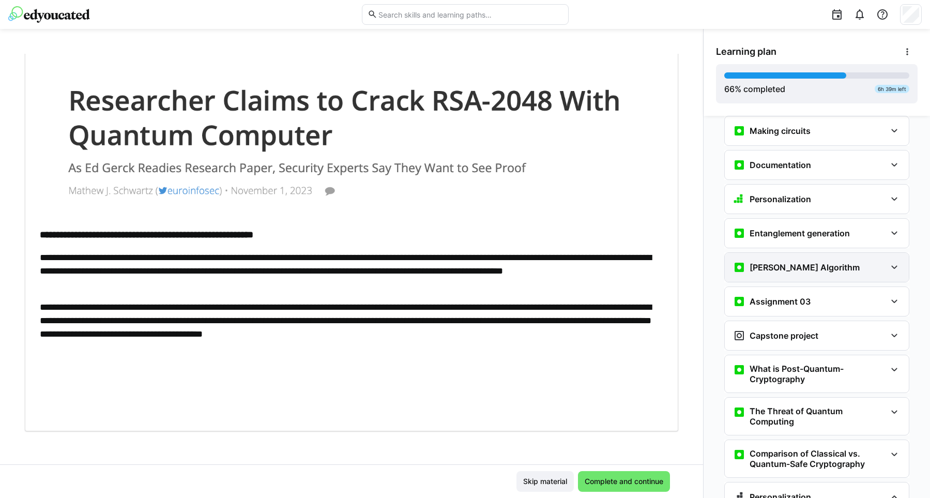
click at [894, 261] on eds-icon at bounding box center [894, 267] width 12 height 12
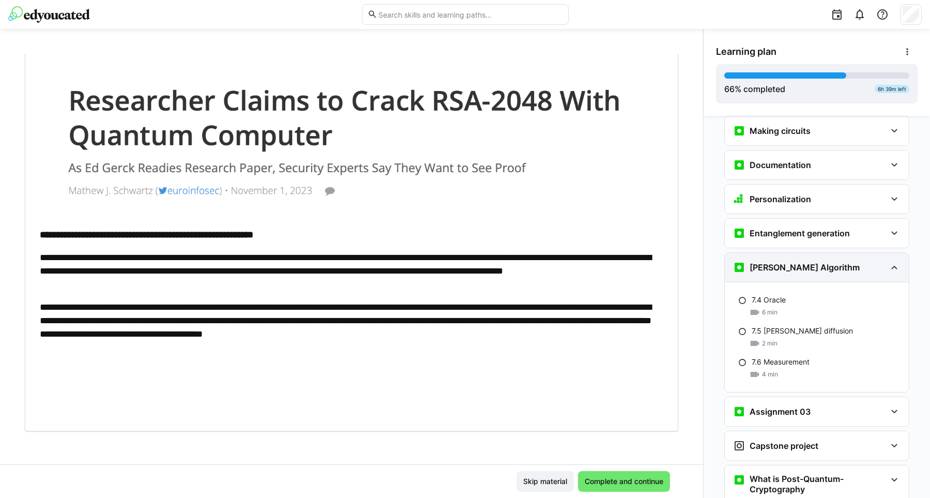
click at [894, 261] on eds-icon at bounding box center [894, 267] width 12 height 12
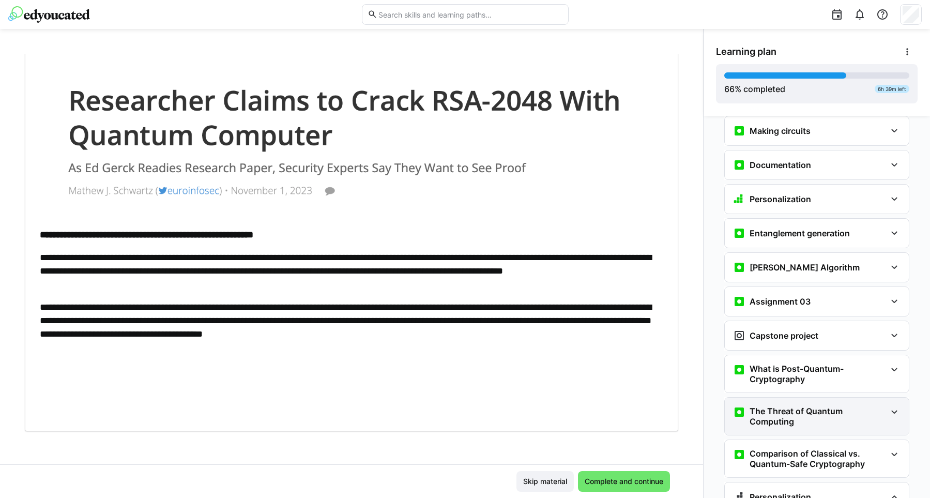
click at [898, 406] on eds-icon at bounding box center [894, 412] width 12 height 12
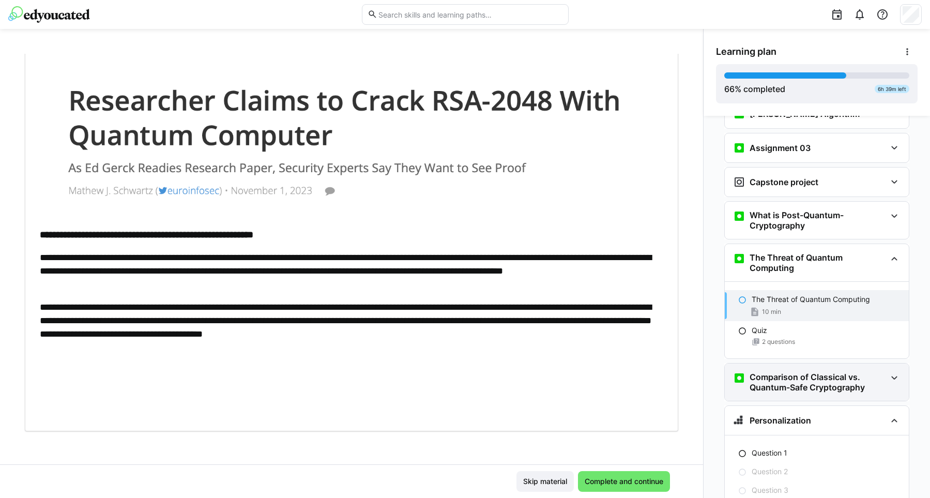
scroll to position [2014, 0]
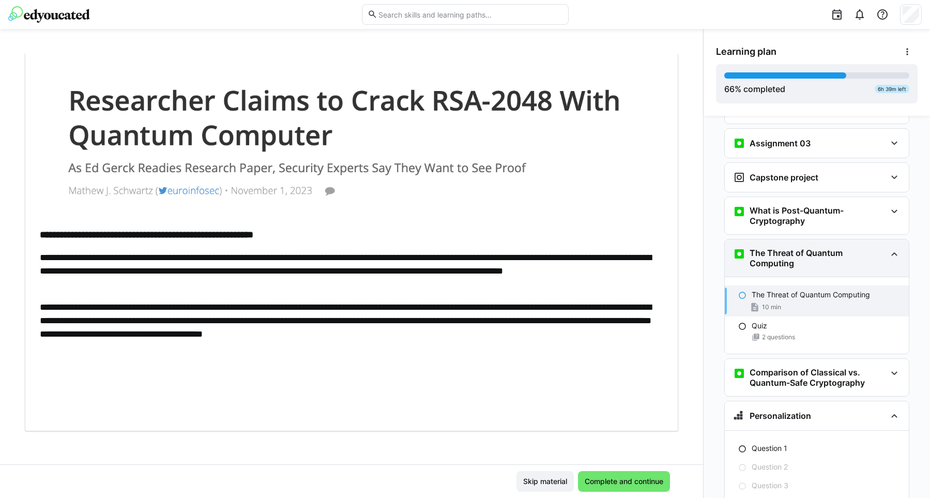
click at [896, 248] on eds-icon at bounding box center [894, 254] width 12 height 12
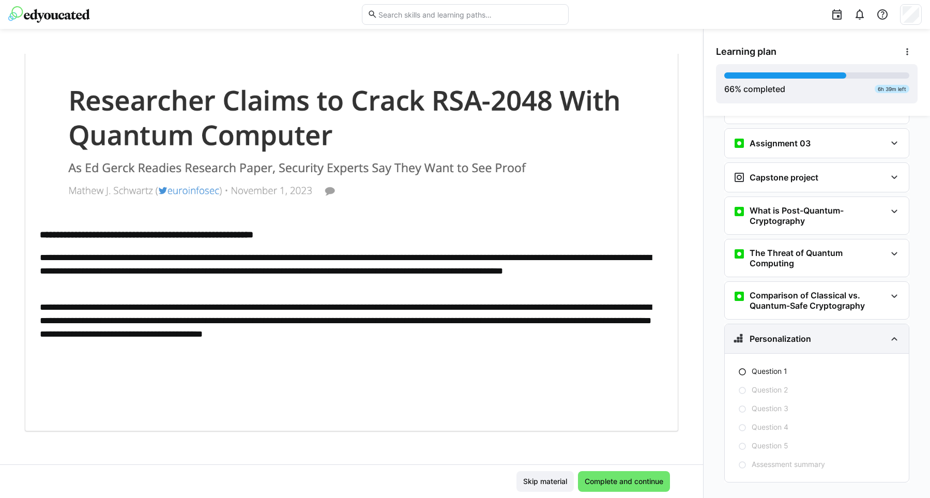
click at [891, 332] on eds-icon at bounding box center [894, 338] width 12 height 12
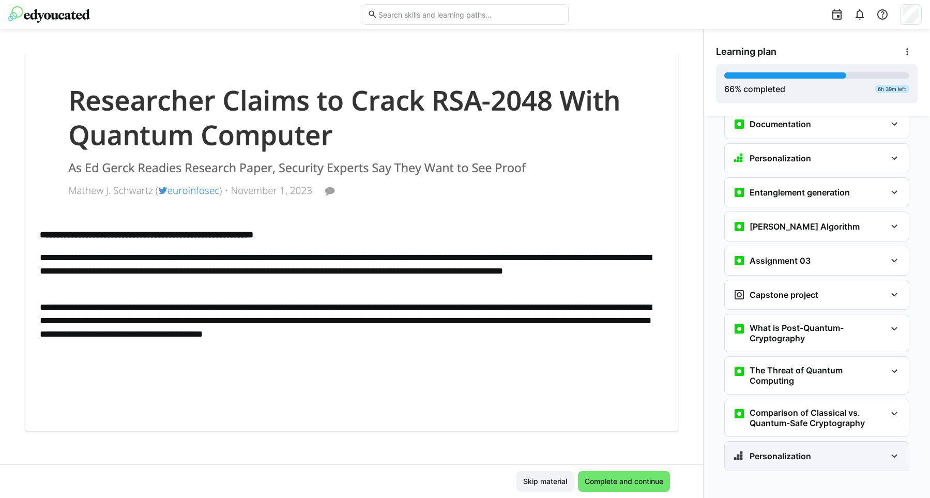
scroll to position [1886, 0]
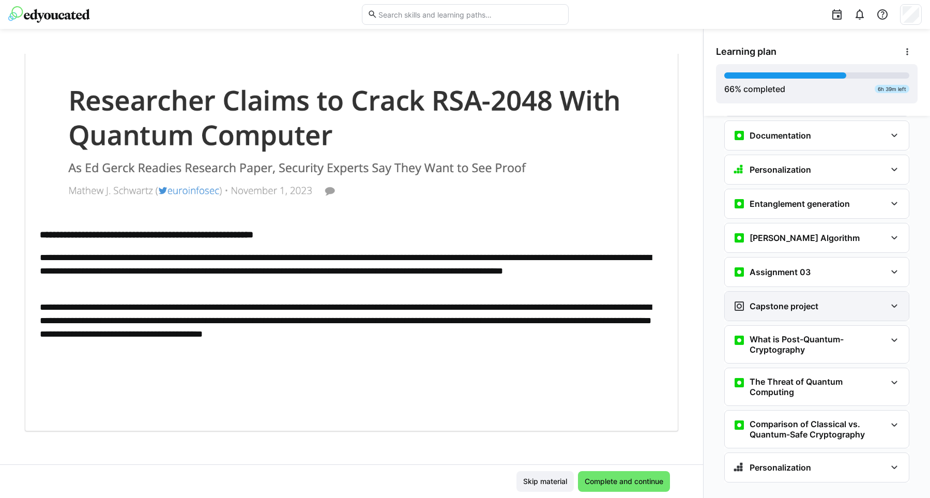
click at [888, 300] on eds-icon at bounding box center [894, 306] width 12 height 12
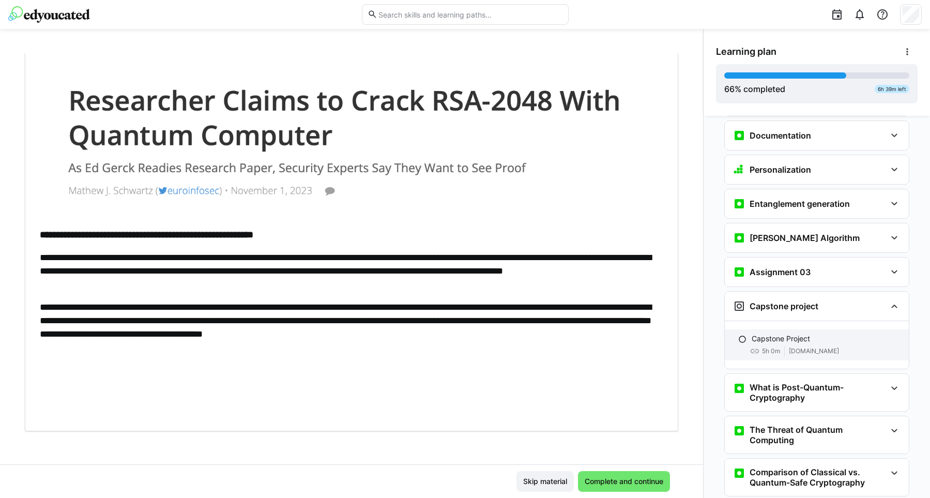
click at [803, 333] on p "Capstone Project" at bounding box center [781, 338] width 58 height 10
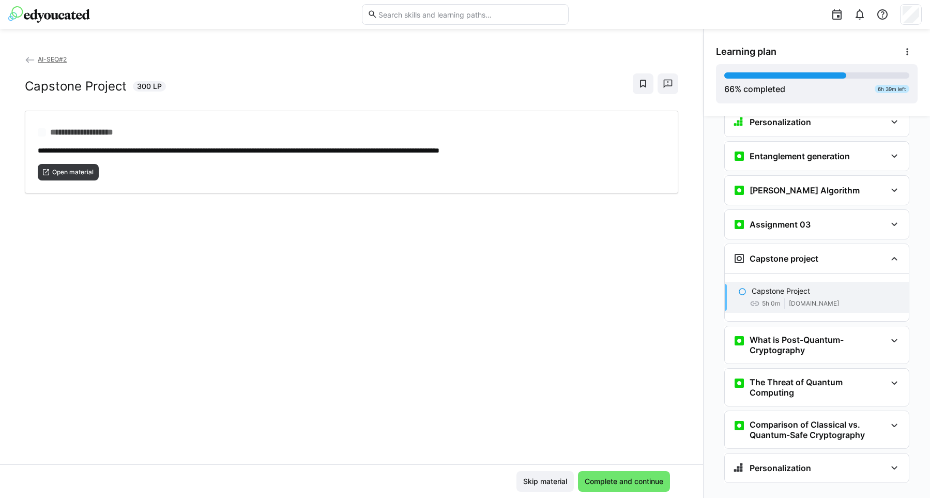
scroll to position [1934, 0]
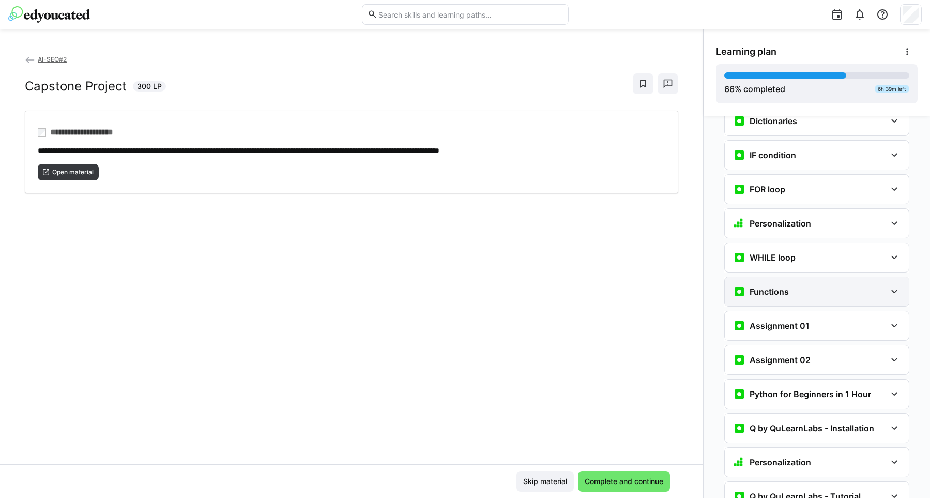
scroll to position [685, 0]
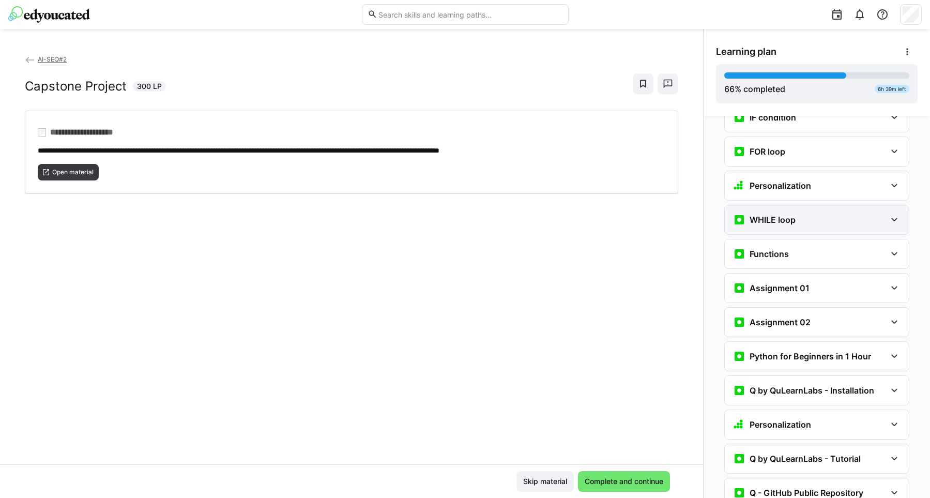
click at [786, 213] on div "WHILE loop" at bounding box center [817, 219] width 184 height 29
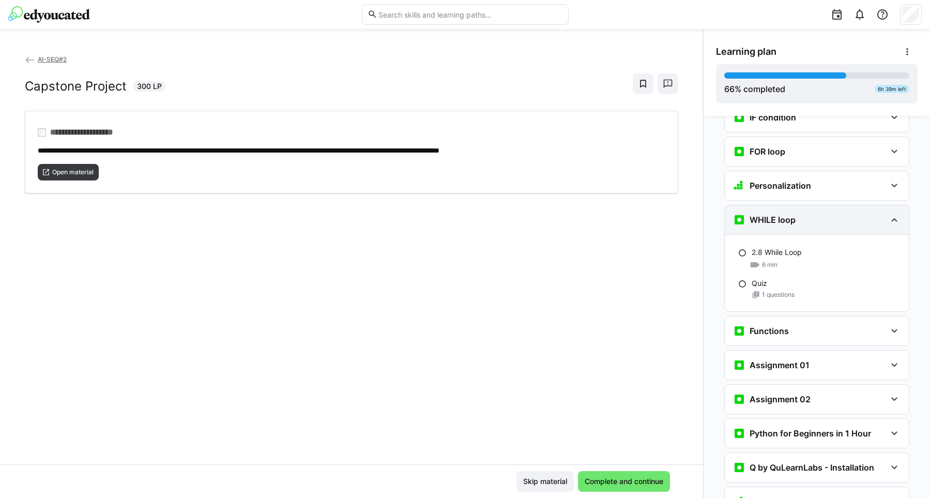
click at [895, 213] on eds-icon at bounding box center [894, 219] width 12 height 12
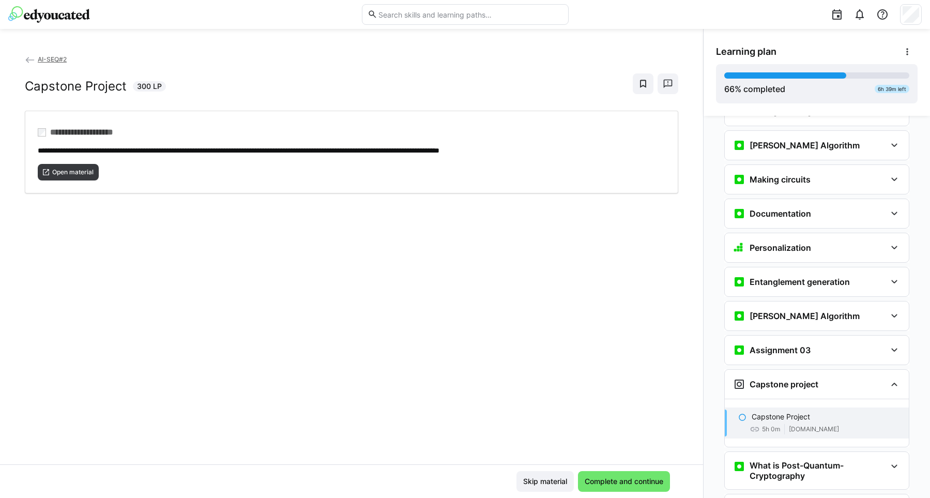
scroll to position [1602, 0]
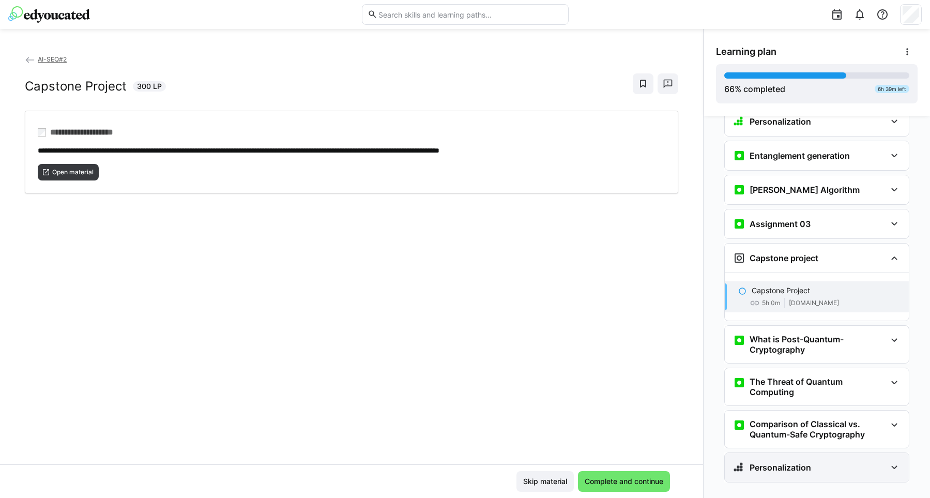
click at [897, 457] on div "Personalization" at bounding box center [817, 467] width 184 height 29
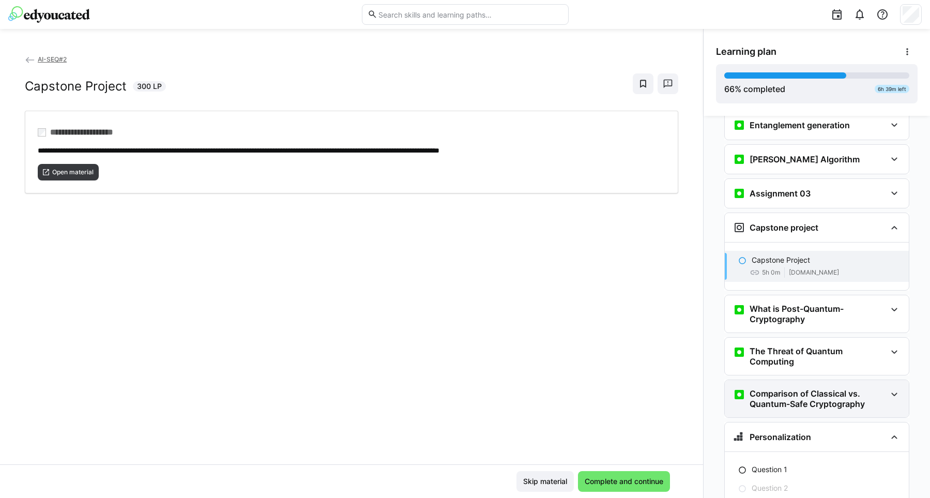
scroll to position [1731, 0]
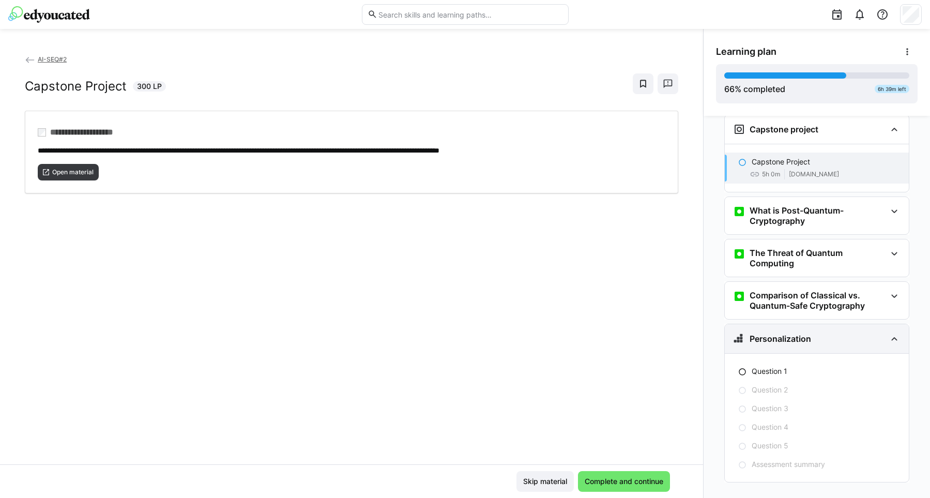
click at [894, 332] on eds-icon at bounding box center [894, 338] width 12 height 12
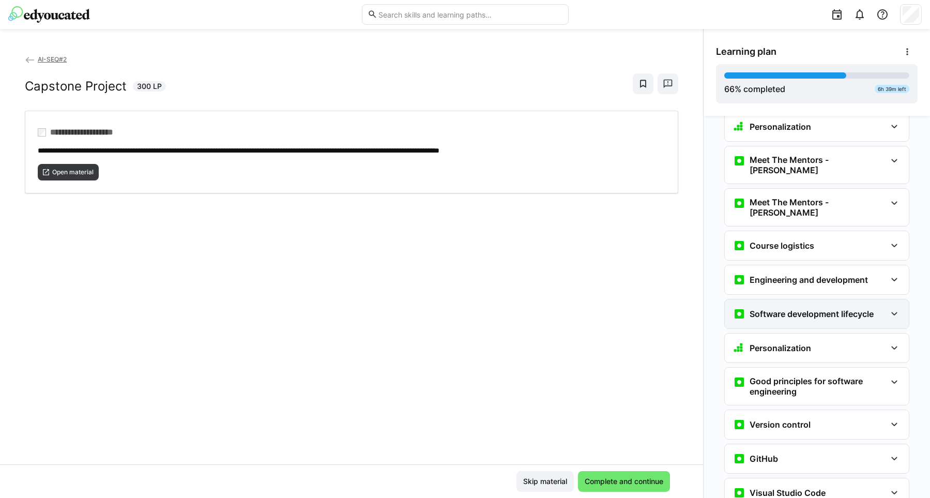
scroll to position [0, 0]
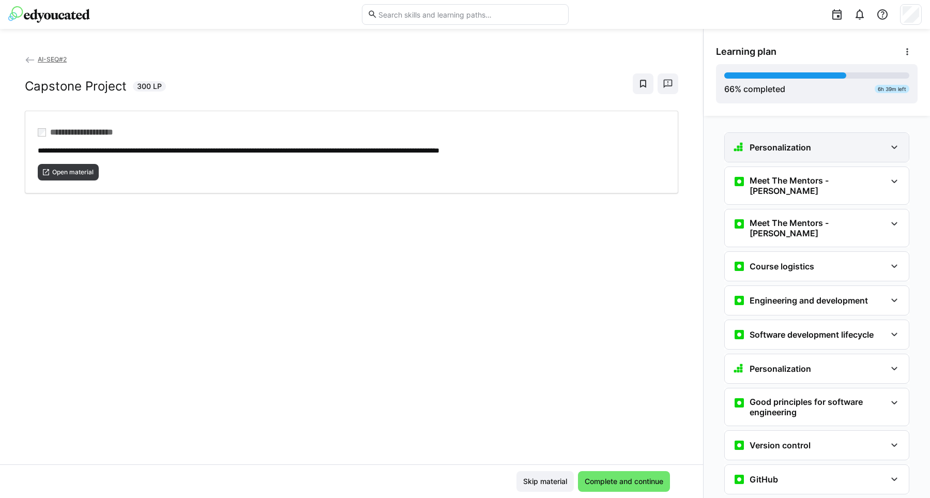
click at [887, 153] on div "Personalization" at bounding box center [817, 147] width 184 height 29
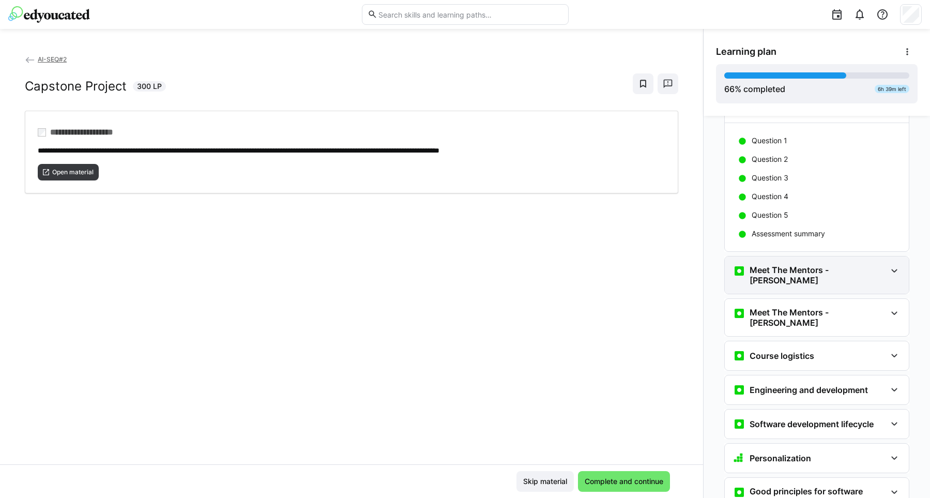
scroll to position [53, 0]
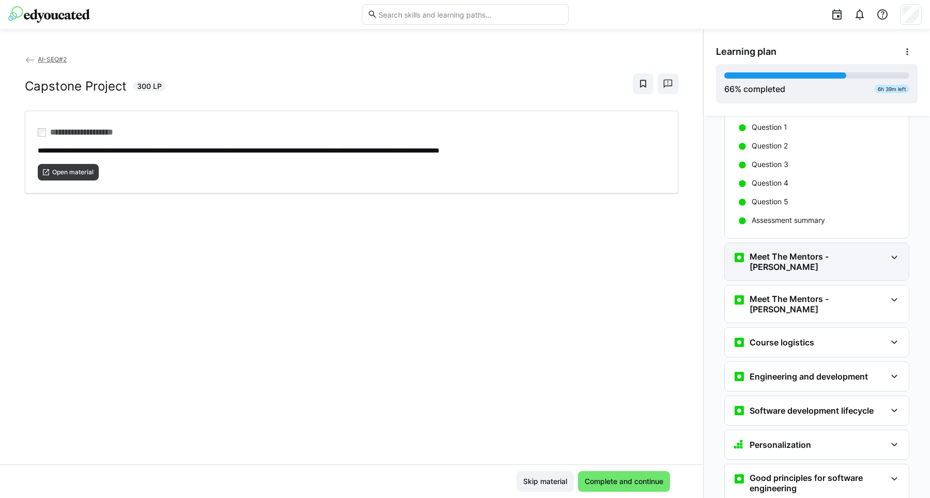
click at [890, 257] on eds-icon at bounding box center [894, 257] width 12 height 12
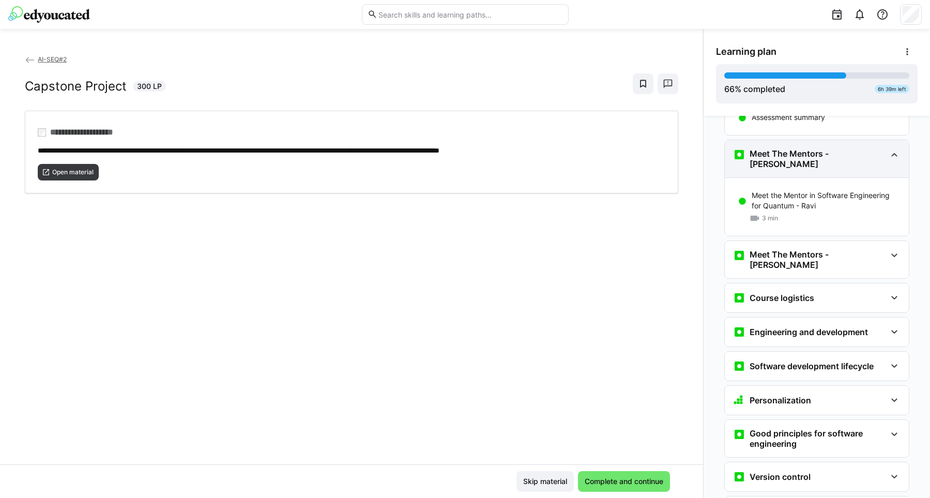
scroll to position [158, 0]
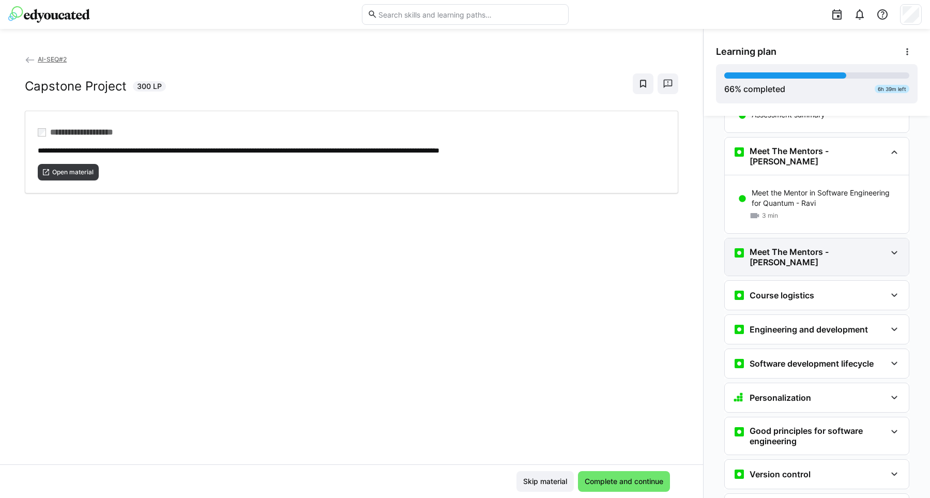
click at [892, 251] on div "Meet The Mentors - [PERSON_NAME]" at bounding box center [817, 256] width 184 height 37
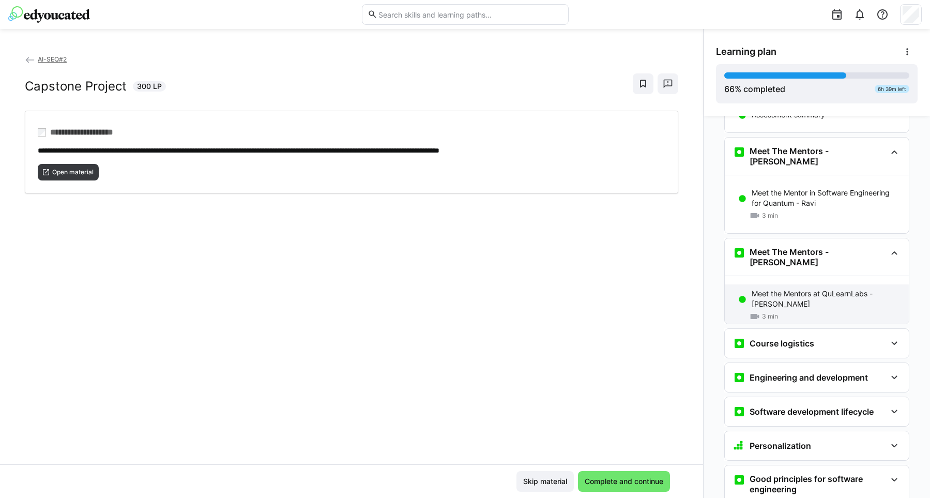
scroll to position [264, 0]
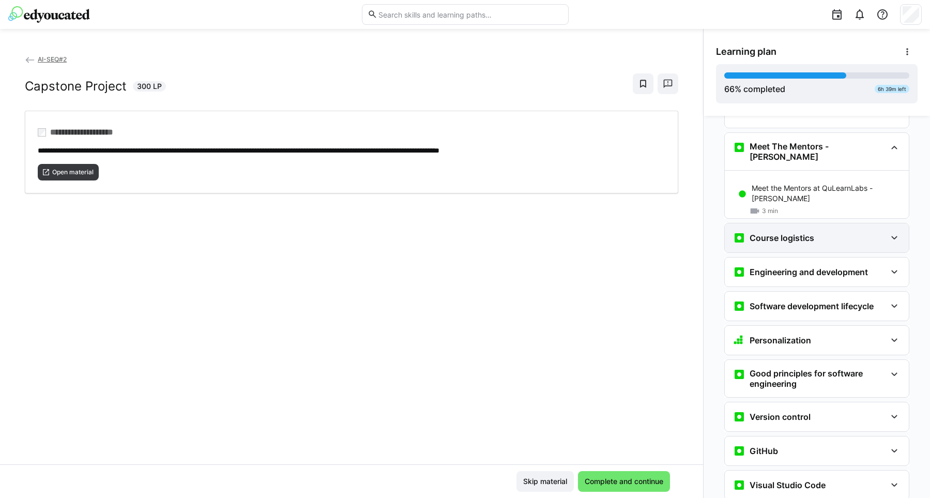
click at [892, 232] on eds-icon at bounding box center [894, 238] width 12 height 12
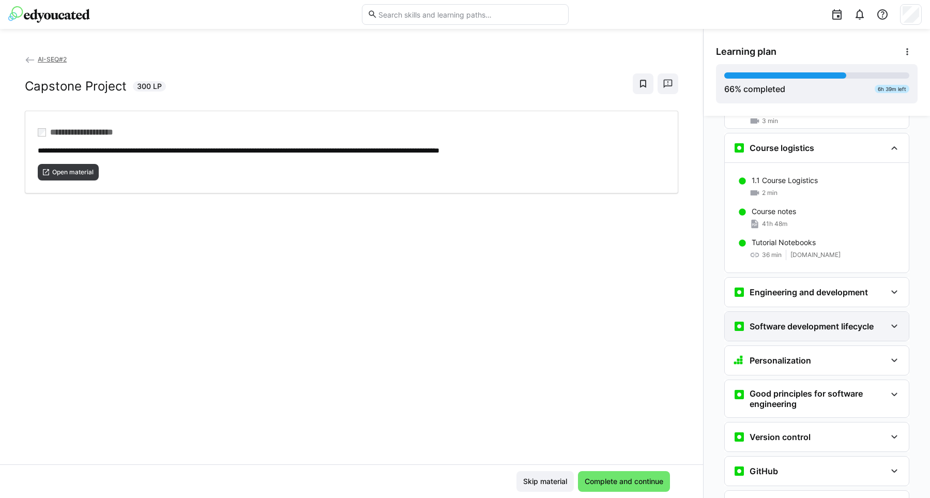
scroll to position [422, 0]
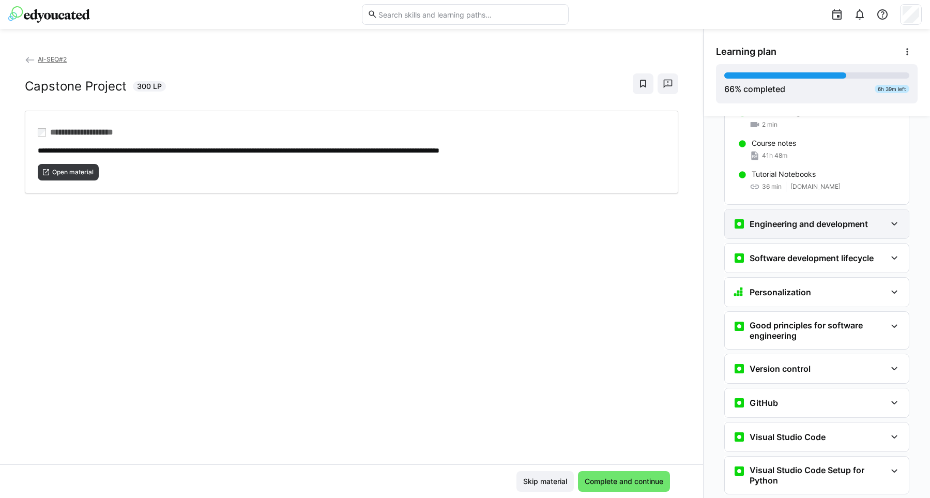
click at [892, 218] on eds-icon at bounding box center [894, 224] width 12 height 12
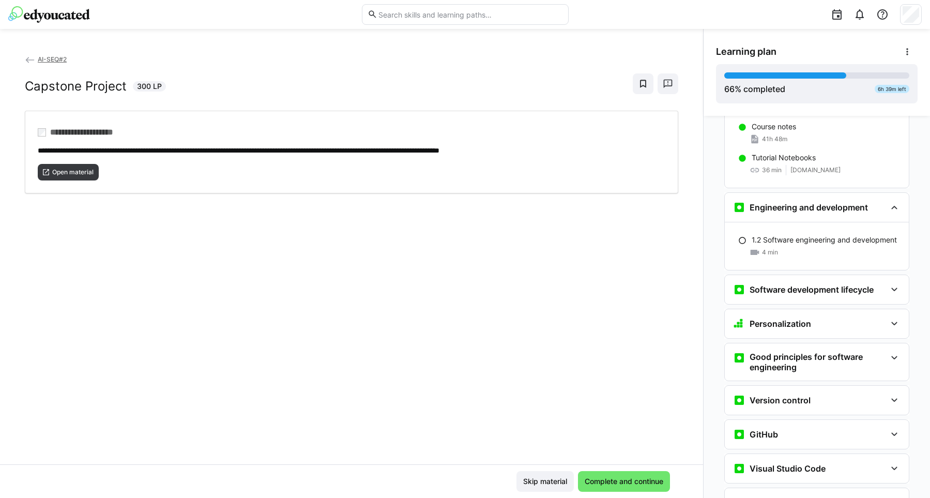
scroll to position [475, 0]
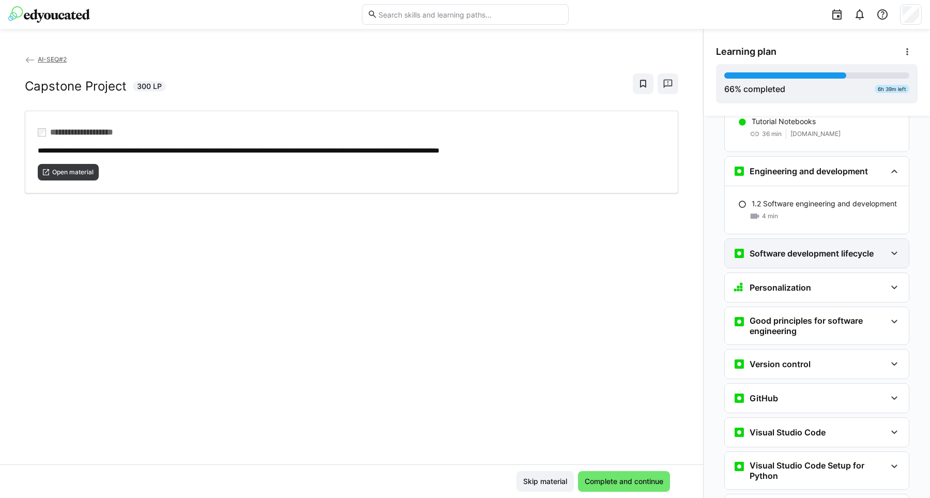
click at [892, 247] on eds-icon at bounding box center [894, 253] width 12 height 12
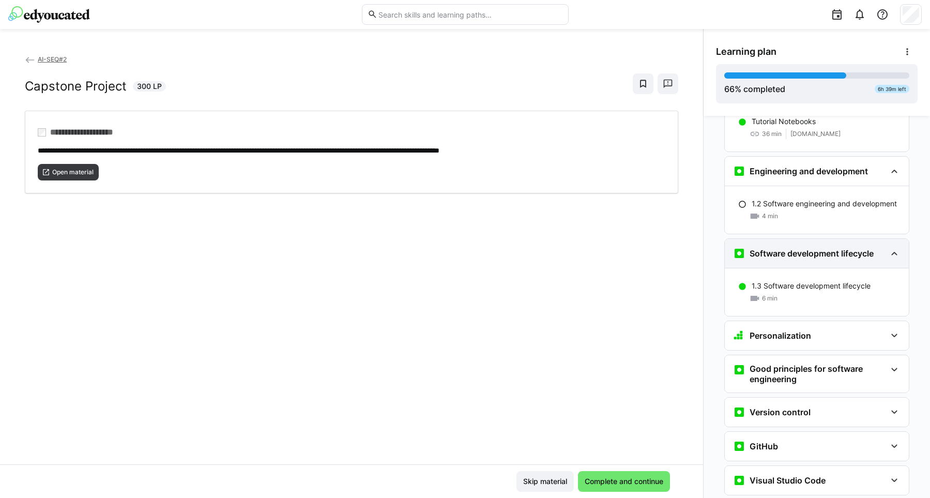
click at [898, 247] on eds-icon at bounding box center [894, 253] width 12 height 12
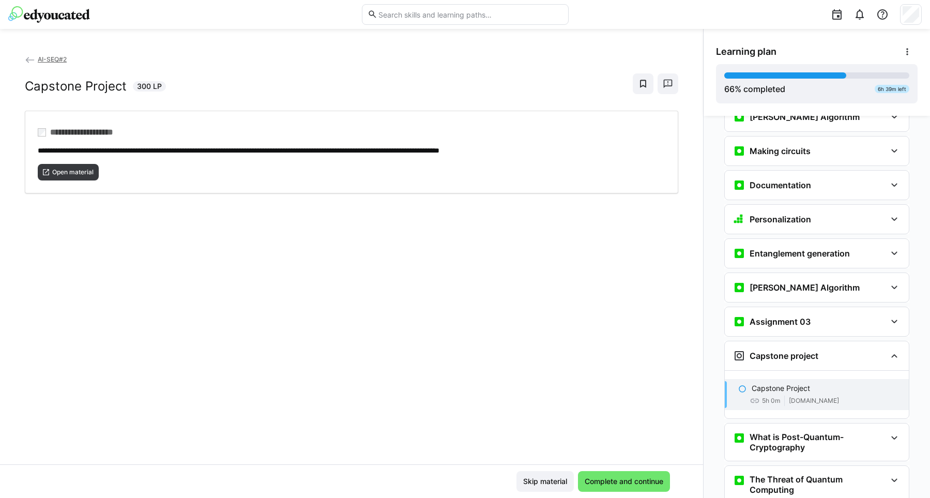
scroll to position [1996, 0]
